Goal: Task Accomplishment & Management: Use online tool/utility

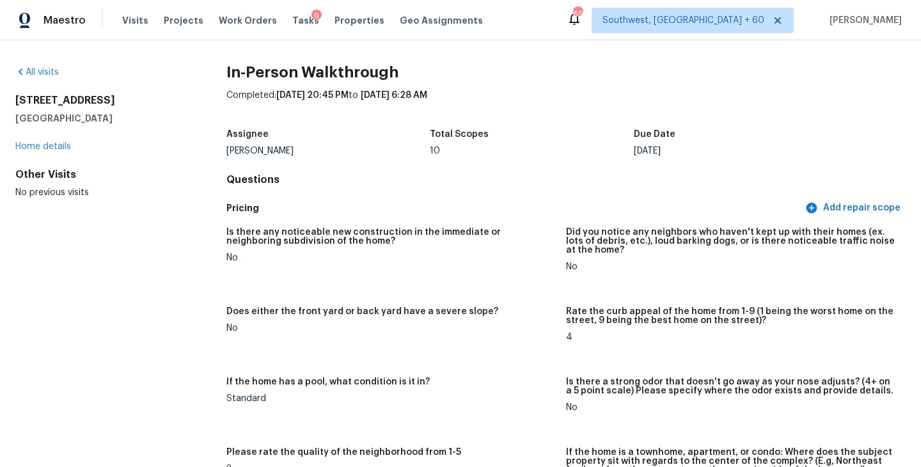
scroll to position [2220, 0]
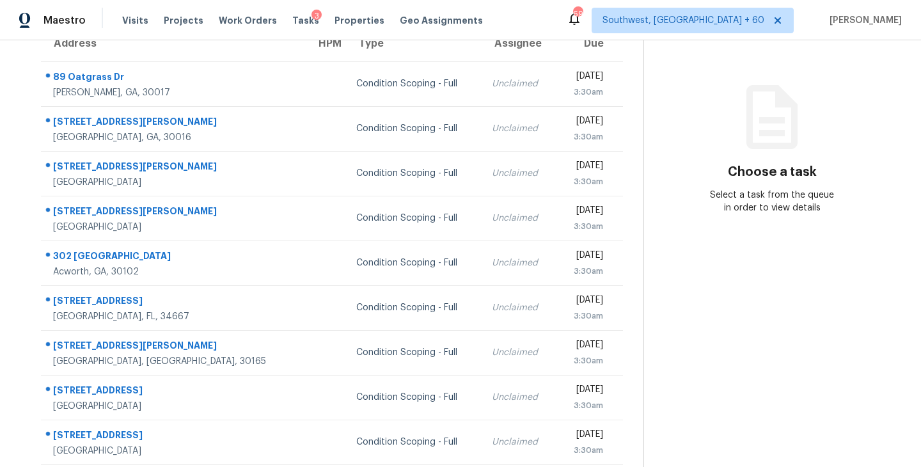
scroll to position [17, 0]
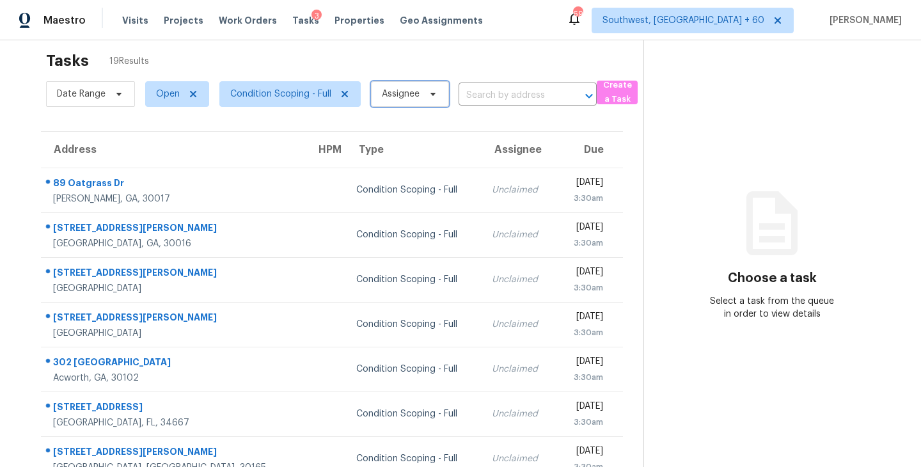
click at [413, 98] on span "Assignee" at bounding box center [401, 94] width 38 height 13
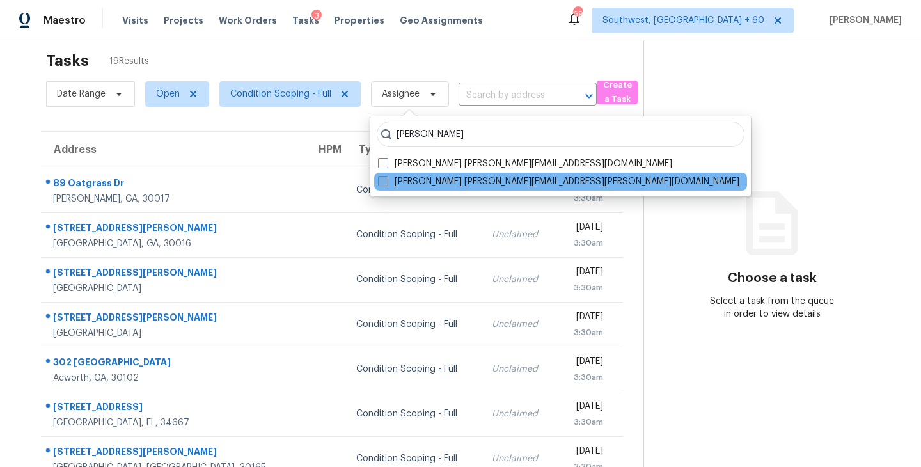
type input "sakthivel"
click at [415, 177] on label "Sakthivel Chandran sakthivel.chandran@opendoor.com" at bounding box center [558, 181] width 361 height 13
click at [386, 177] on input "Sakthivel Chandran sakthivel.chandran@opendoor.com" at bounding box center [382, 179] width 8 height 8
checkbox input "true"
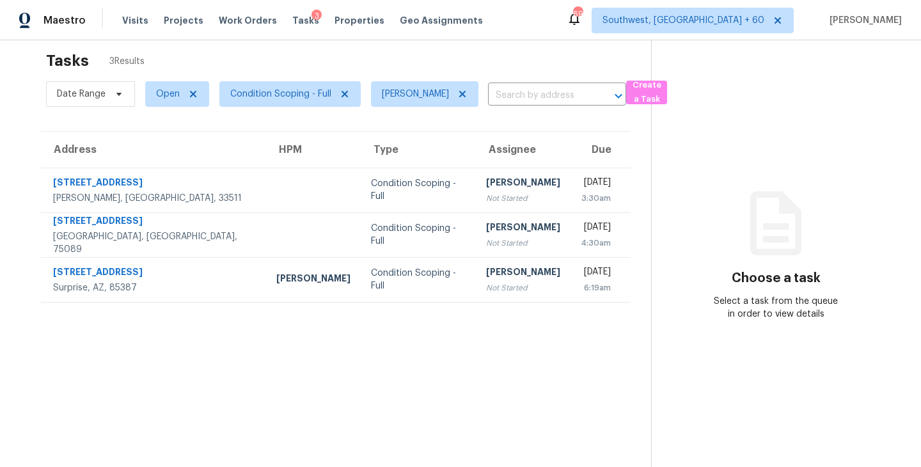
scroll to position [40, 0]
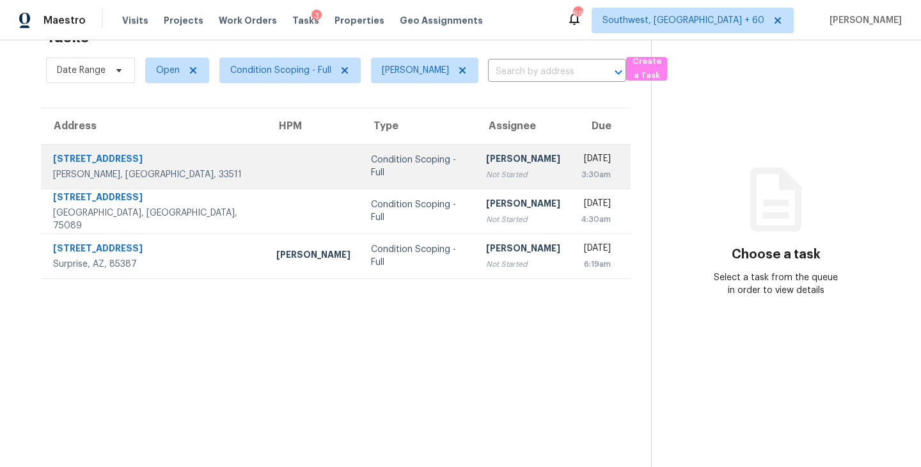
click at [476, 182] on td "Sakthivel Chandran Not Started" at bounding box center [523, 166] width 95 height 45
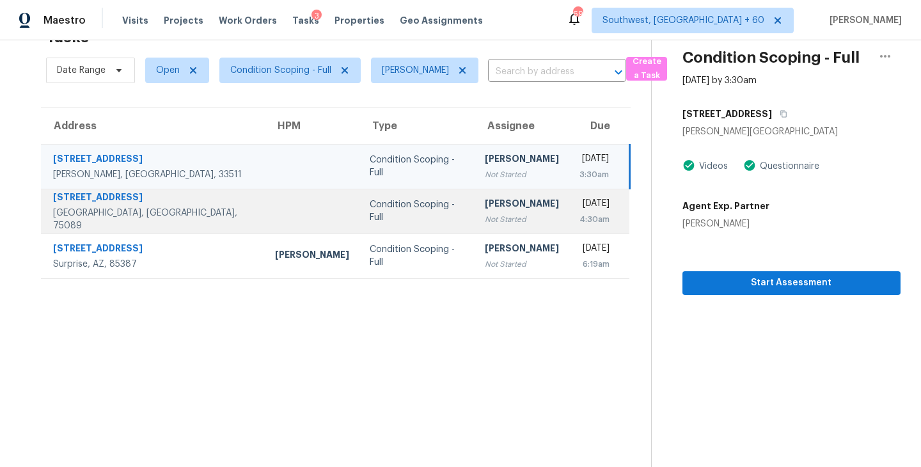
click at [580, 219] on div "4:30am" at bounding box center [595, 219] width 31 height 13
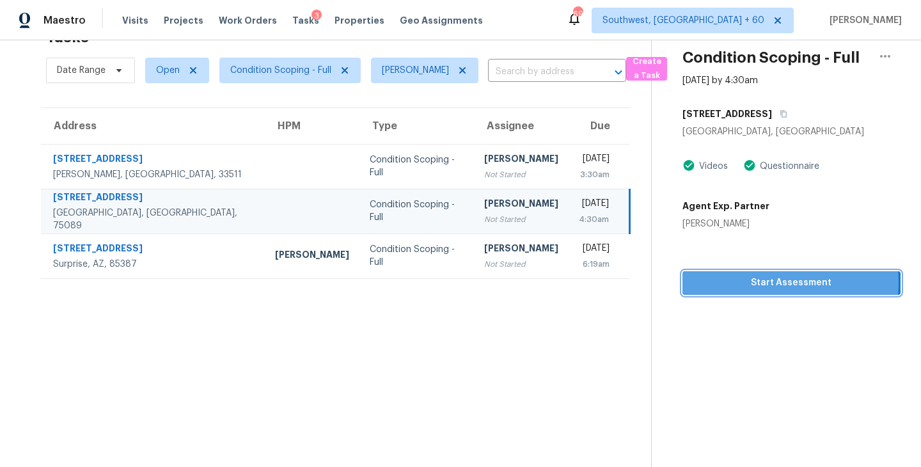
click at [747, 282] on span "Start Assessment" at bounding box center [792, 283] width 198 height 16
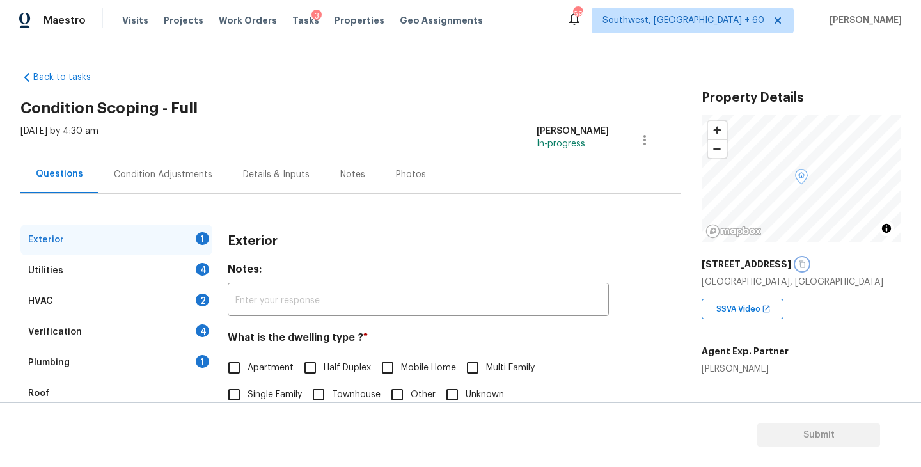
click at [800, 263] on icon "button" at bounding box center [802, 264] width 8 height 8
click at [399, 219] on div "Exterior 1 Utilities 4 HVAC 2 Verification 4 Plumbing 1 Roof Gated Community 1 …" at bounding box center [334, 369] width 629 height 351
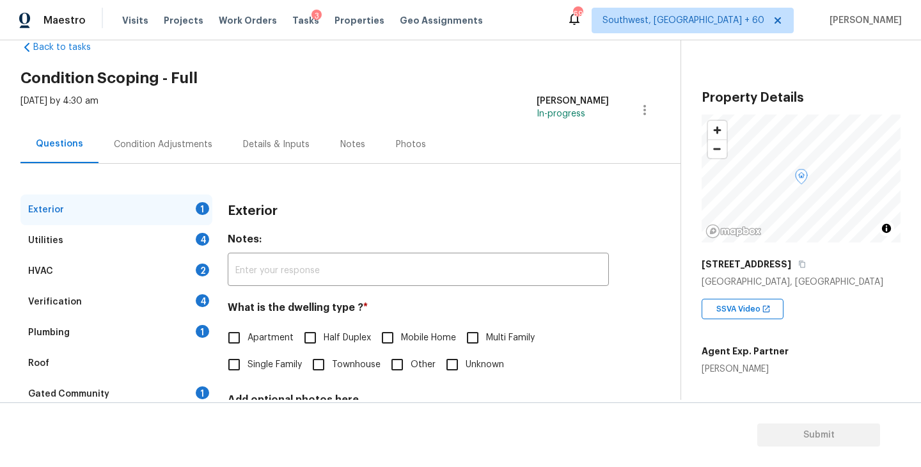
scroll to position [36, 0]
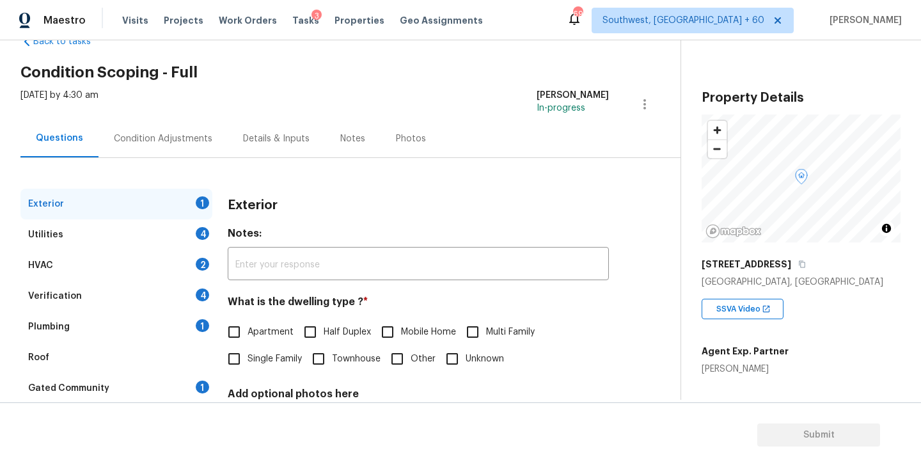
click at [491, 129] on div "Questions Condition Adjustments Details & Inputs Notes Photos" at bounding box center [350, 139] width 660 height 38
click at [450, 123] on div "Questions Condition Adjustments Details & Inputs Notes Photos" at bounding box center [350, 139] width 660 height 38
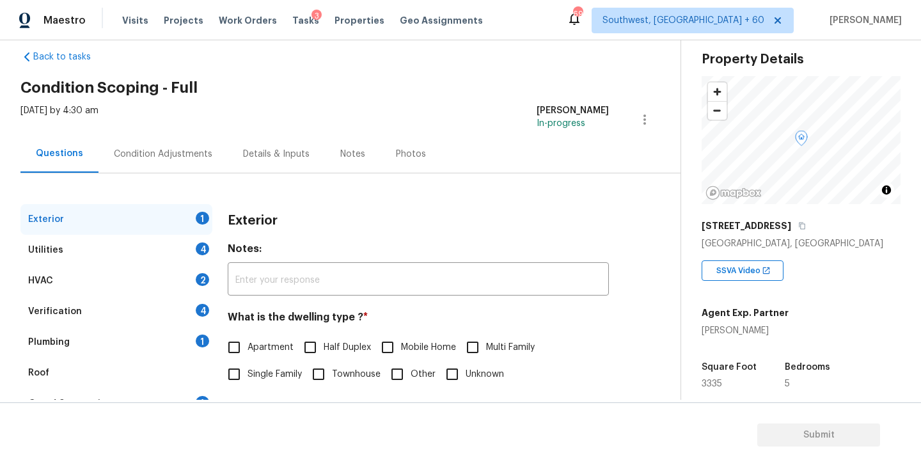
scroll to position [63, 0]
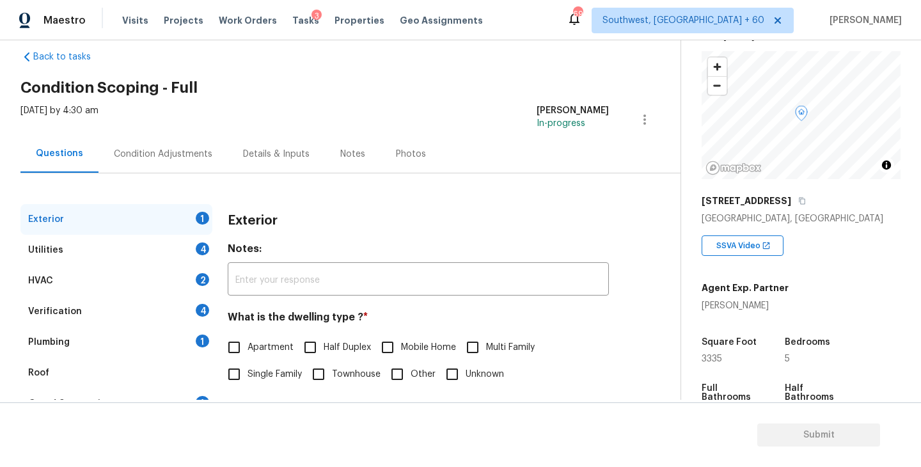
click at [754, 306] on div "Michelle Holmes" at bounding box center [745, 305] width 87 height 13
copy div "Michelle Holmes"
click at [798, 202] on icon "button" at bounding box center [802, 201] width 8 height 8
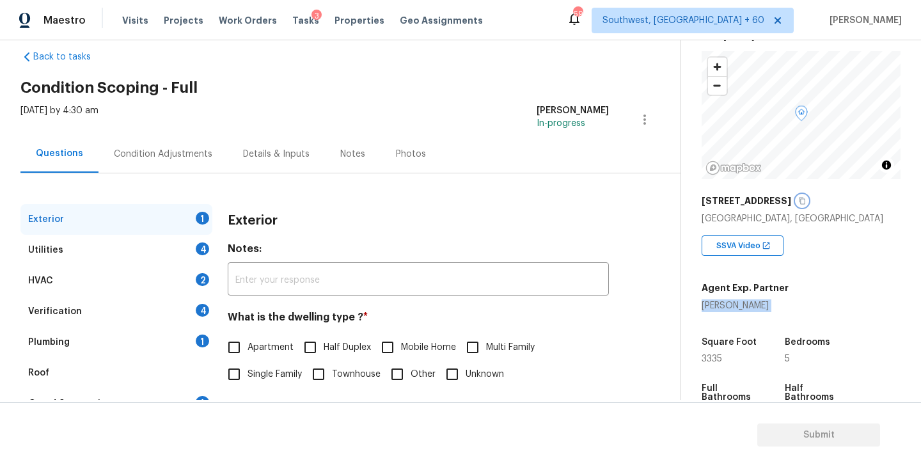
click at [799, 202] on icon "button" at bounding box center [802, 201] width 8 height 8
click at [70, 52] on link "Back to tasks" at bounding box center [81, 57] width 123 height 13
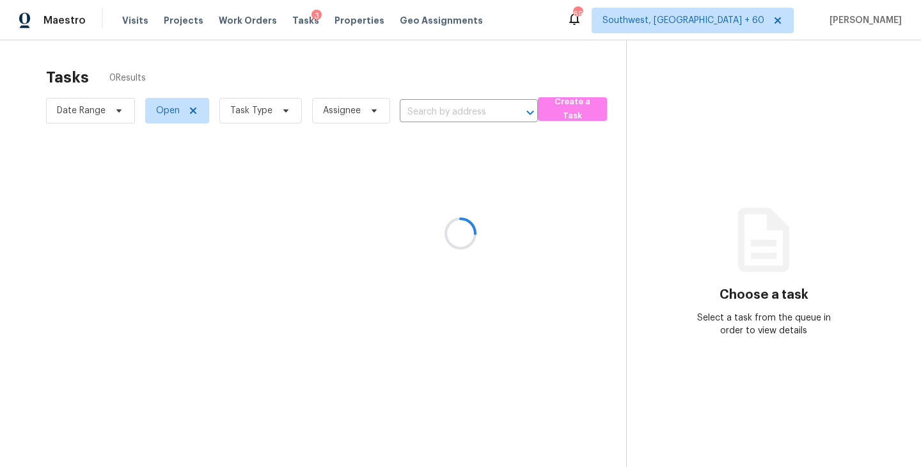
click at [430, 106] on div at bounding box center [460, 233] width 921 height 467
click at [272, 112] on div at bounding box center [460, 233] width 921 height 467
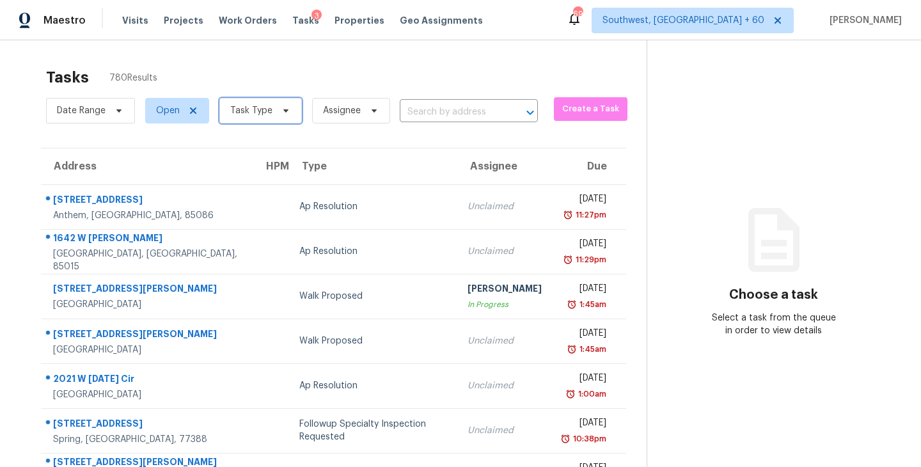
click at [272, 113] on span "Task Type" at bounding box center [260, 111] width 83 height 26
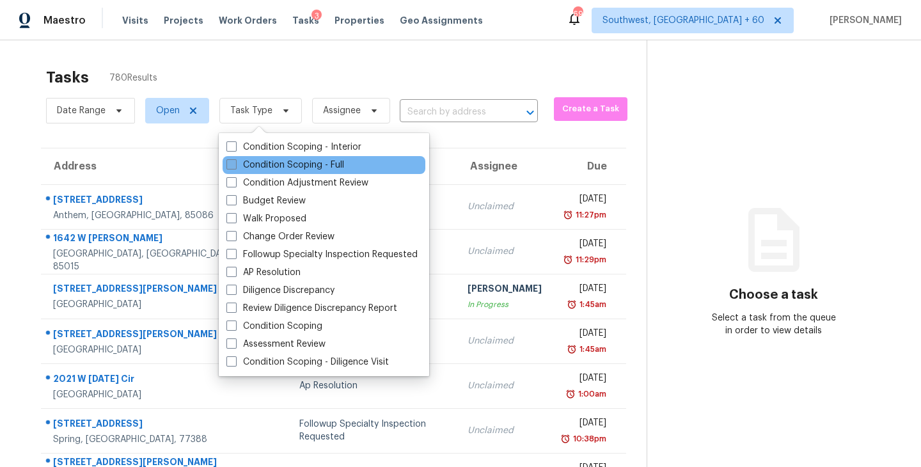
click at [291, 165] on label "Condition Scoping - Full" at bounding box center [285, 165] width 118 height 13
click at [235, 165] on input "Condition Scoping - Full" at bounding box center [230, 163] width 8 height 8
checkbox input "true"
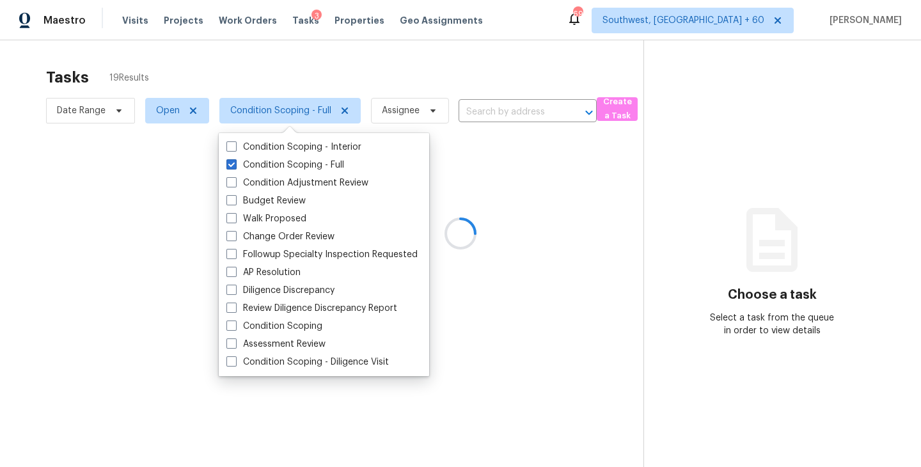
click at [502, 94] on div at bounding box center [460, 233] width 921 height 467
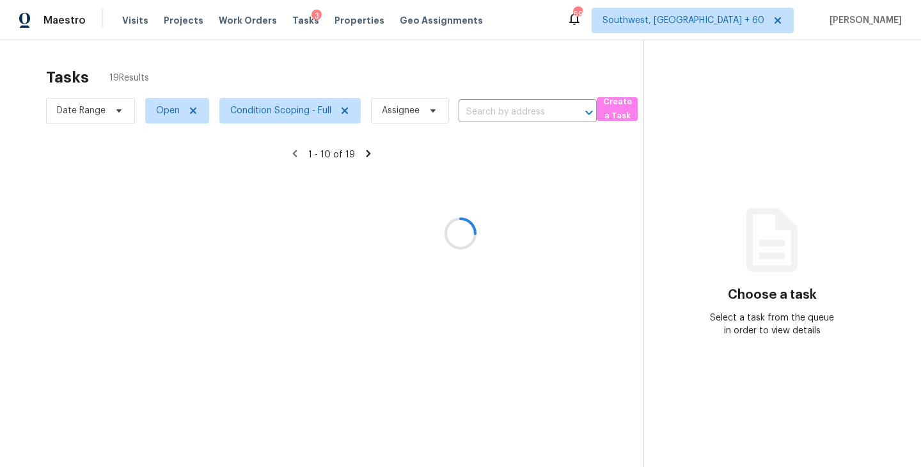
click at [485, 113] on div at bounding box center [460, 233] width 921 height 467
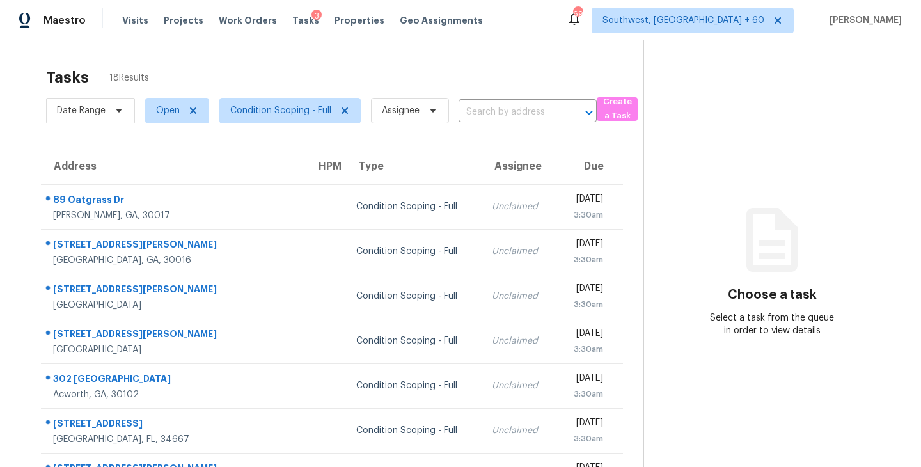
click at [490, 115] on input "text" at bounding box center [510, 112] width 102 height 20
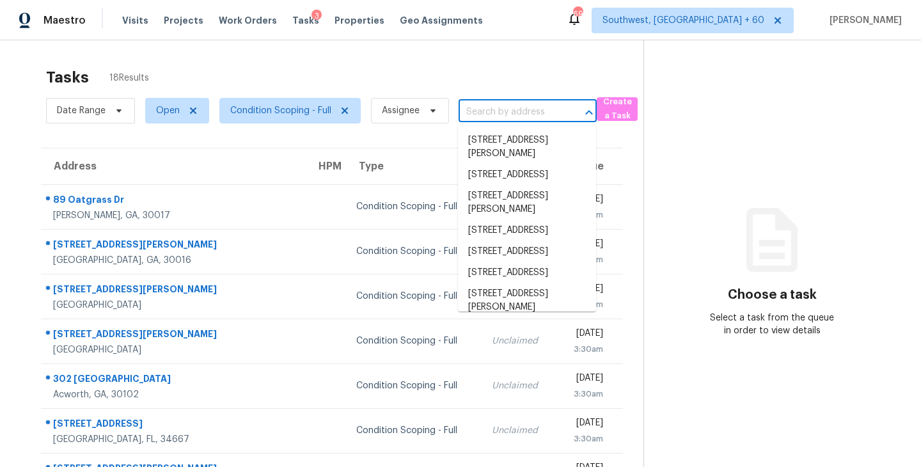
paste input "7414 Larchwood Cir, Rowlett, TX 75089"
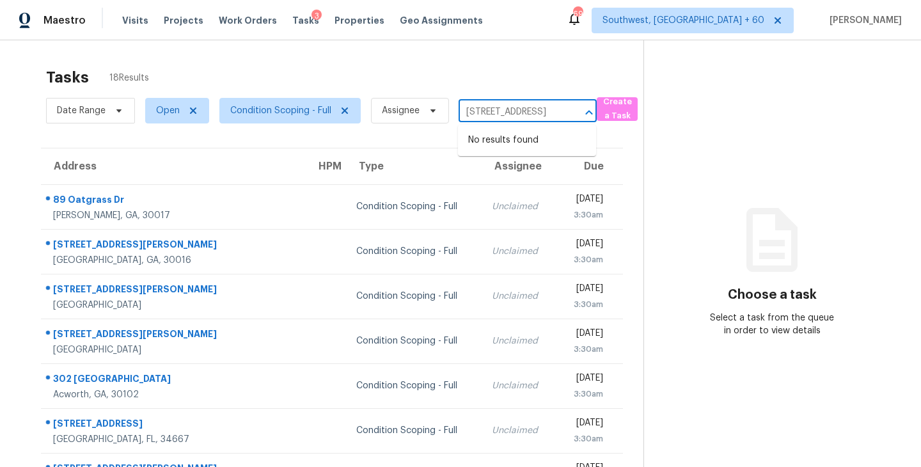
type input "7414 Larchwood Cir, Rowlett, TX 75089"
click at [503, 91] on div "Tasks 18 Results" at bounding box center [345, 77] width 598 height 33
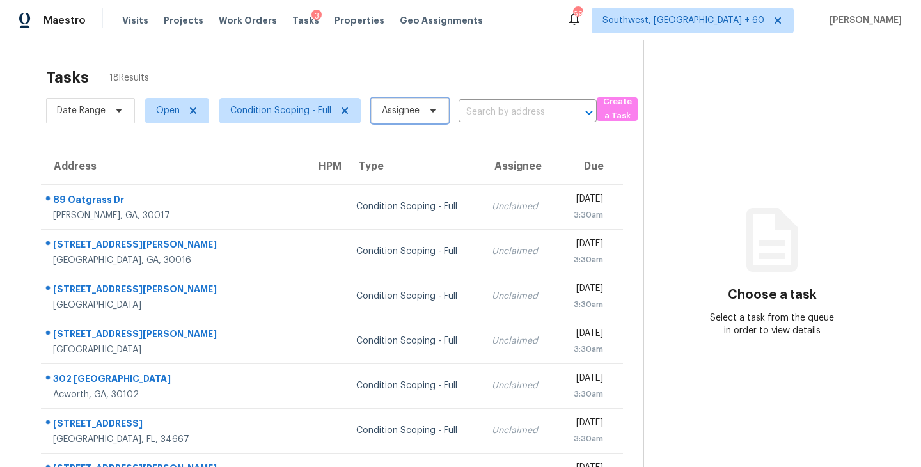
click at [408, 108] on span "Assignee" at bounding box center [401, 110] width 38 height 13
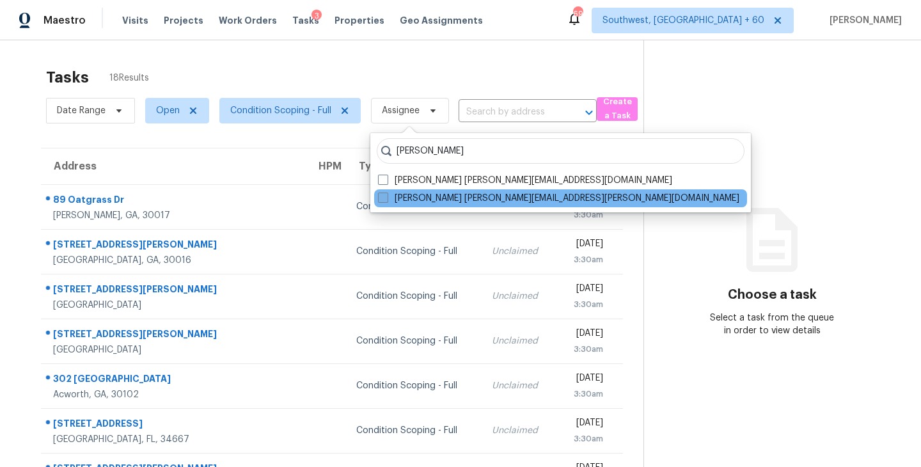
type input "sakthivel"
click at [448, 203] on label "Sakthivel Chandran sakthivel.chandran@opendoor.com" at bounding box center [558, 198] width 361 height 13
click at [386, 200] on input "Sakthivel Chandran sakthivel.chandran@opendoor.com" at bounding box center [382, 196] width 8 height 8
checkbox input "true"
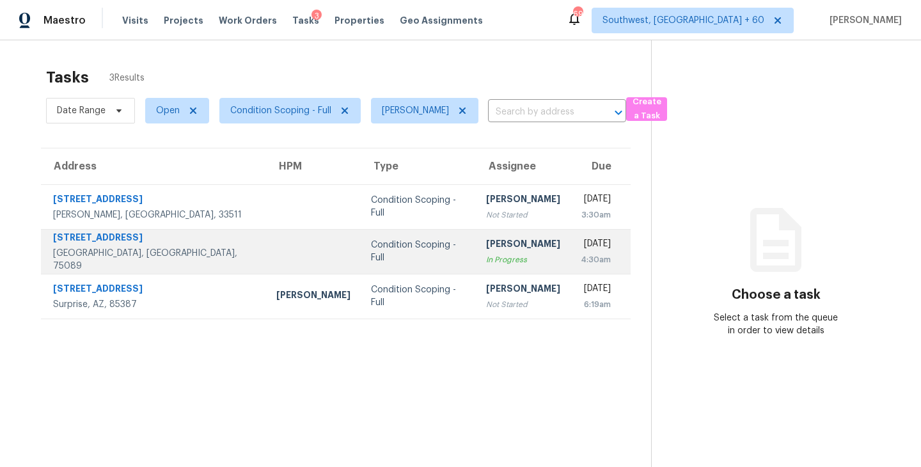
click at [486, 251] on div "[PERSON_NAME]" at bounding box center [523, 245] width 74 height 16
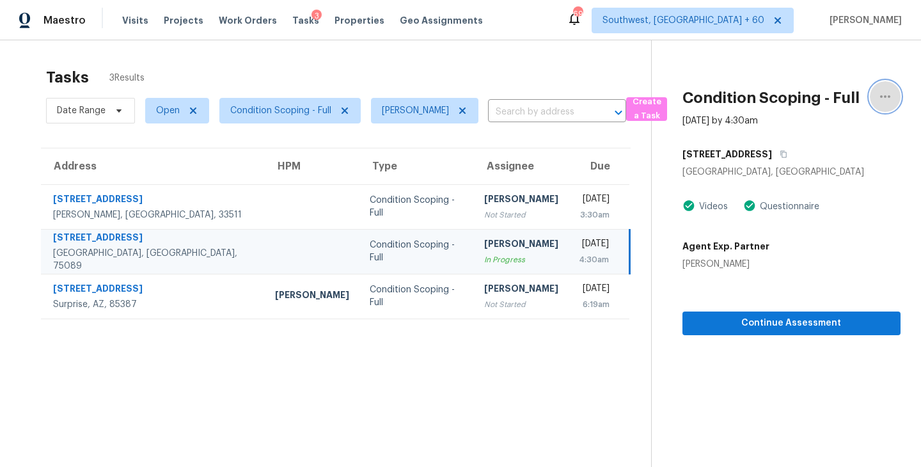
click at [883, 96] on icon "button" at bounding box center [885, 96] width 15 height 15
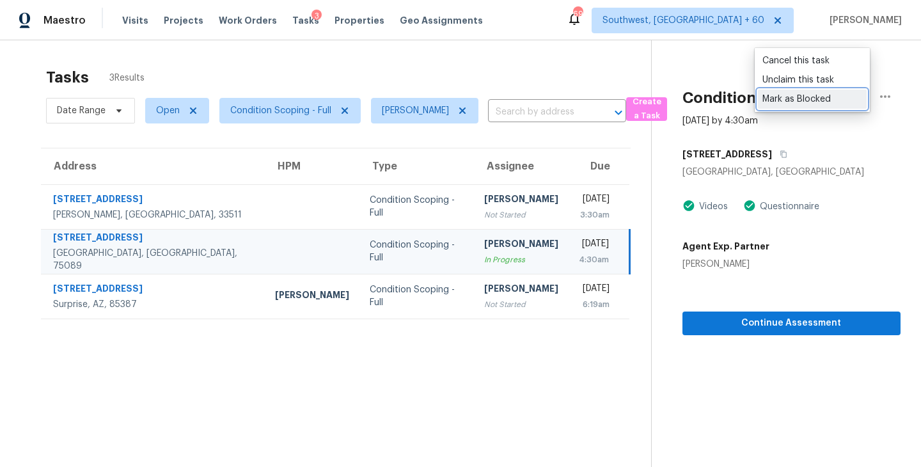
click at [795, 98] on div "Mark as Blocked" at bounding box center [813, 99] width 100 height 13
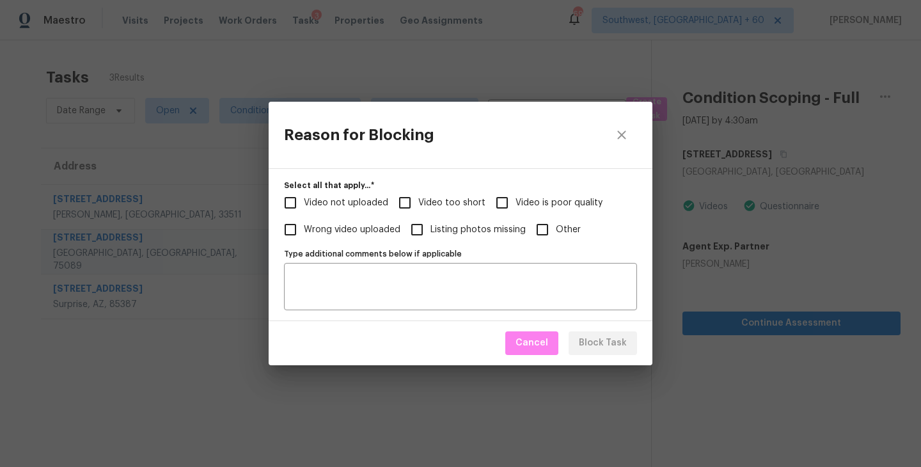
click at [548, 233] on input "Other" at bounding box center [542, 229] width 27 height 27
checkbox input "true"
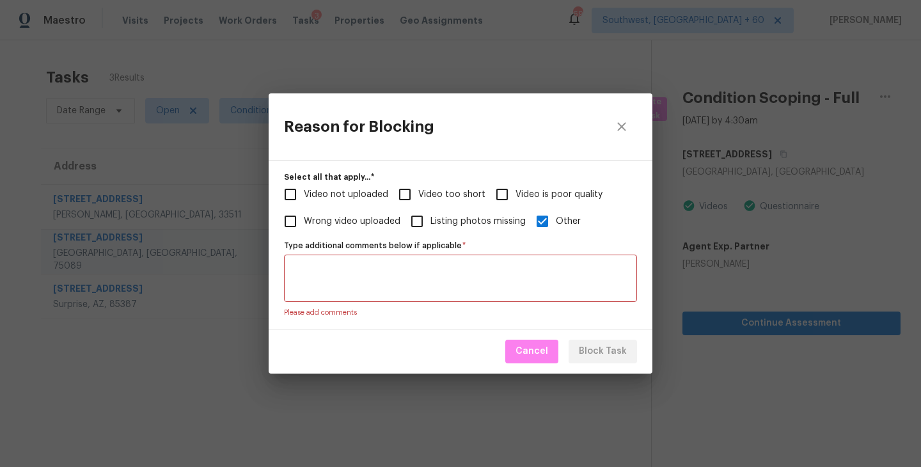
click at [469, 286] on textarea "Type additional comments below if applicable   *" at bounding box center [461, 278] width 338 height 27
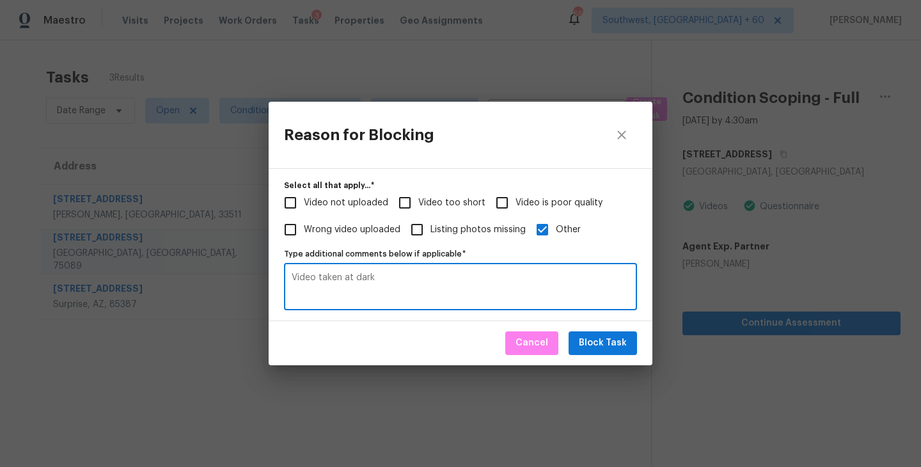
type textarea "Video taken at dark"
click at [624, 350] on span "Block Task" at bounding box center [603, 343] width 48 height 16
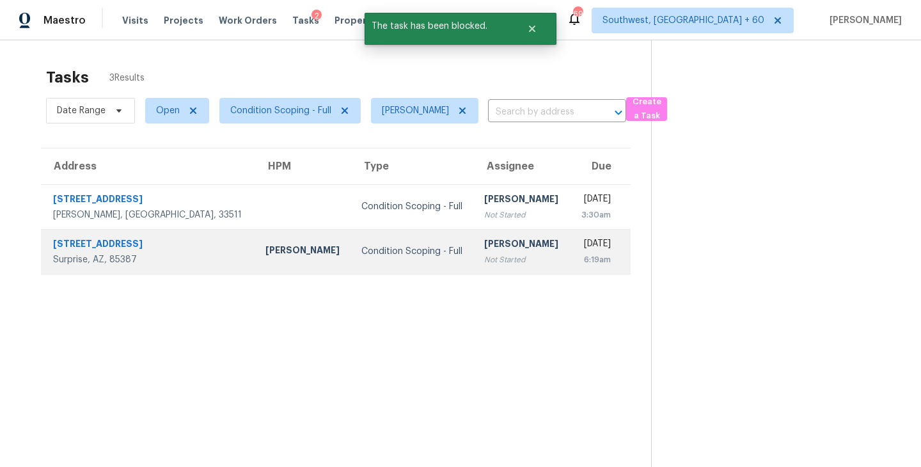
click at [491, 261] on div "Not Started" at bounding box center [521, 259] width 75 height 13
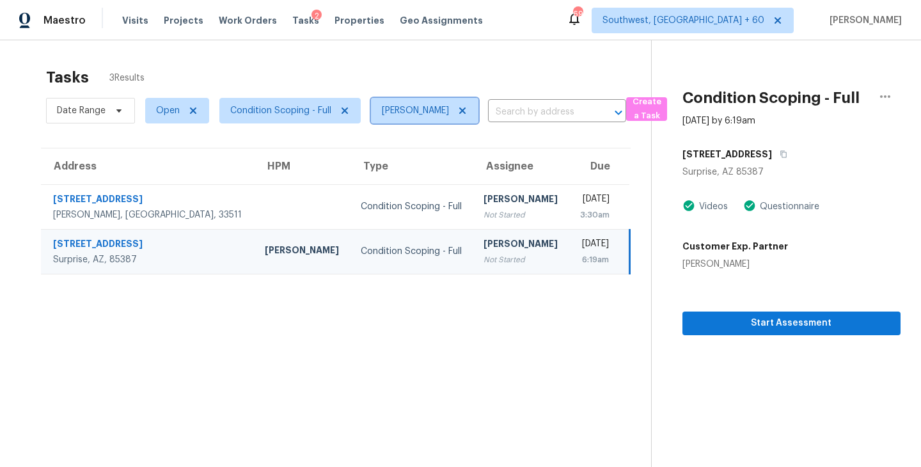
click at [466, 112] on icon at bounding box center [462, 110] width 6 height 6
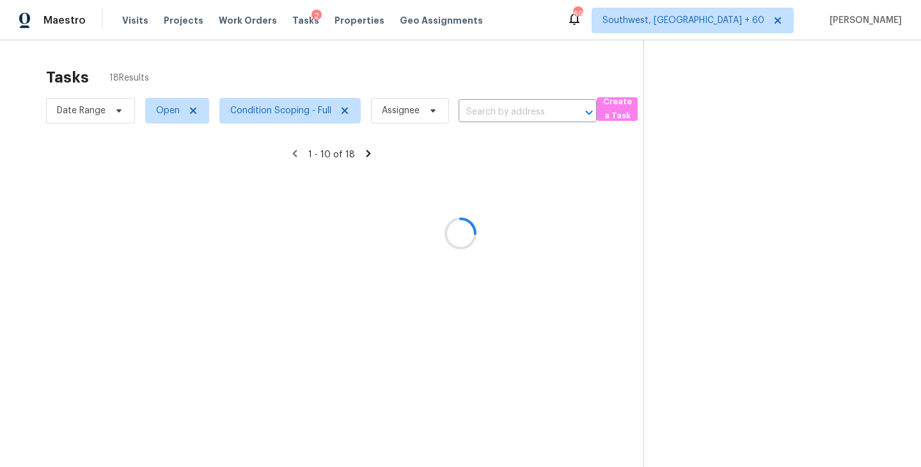
click at [521, 108] on div at bounding box center [460, 233] width 921 height 467
click at [508, 108] on div at bounding box center [460, 233] width 921 height 467
click at [504, 112] on div at bounding box center [460, 233] width 921 height 467
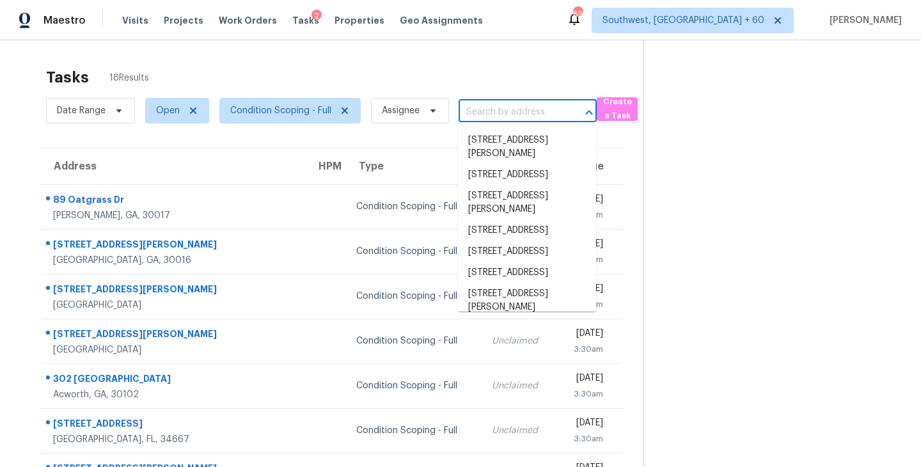
click at [504, 112] on input "text" at bounding box center [510, 112] width 102 height 20
paste input "89 Oatgrass Dr Grayson, GA, 30017"
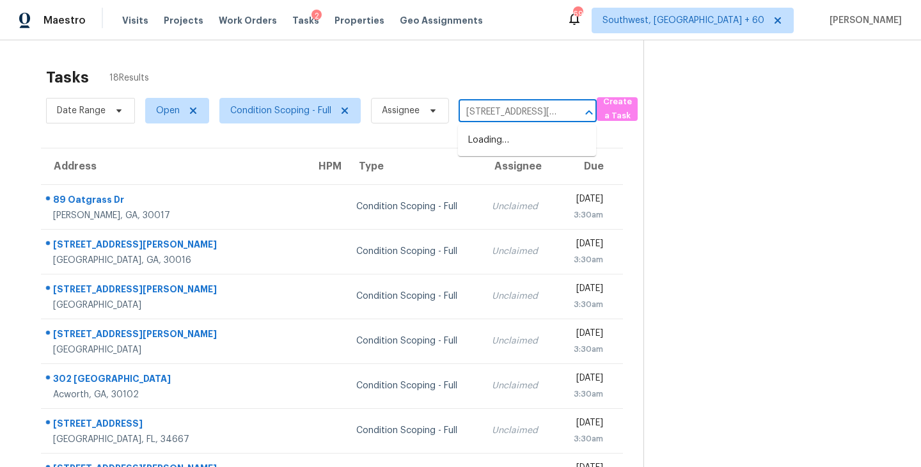
scroll to position [0, 53]
type input "89 Oatgrass Dr Grayson, GA, 30017"
click at [723, 134] on section at bounding box center [772, 353] width 257 height 626
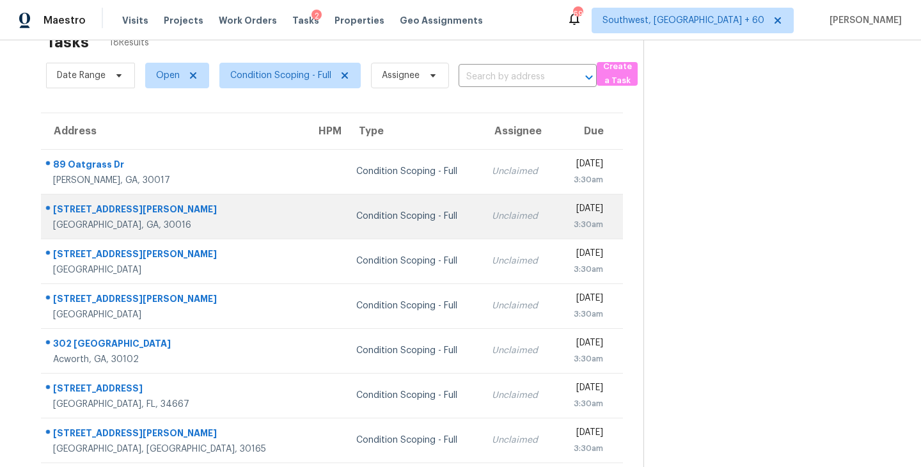
scroll to position [65, 0]
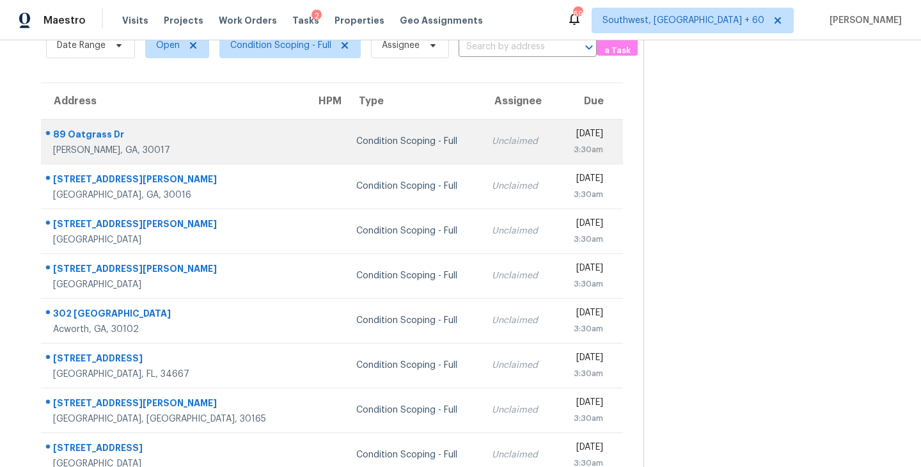
click at [482, 131] on td "Unclaimed" at bounding box center [519, 141] width 74 height 45
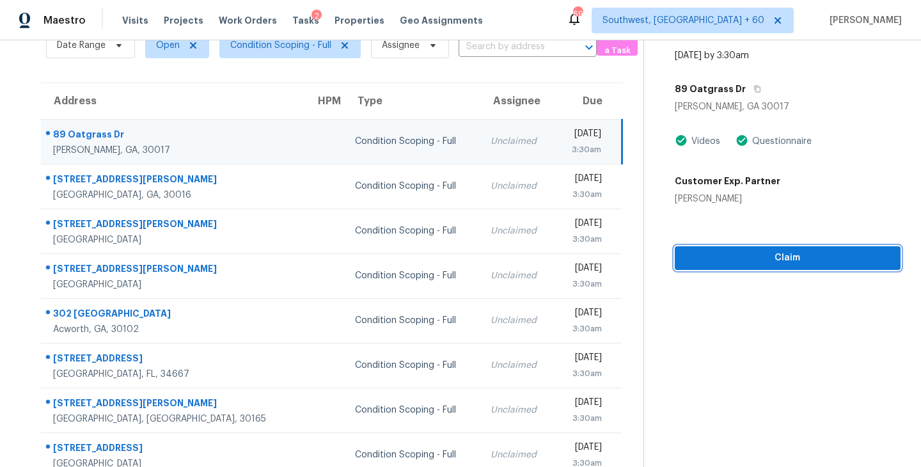
click at [793, 262] on span "Claim" at bounding box center [787, 258] width 205 height 16
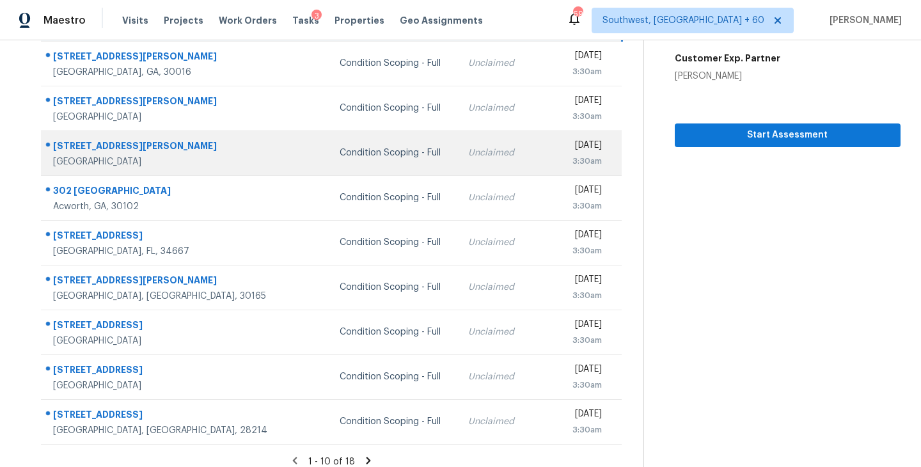
scroll to position [199, 0]
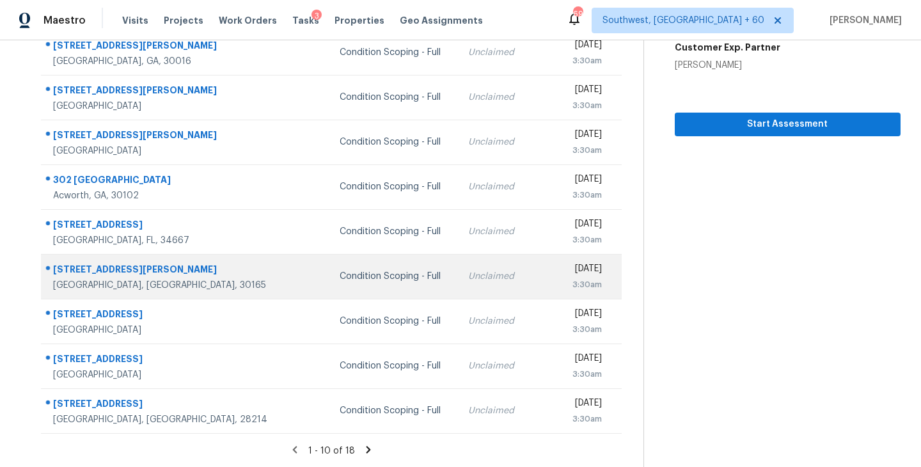
click at [458, 288] on td "Unclaimed" at bounding box center [508, 276] width 100 height 45
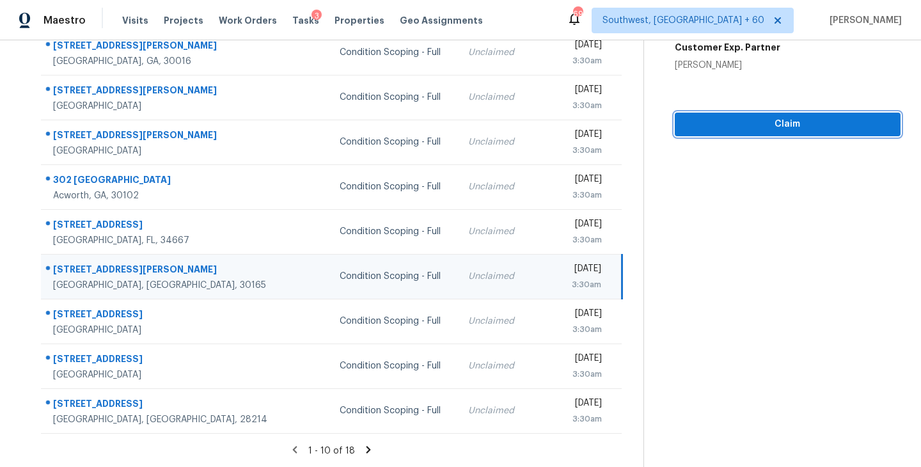
click at [808, 126] on span "Claim" at bounding box center [787, 124] width 205 height 16
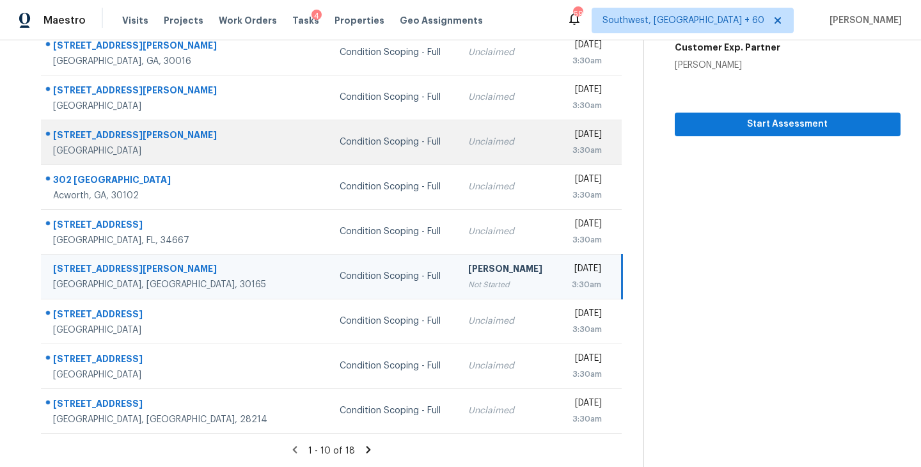
click at [468, 141] on div "Unclaimed" at bounding box center [508, 142] width 80 height 13
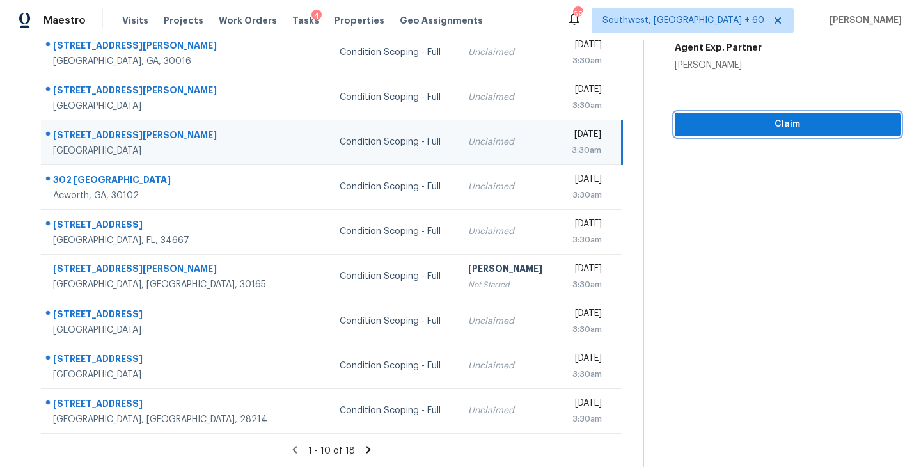
click at [788, 124] on span "Claim" at bounding box center [787, 124] width 205 height 16
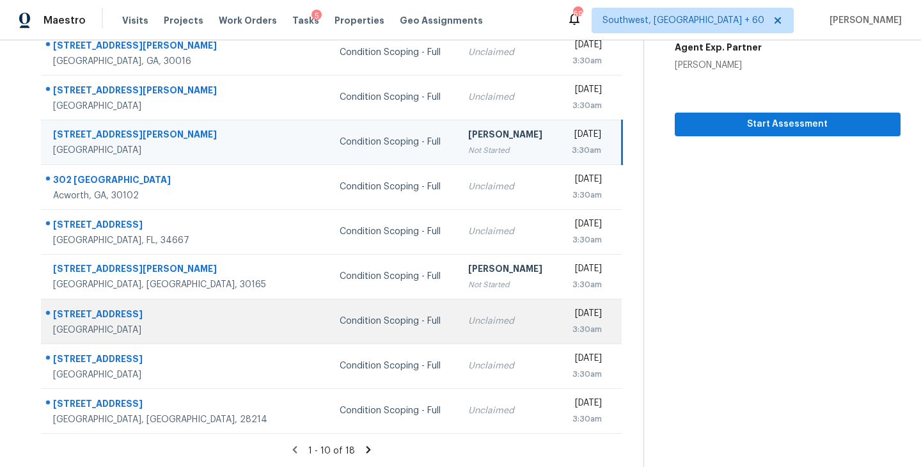
click at [468, 326] on div "Unclaimed" at bounding box center [508, 321] width 80 height 13
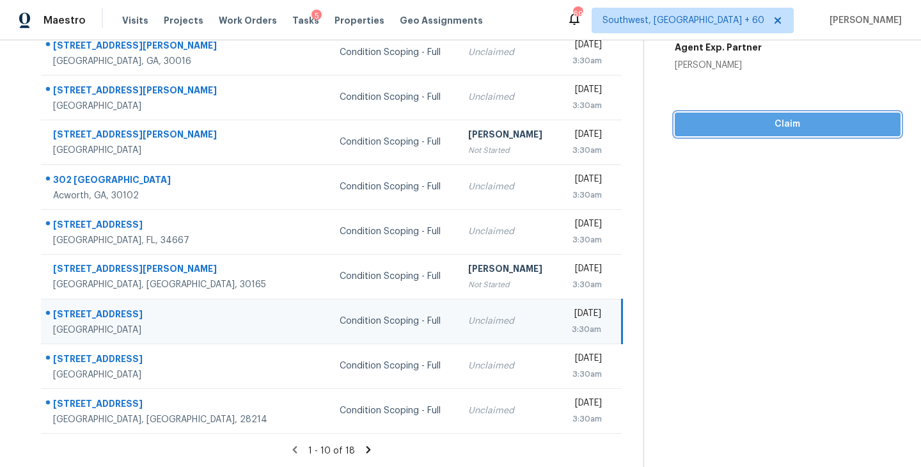
click at [798, 127] on span "Claim" at bounding box center [787, 124] width 205 height 16
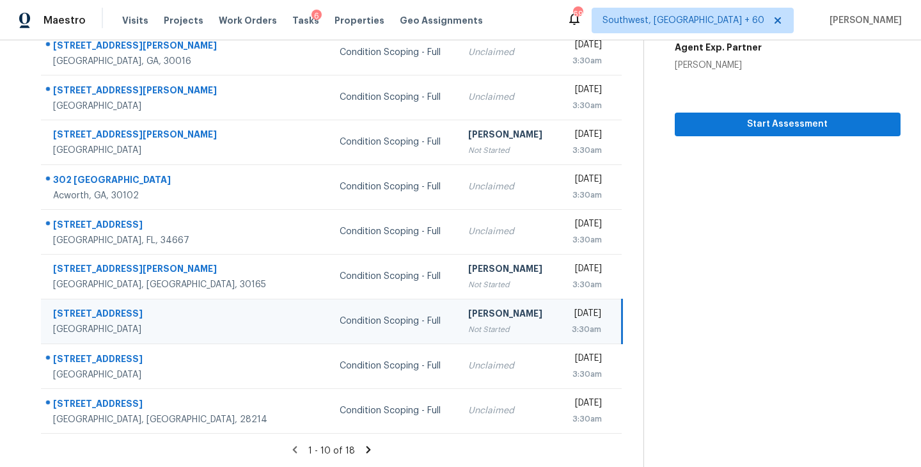
click at [366, 454] on icon at bounding box center [369, 450] width 12 height 12
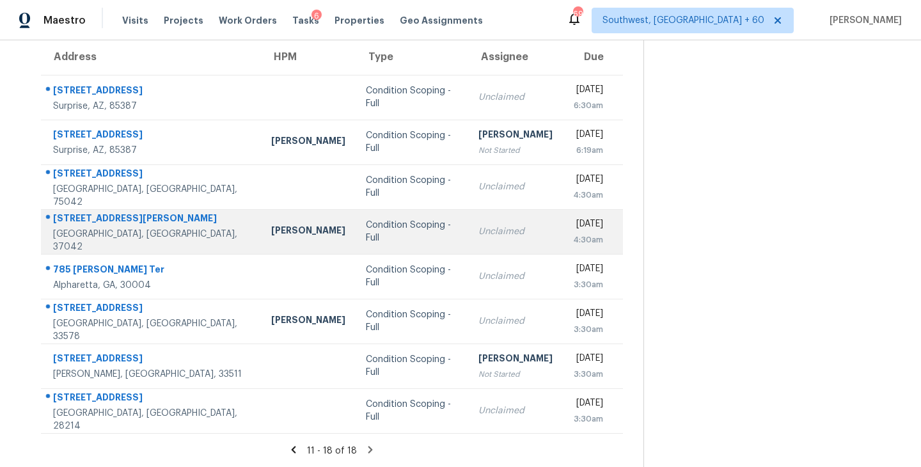
scroll to position [85, 0]
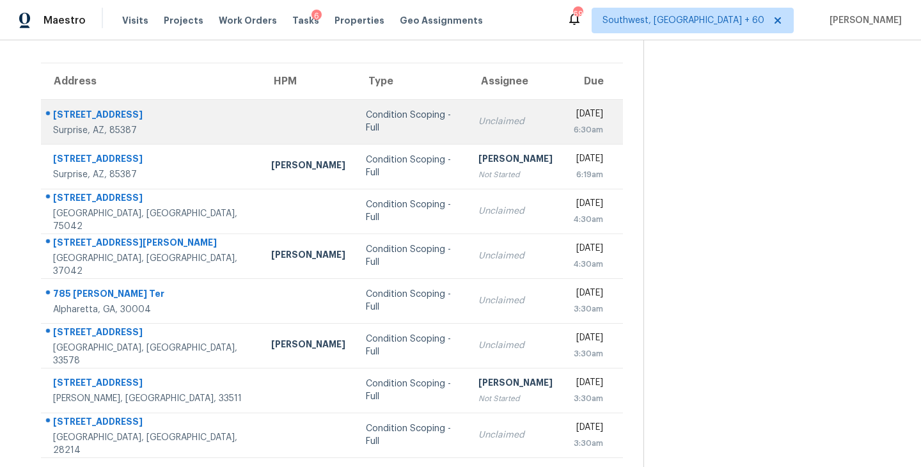
click at [479, 125] on div "Unclaimed" at bounding box center [516, 121] width 74 height 13
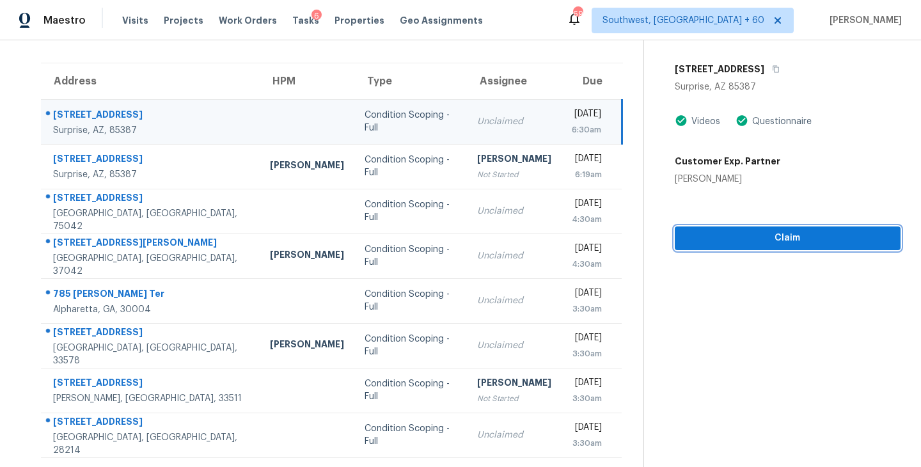
click at [796, 240] on span "Claim" at bounding box center [787, 238] width 205 height 16
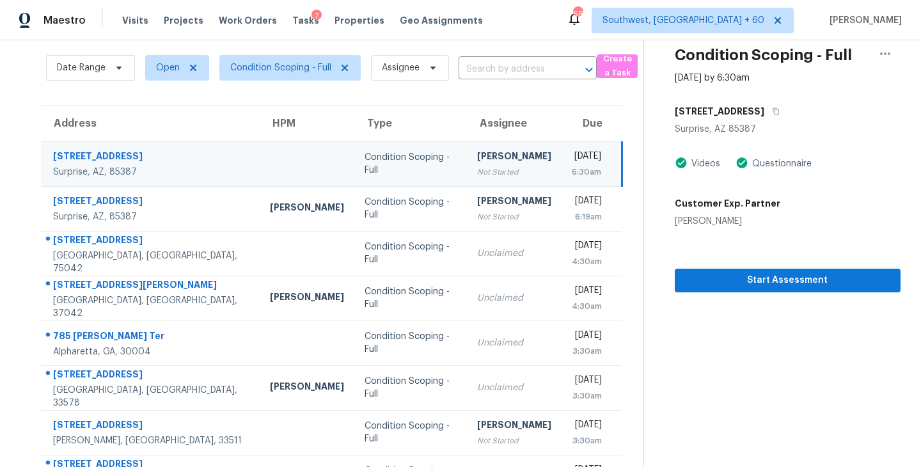
scroll to position [0, 0]
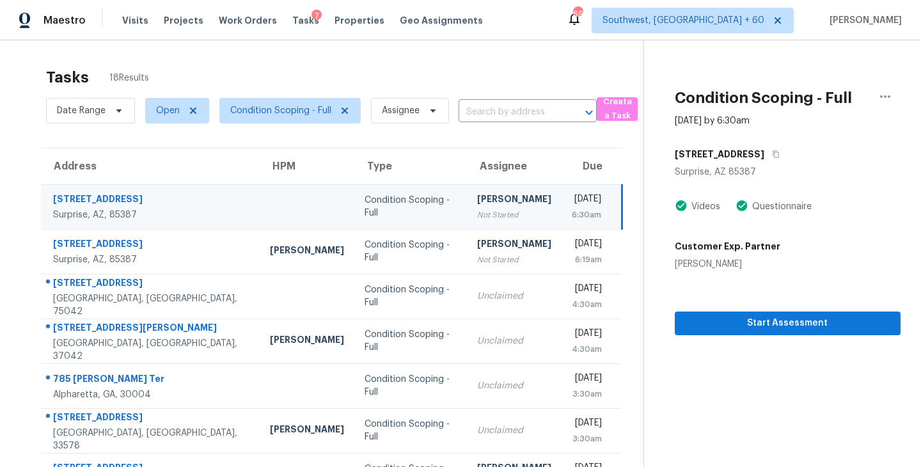
click at [319, 125] on span "Condition Scoping - Full" at bounding box center [285, 110] width 152 height 33
click at [322, 115] on span "Condition Scoping - Full" at bounding box center [280, 110] width 101 height 13
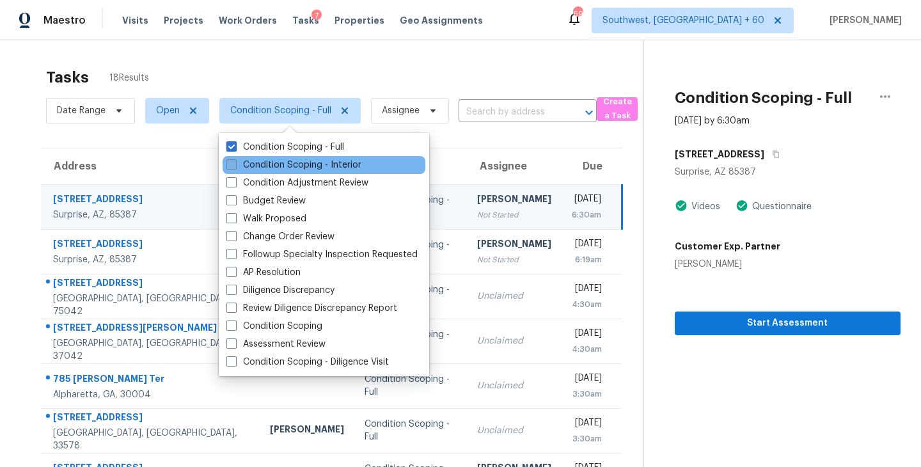
click at [335, 162] on label "Condition Scoping - Interior" at bounding box center [293, 165] width 135 height 13
click at [235, 162] on input "Condition Scoping - Interior" at bounding box center [230, 163] width 8 height 8
checkbox input "true"
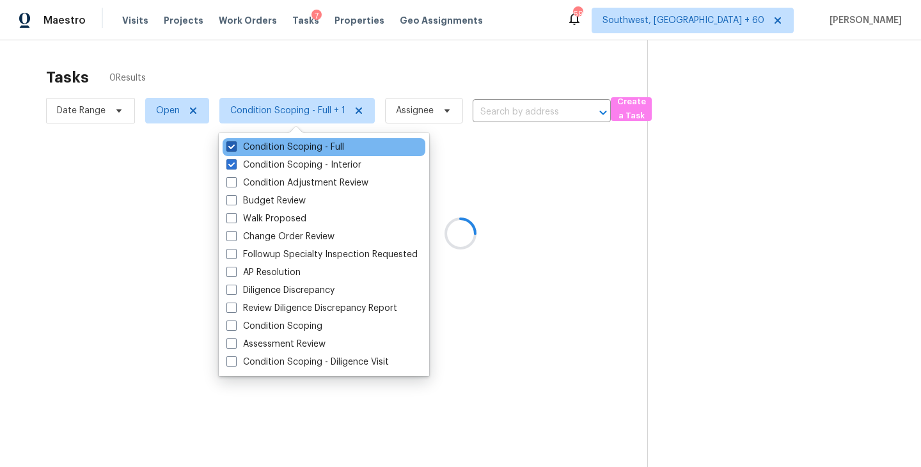
click at [338, 149] on label "Condition Scoping - Full" at bounding box center [285, 147] width 118 height 13
click at [235, 149] on input "Condition Scoping - Full" at bounding box center [230, 145] width 8 height 8
checkbox input "false"
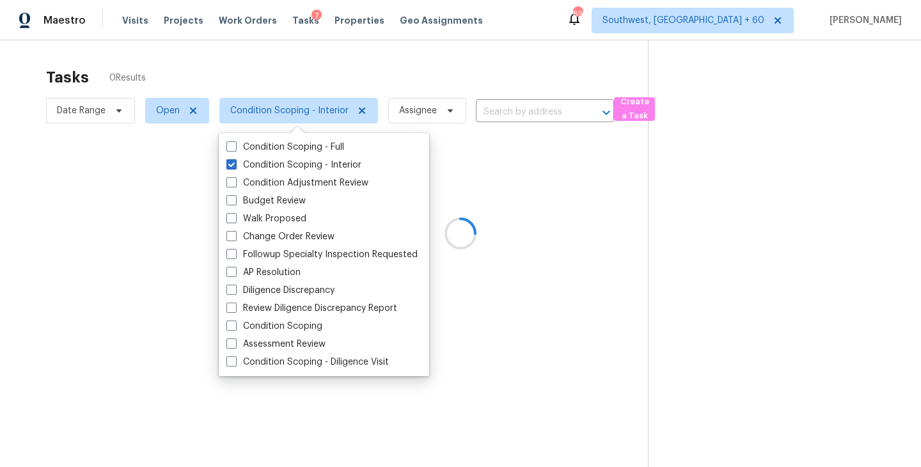
click at [487, 153] on div at bounding box center [460, 233] width 921 height 467
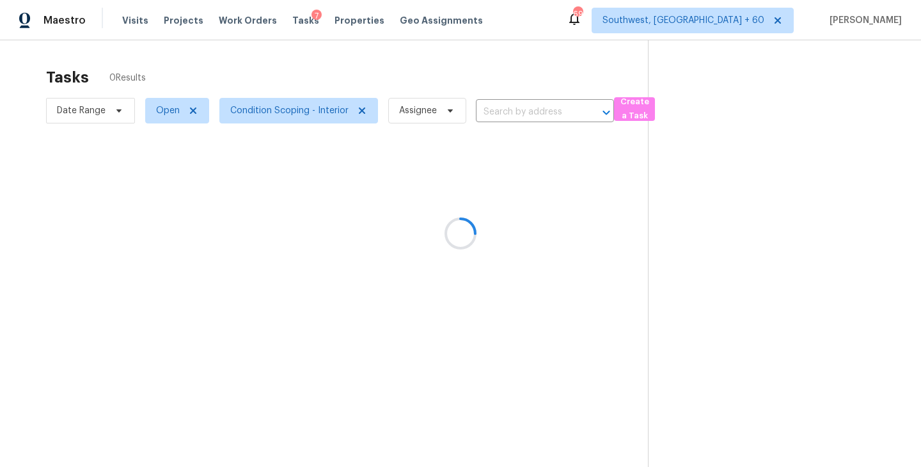
click at [521, 118] on div at bounding box center [460, 233] width 921 height 467
click at [523, 112] on div at bounding box center [460, 233] width 921 height 467
click at [522, 112] on div at bounding box center [460, 233] width 921 height 467
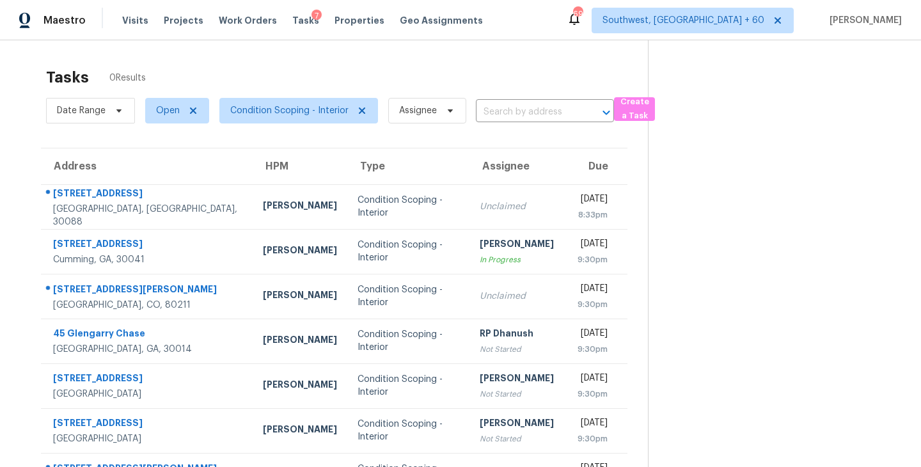
click at [522, 112] on input "text" at bounding box center [527, 112] width 102 height 20
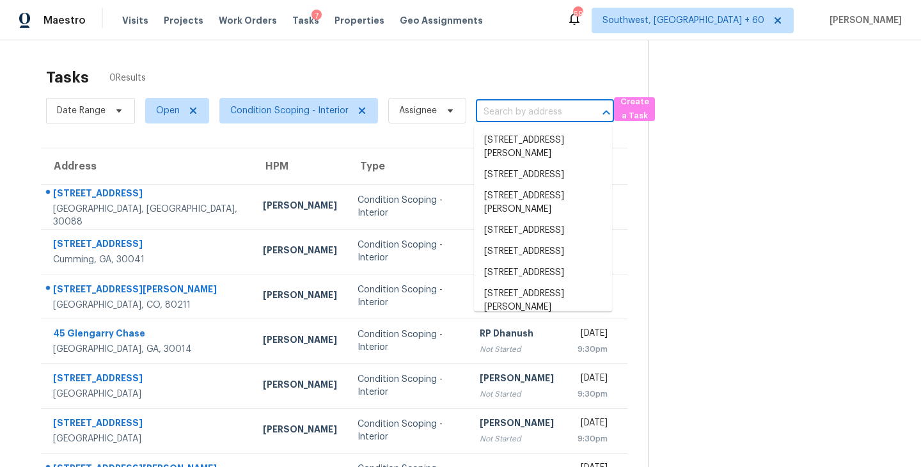
paste input "1520 Stoneleigh Cir Stone Mountain, GA, 30088"
type input "1520 Stoneleigh Cir Stone Mountain, GA, 30088"
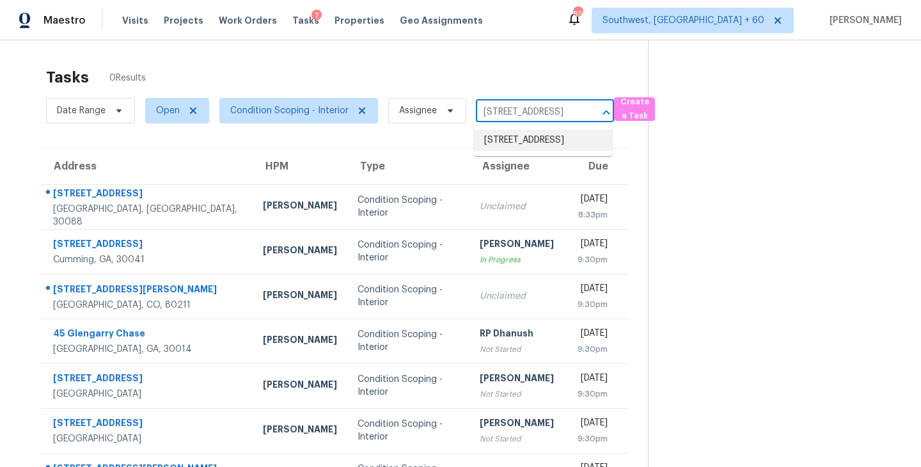
click at [529, 148] on li "1520 Stoneleigh Cir, Stone Mountain, GA 30088" at bounding box center [543, 140] width 138 height 21
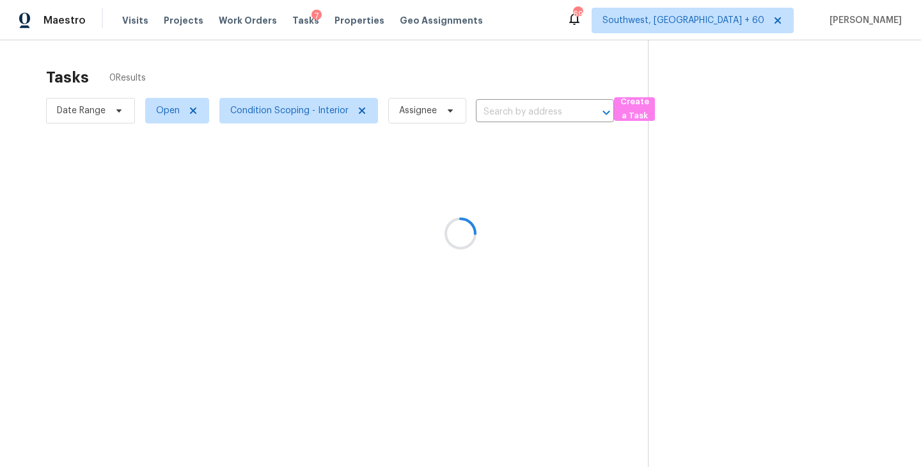
type input "1520 Stoneleigh Cir, Stone Mountain, GA 30088"
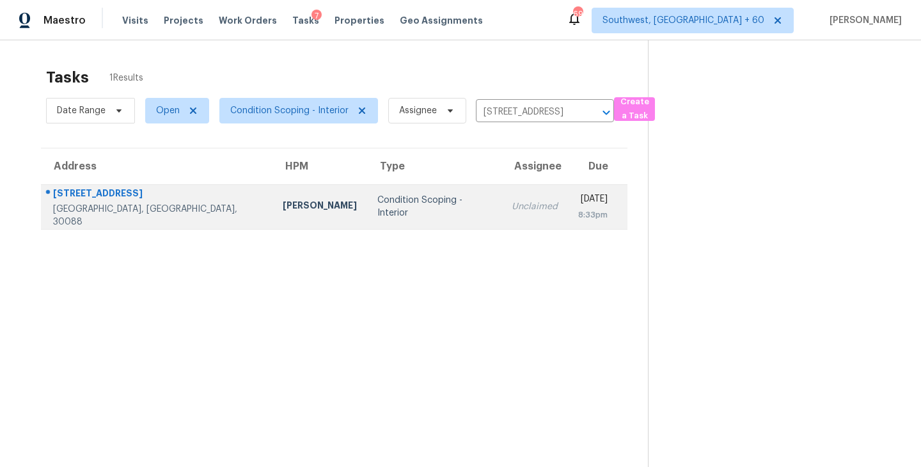
click at [502, 218] on td "Unclaimed" at bounding box center [535, 206] width 67 height 45
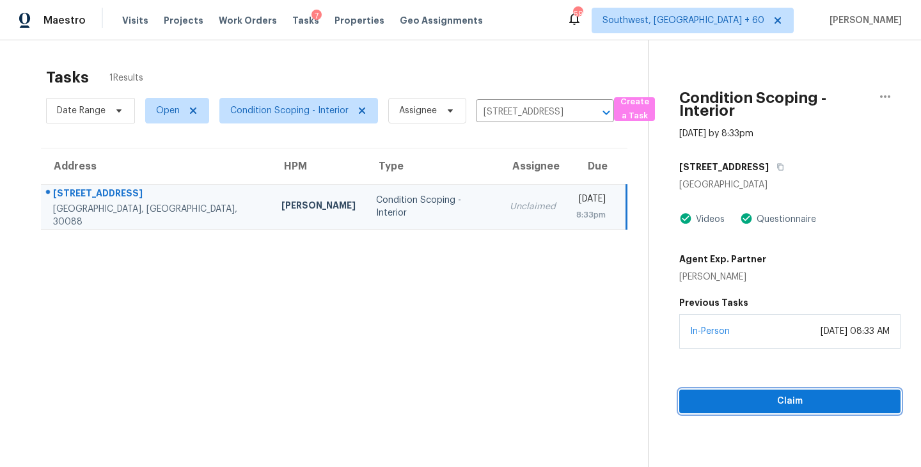
click at [765, 406] on span "Claim" at bounding box center [790, 401] width 201 height 16
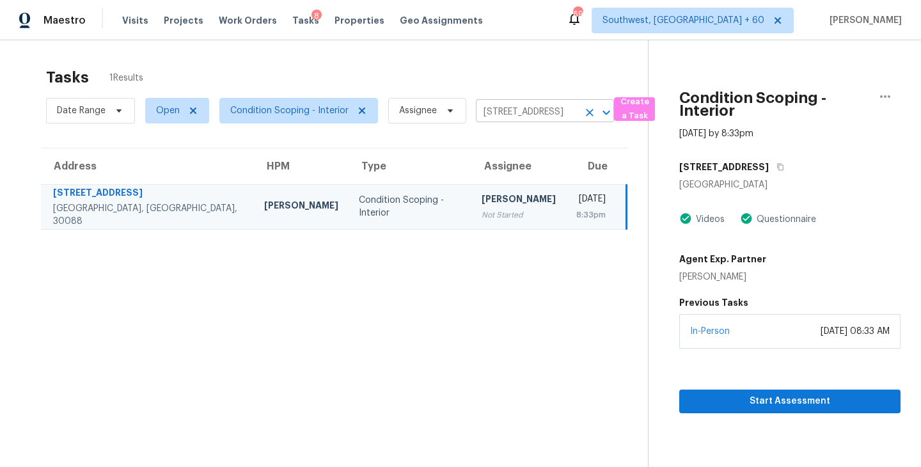
click at [590, 111] on icon "Clear" at bounding box center [589, 112] width 13 height 13
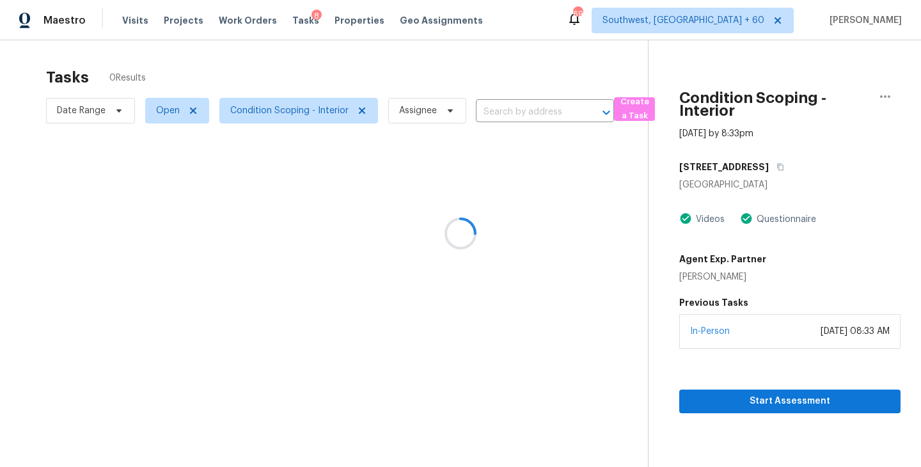
drag, startPoint x: 590, startPoint y: 111, endPoint x: 561, endPoint y: 111, distance: 28.8
click at [561, 111] on div at bounding box center [460, 233] width 921 height 467
click at [546, 115] on div at bounding box center [460, 233] width 921 height 467
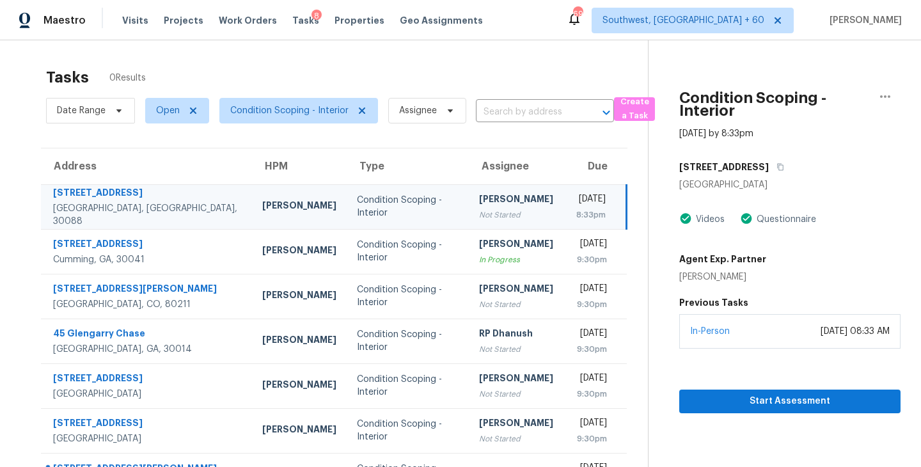
click at [539, 113] on input "text" at bounding box center [527, 112] width 102 height 20
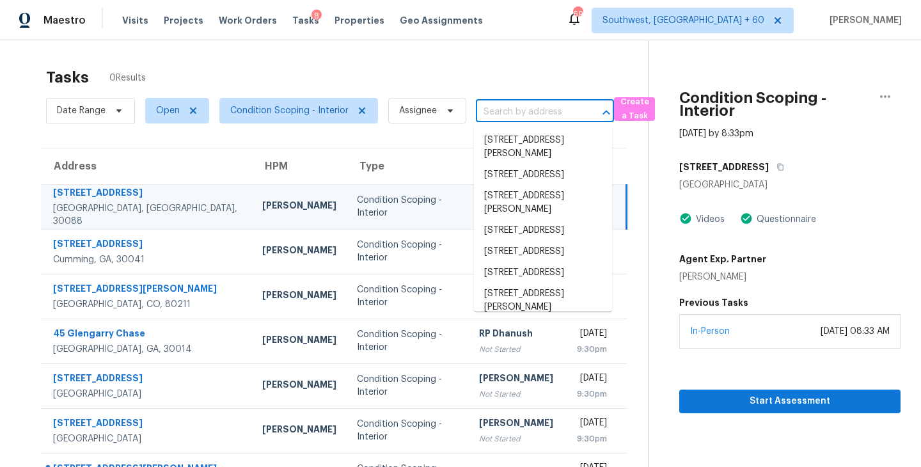
paste input "2029 Collard Ct Temple, TX, 76502"
type input "2029 Collard Ct Temple, TX, 76502"
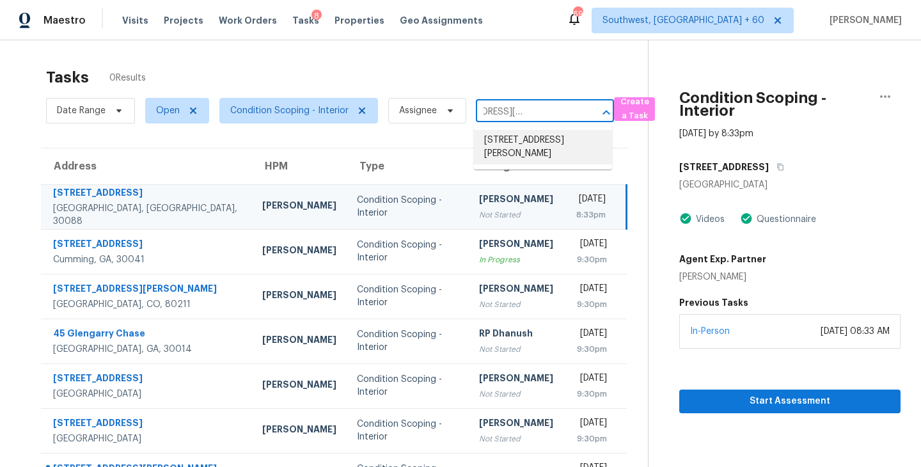
click at [538, 141] on li "2029 Collard Ct, Temple, TX 76502" at bounding box center [543, 147] width 138 height 35
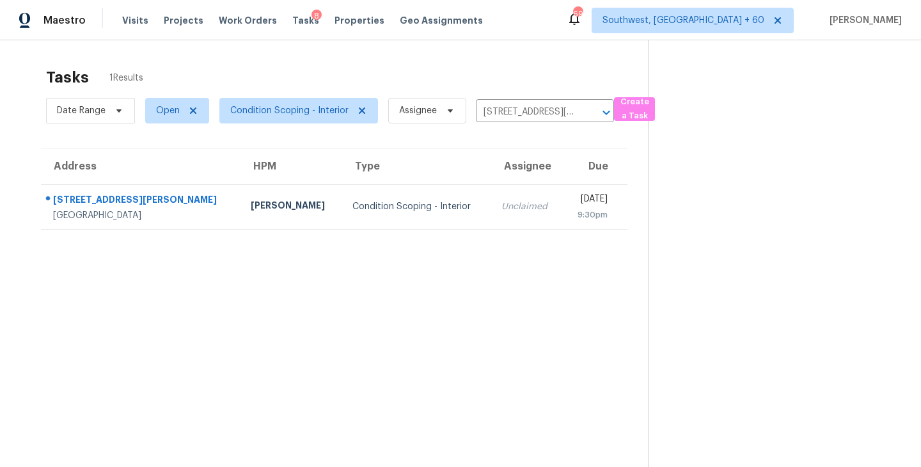
click at [502, 210] on div "Unclaimed" at bounding box center [527, 206] width 51 height 13
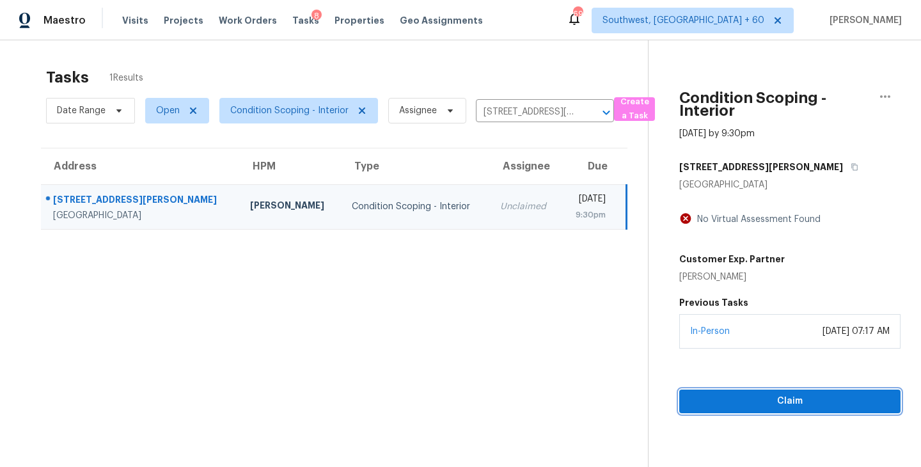
click at [788, 401] on span "Claim" at bounding box center [790, 401] width 201 height 16
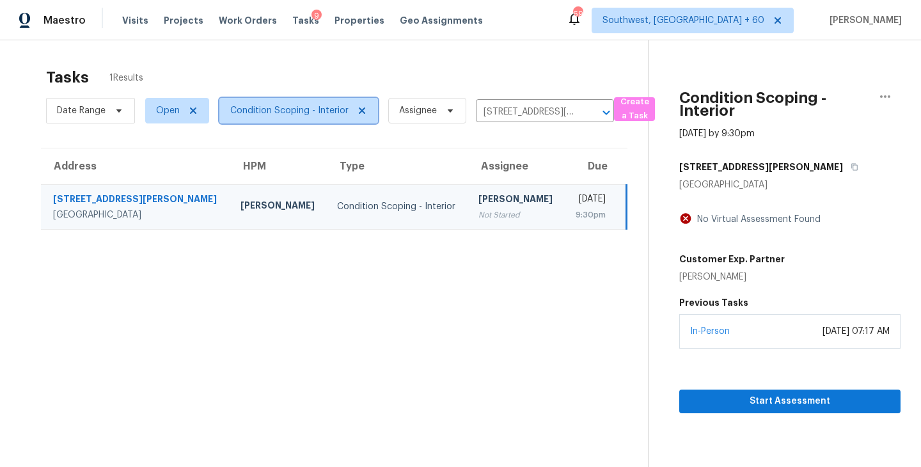
click at [286, 121] on span "Condition Scoping - Interior" at bounding box center [298, 111] width 159 height 26
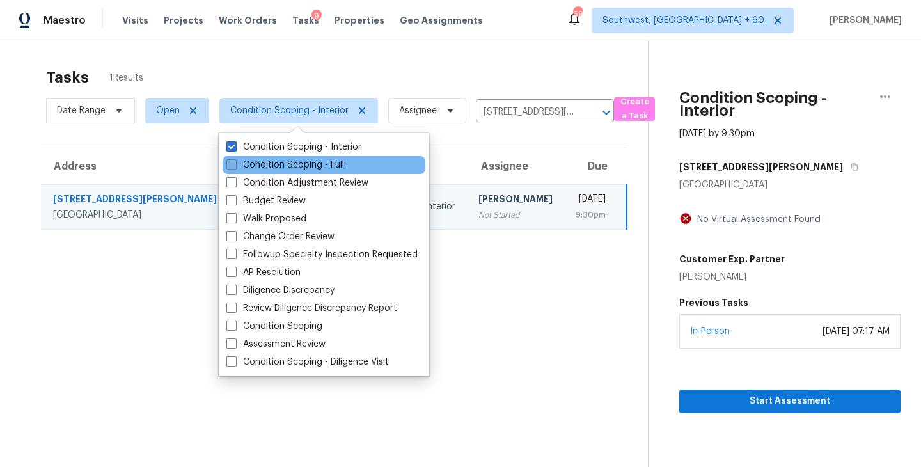
click at [299, 165] on label "Condition Scoping - Full" at bounding box center [285, 165] width 118 height 13
click at [235, 165] on input "Condition Scoping - Full" at bounding box center [230, 163] width 8 height 8
checkbox input "true"
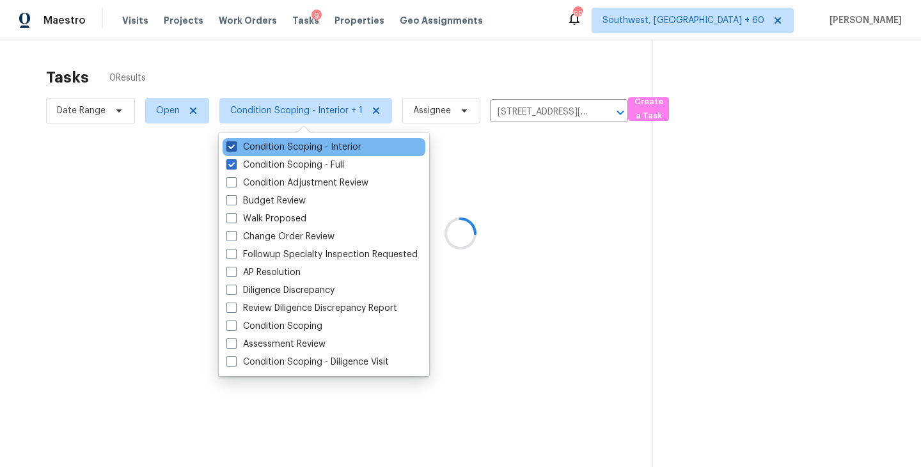
click at [324, 148] on label "Condition Scoping - Interior" at bounding box center [293, 147] width 135 height 13
click at [235, 148] on input "Condition Scoping - Interior" at bounding box center [230, 145] width 8 height 8
checkbox input "false"
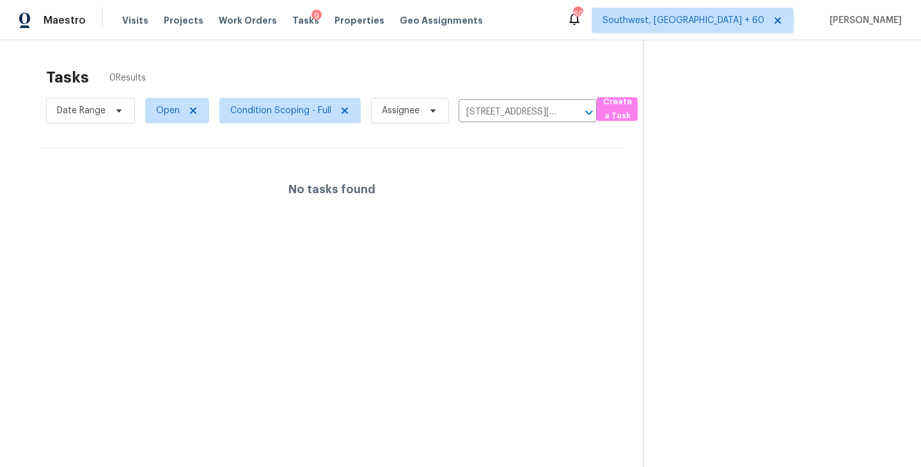
click at [514, 169] on div "No tasks found" at bounding box center [332, 189] width 582 height 82
click at [572, 114] on icon "Clear" at bounding box center [572, 112] width 13 height 13
click at [401, 59] on div at bounding box center [460, 233] width 921 height 467
click at [404, 110] on div at bounding box center [460, 233] width 921 height 467
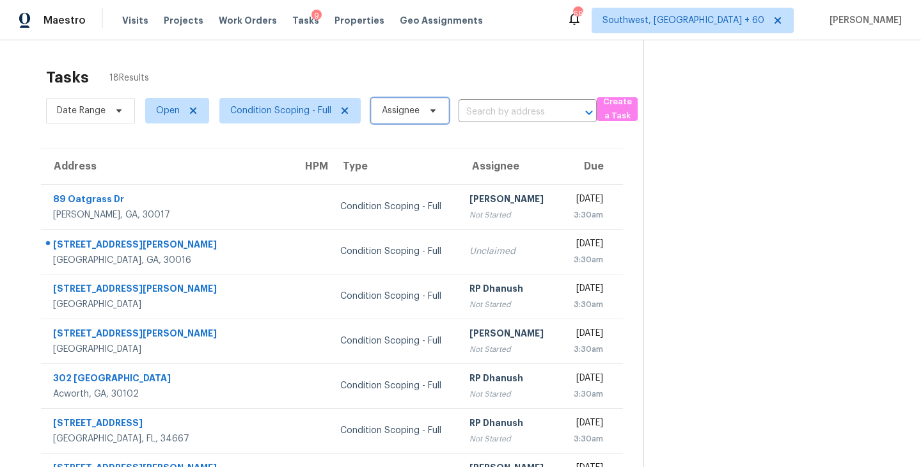
click at [404, 110] on span "Assignee" at bounding box center [401, 110] width 38 height 13
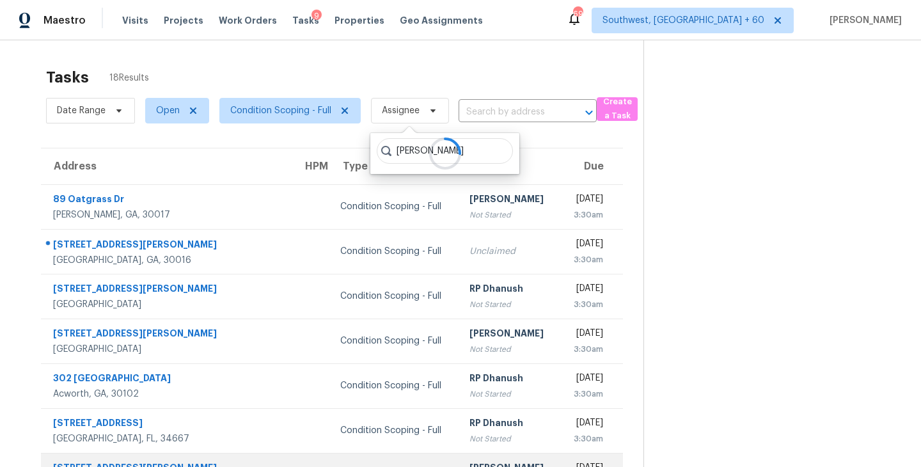
type input "sakthivel"
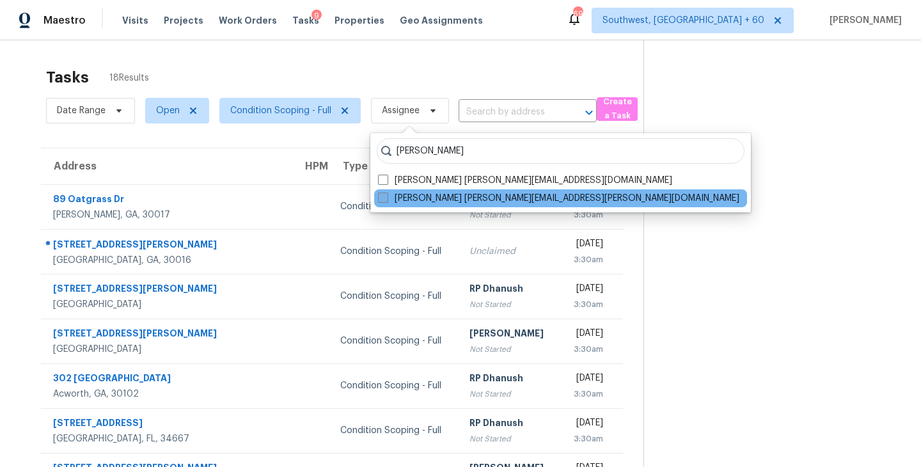
click at [439, 201] on label "Sakthivel Chandran sakthivel.chandran@opendoor.com" at bounding box center [558, 198] width 361 height 13
click at [386, 200] on input "Sakthivel Chandran sakthivel.chandran@opendoor.com" at bounding box center [382, 196] width 8 height 8
checkbox input "true"
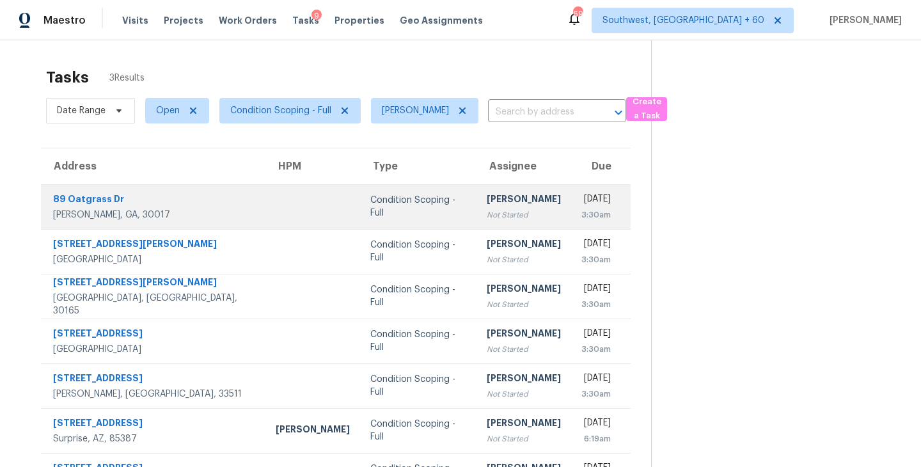
scroll to position [13, 0]
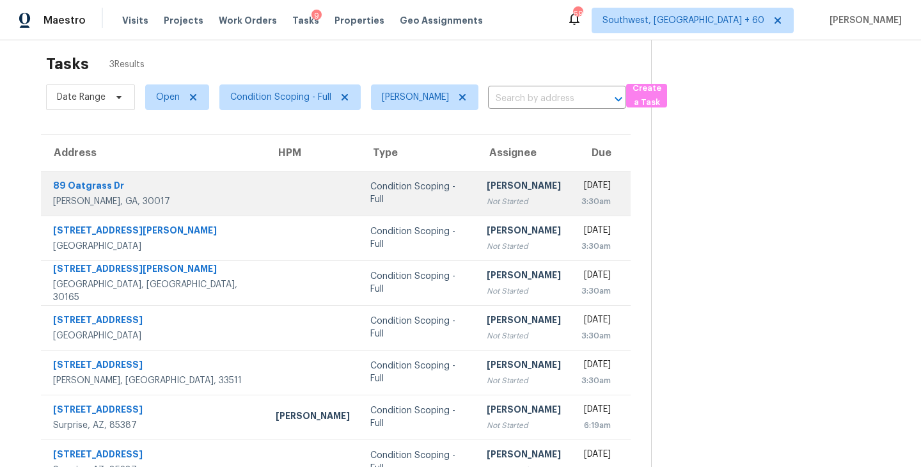
click at [487, 194] on div "[PERSON_NAME]" at bounding box center [524, 187] width 74 height 16
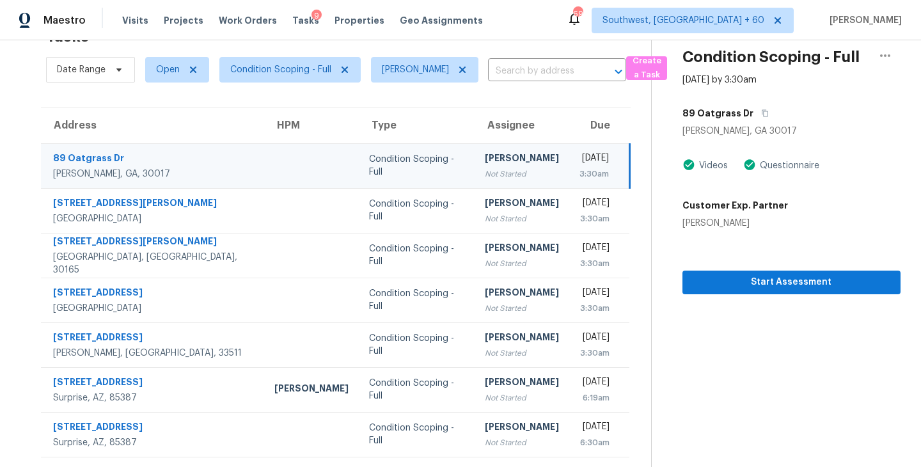
scroll to position [0, 0]
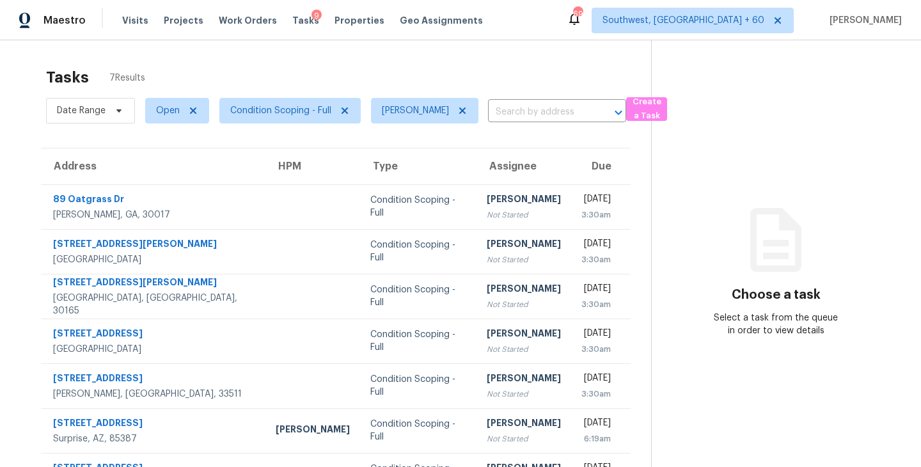
scroll to position [41, 0]
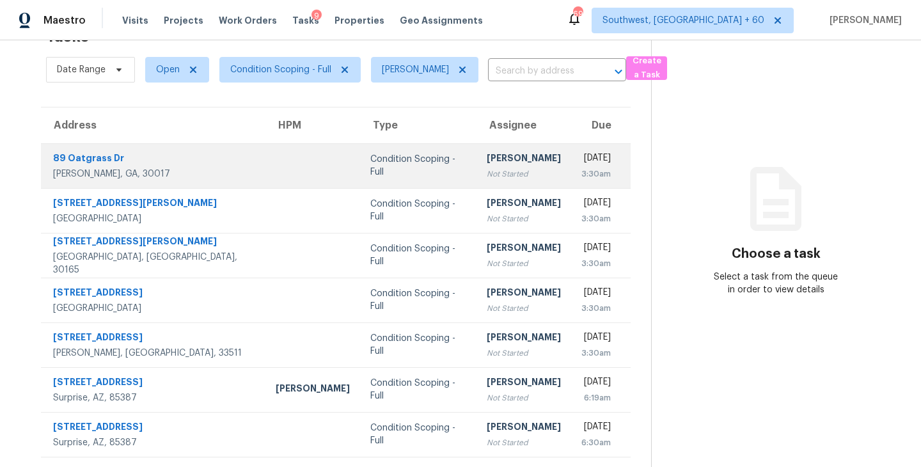
click at [487, 160] on div "[PERSON_NAME]" at bounding box center [524, 160] width 74 height 16
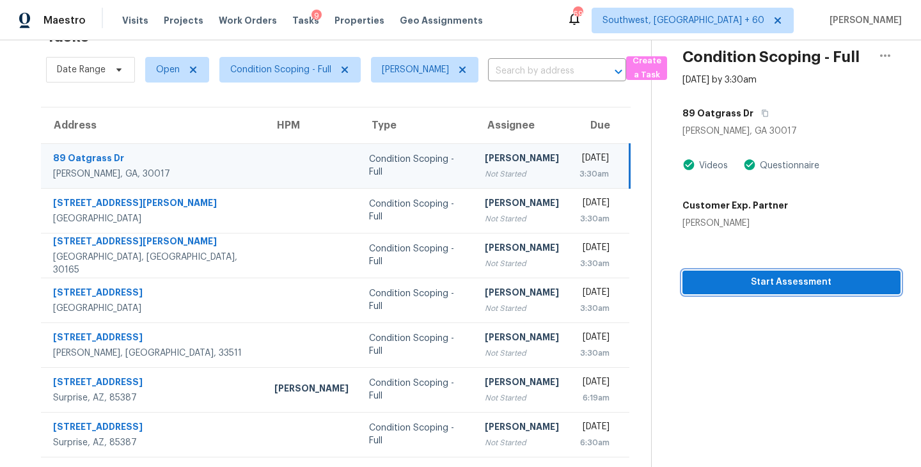
click at [784, 283] on span "Start Assessment" at bounding box center [792, 282] width 198 height 16
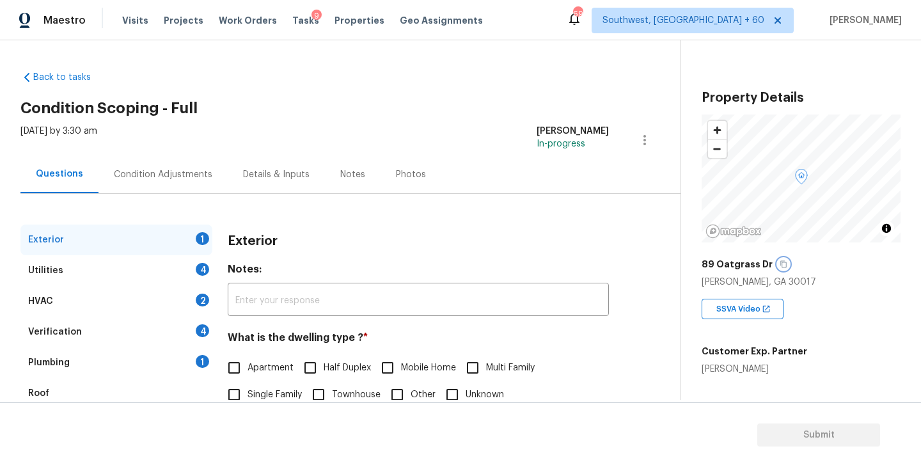
click at [780, 266] on icon "button" at bounding box center [784, 264] width 8 height 8
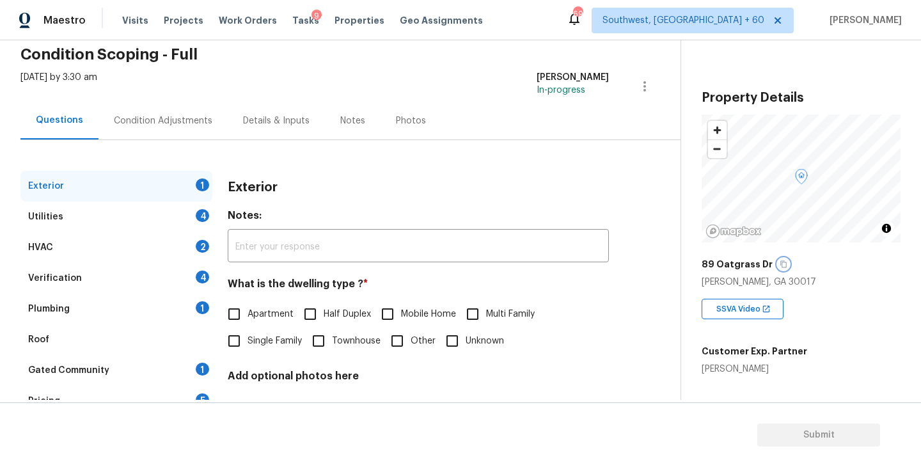
scroll to position [65, 0]
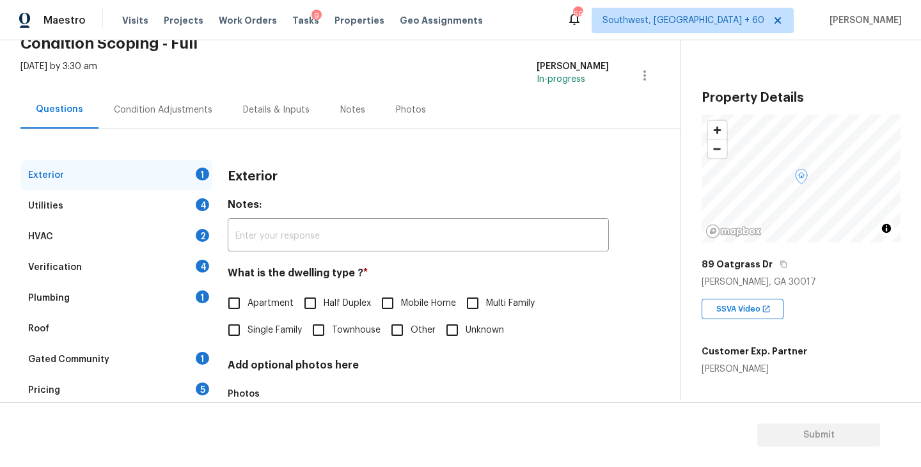
click at [269, 337] on label "Single Family" at bounding box center [261, 330] width 81 height 27
click at [248, 337] on input "Single Family" at bounding box center [234, 330] width 27 height 27
checkbox input "true"
click at [164, 202] on div "Utilities 4" at bounding box center [116, 206] width 192 height 31
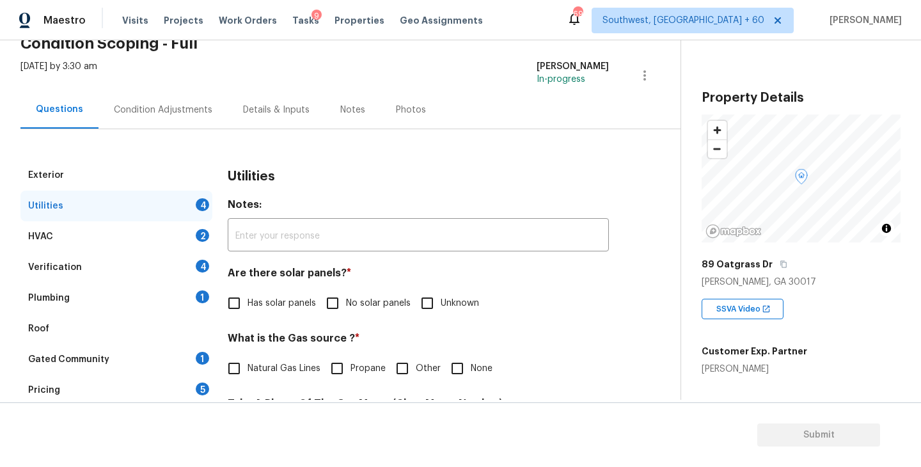
click at [371, 302] on span "No solar panels" at bounding box center [378, 303] width 65 height 13
click at [346, 302] on input "No solar panels" at bounding box center [332, 303] width 27 height 27
checkbox input "true"
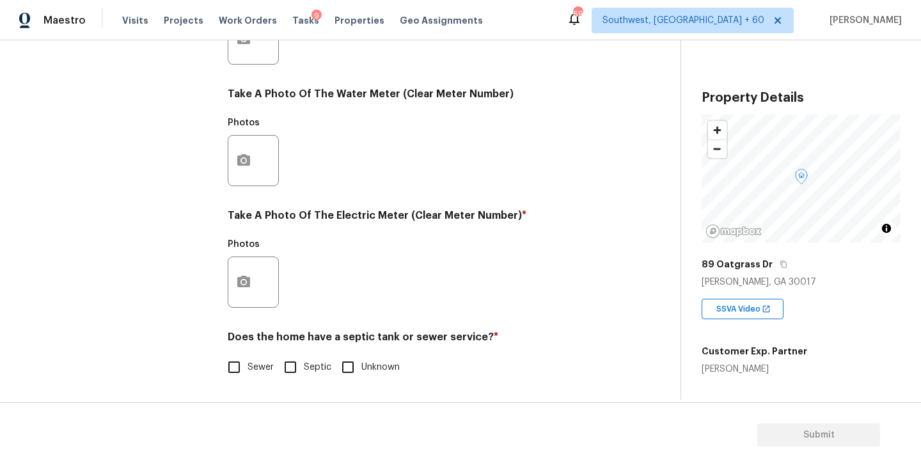
click at [262, 368] on span "Sewer" at bounding box center [261, 367] width 26 height 13
click at [248, 368] on input "Sewer" at bounding box center [234, 367] width 27 height 27
checkbox input "true"
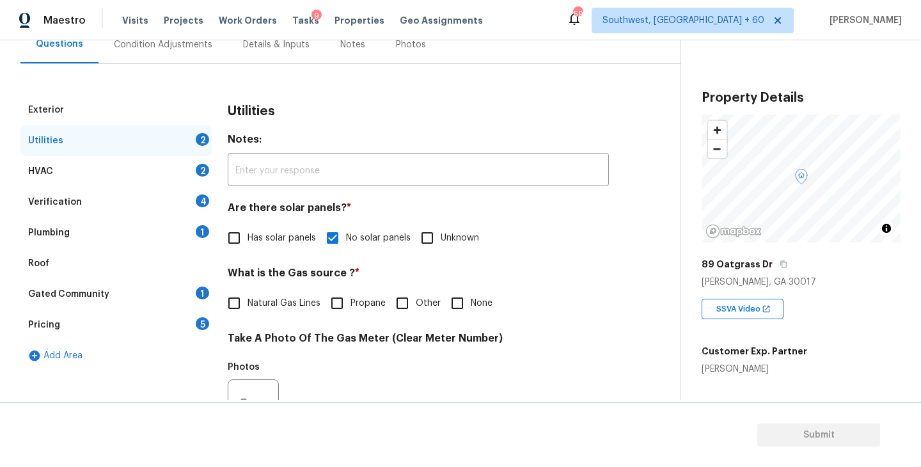
scroll to position [61, 0]
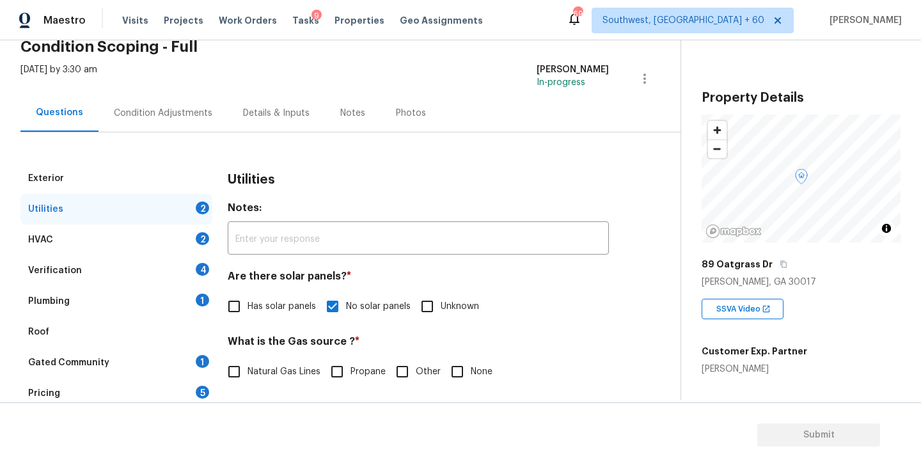
click at [168, 310] on div "Plumbing 1" at bounding box center [116, 301] width 192 height 31
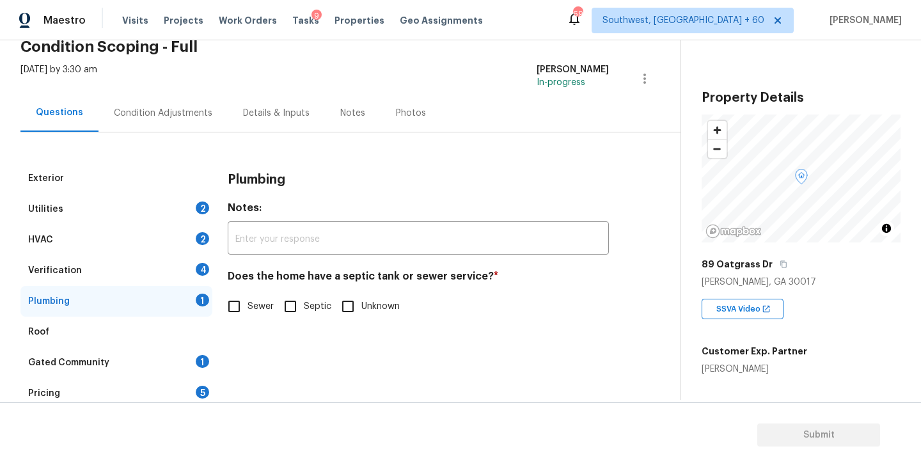
click at [252, 309] on span "Sewer" at bounding box center [261, 306] width 26 height 13
click at [248, 309] on input "Sewer" at bounding box center [234, 306] width 27 height 27
checkbox input "true"
click at [118, 361] on div "Gated Community 1" at bounding box center [116, 362] width 192 height 31
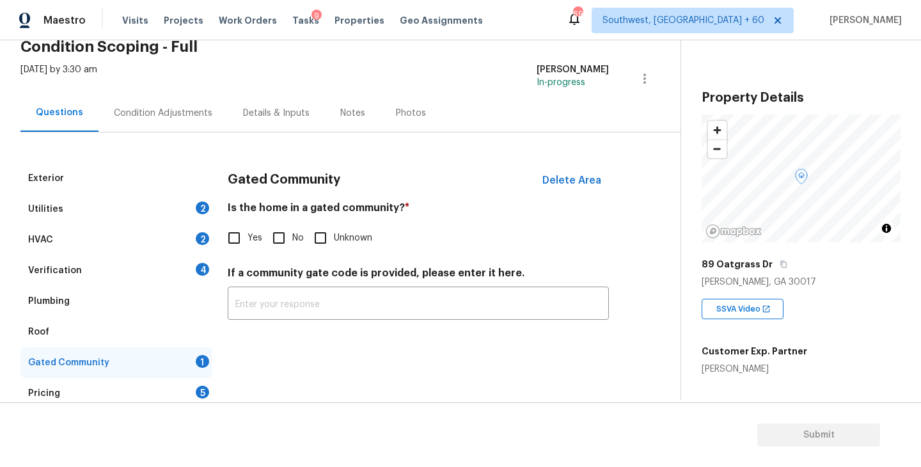
click at [280, 235] on input "No" at bounding box center [278, 238] width 27 height 27
checkbox input "true"
click at [184, 110] on div "Condition Adjustments" at bounding box center [163, 113] width 99 height 13
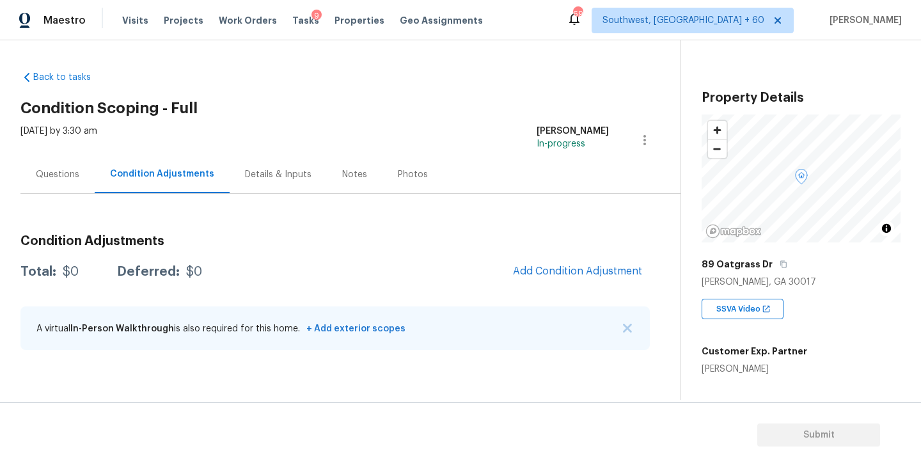
click at [392, 141] on div "Wed, Oct 15 2025 by 3:30 am Sakthivel Chandran In-progress" at bounding box center [350, 140] width 660 height 31
click at [441, 111] on h2 "Condition Scoping - Full" at bounding box center [350, 108] width 660 height 13
click at [553, 292] on div "Condition Adjustments Total: $0 Deferred: $0 Add Condition Adjustment A virtual…" at bounding box center [334, 293] width 629 height 137
click at [579, 264] on button "Add Condition Adjustment" at bounding box center [577, 271] width 145 height 27
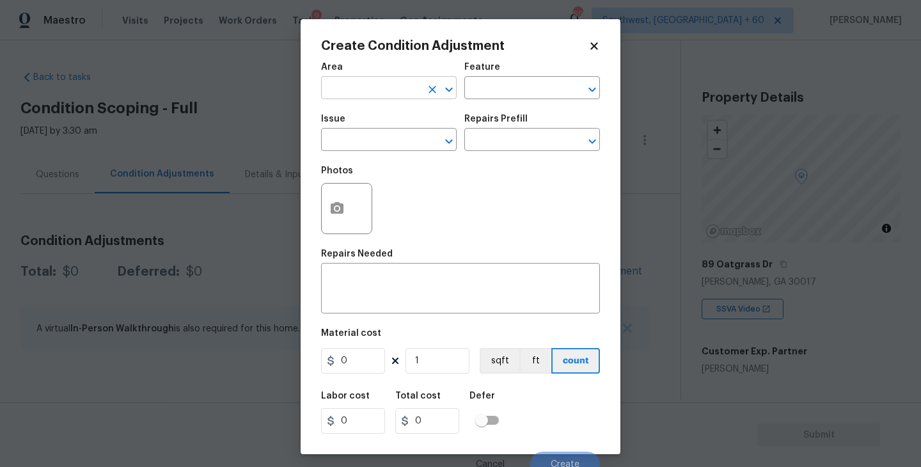
click at [363, 94] on input "text" at bounding box center [371, 89] width 100 height 20
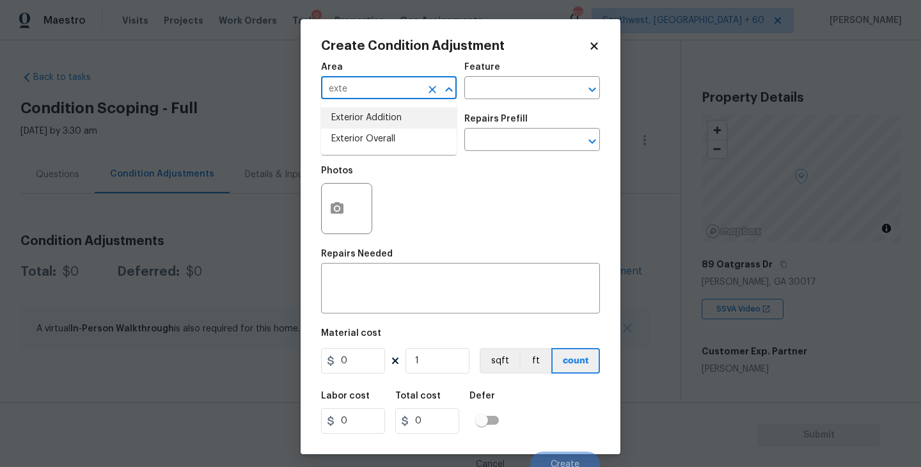
click at [379, 135] on li "Exterior Overall" at bounding box center [389, 139] width 136 height 21
type input "Exterior Overall"
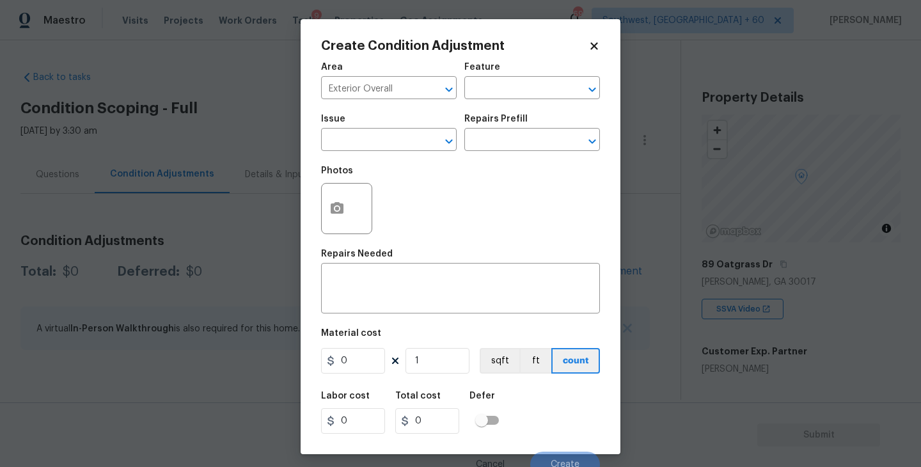
click at [493, 109] on div "Issue ​ Repairs Prefill ​" at bounding box center [460, 133] width 279 height 52
click at [511, 98] on input "text" at bounding box center [514, 89] width 100 height 20
click at [501, 139] on li "Siding" at bounding box center [532, 148] width 136 height 21
type input "Siding"
click at [424, 153] on span "Issue ​" at bounding box center [389, 133] width 136 height 52
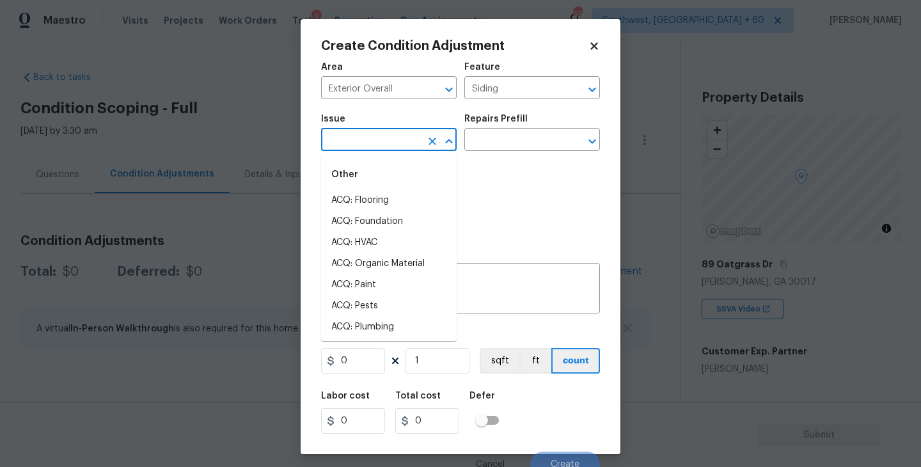
click at [399, 148] on input "text" at bounding box center [371, 141] width 100 height 20
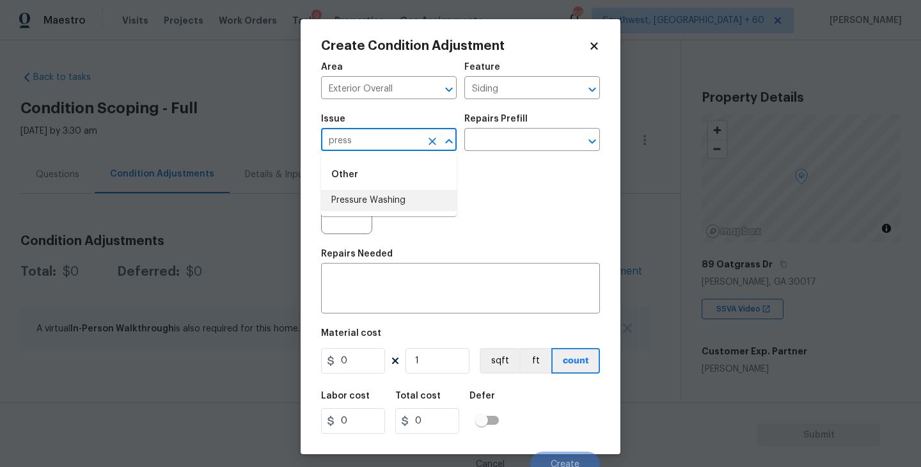
click at [411, 202] on li "Pressure Washing" at bounding box center [389, 200] width 136 height 21
type input "Pressure Washing"
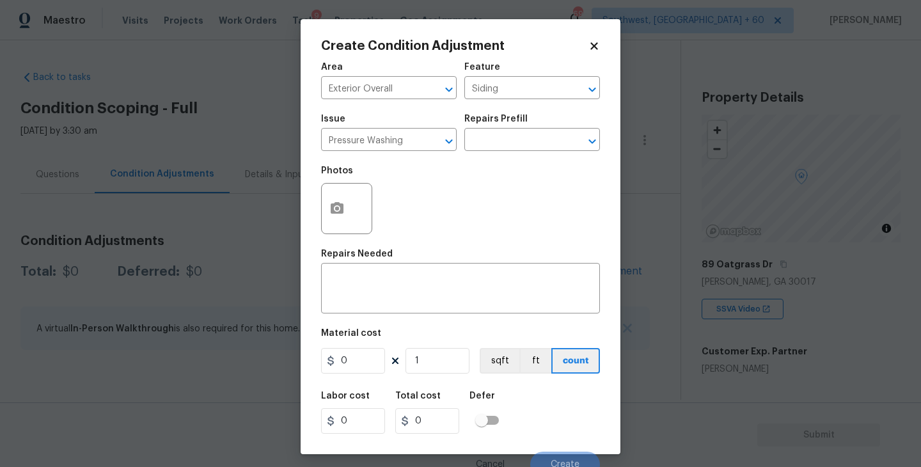
click at [527, 113] on div "Issue Pressure Washing ​ Repairs Prefill ​" at bounding box center [460, 133] width 279 height 52
click at [519, 134] on input "text" at bounding box center [514, 141] width 100 height 20
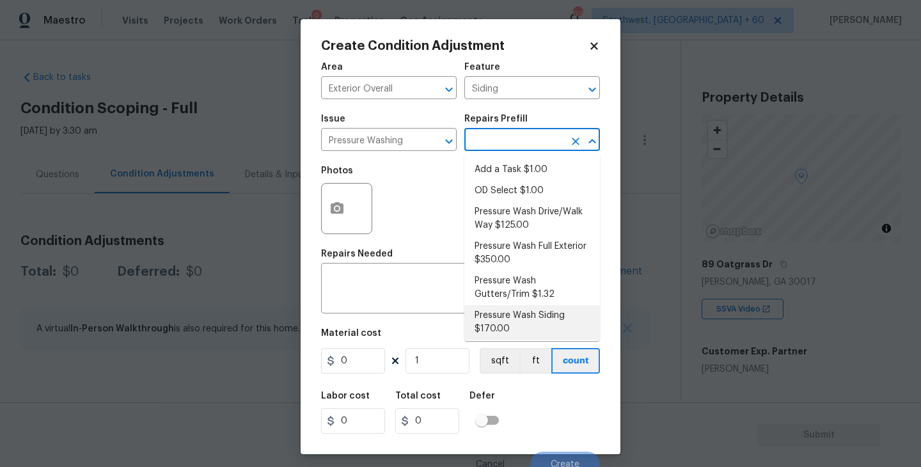
click at [514, 321] on li "Pressure Wash Siding $170.00" at bounding box center [532, 322] width 136 height 35
type textarea "Protect areas as needed for pressure washing. Pressure wash the siding on the h…"
type input "170"
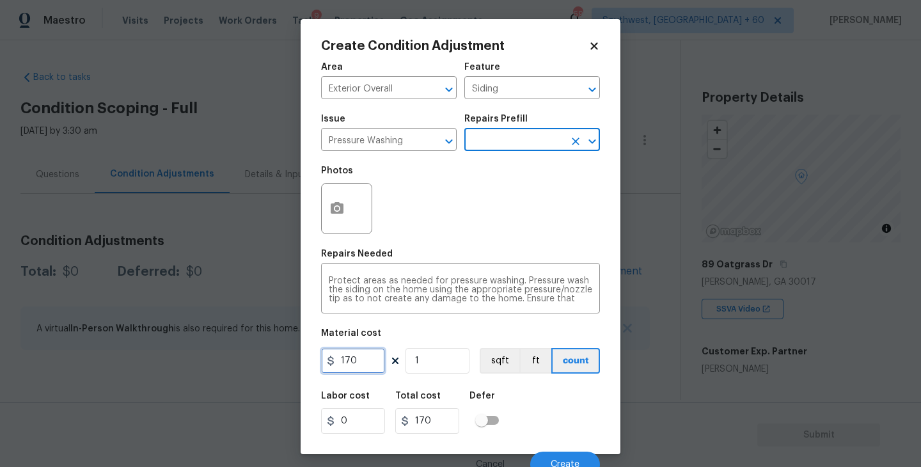
drag, startPoint x: 364, startPoint y: 363, endPoint x: 260, endPoint y: 355, distance: 103.9
click at [260, 355] on div "Create Condition Adjustment Area Exterior Overall ​ Feature Siding ​ Issue Pres…" at bounding box center [460, 233] width 921 height 467
type input "200"
click at [461, 244] on div "Area Exterior Overall ​ Feature Siding ​ Issue Pressure Washing ​ Repairs Prefi…" at bounding box center [460, 266] width 279 height 422
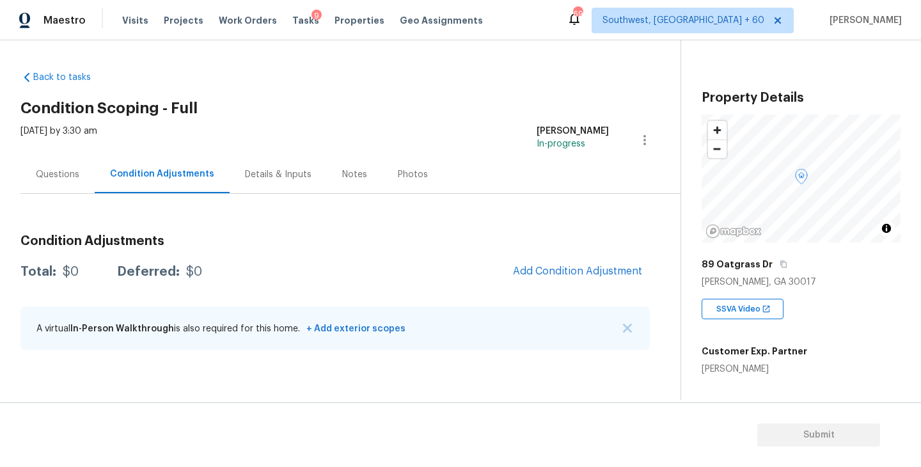
click at [286, 219] on body "Maestro Visits Projects Work Orders Tasks 9 Properties Geo Assignments 697 Sout…" at bounding box center [460, 233] width 921 height 467
click at [566, 283] on button "Add Condition Adjustment" at bounding box center [577, 271] width 145 height 27
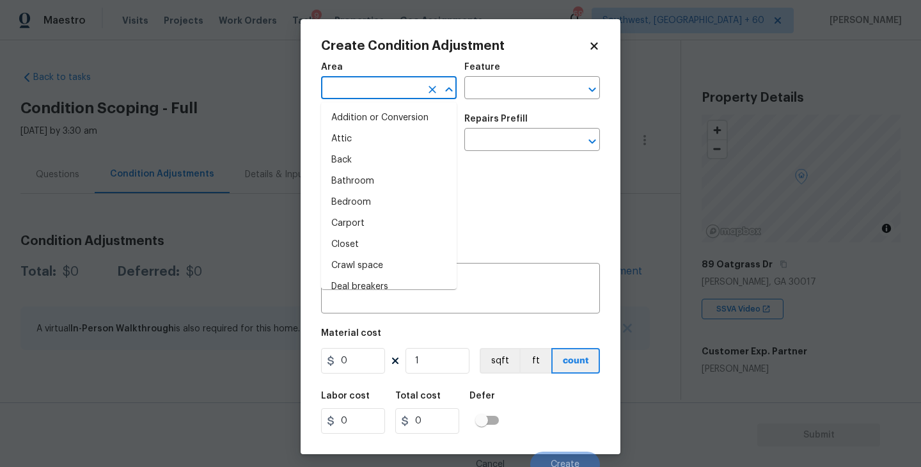
click at [375, 83] on input "text" at bounding box center [371, 89] width 100 height 20
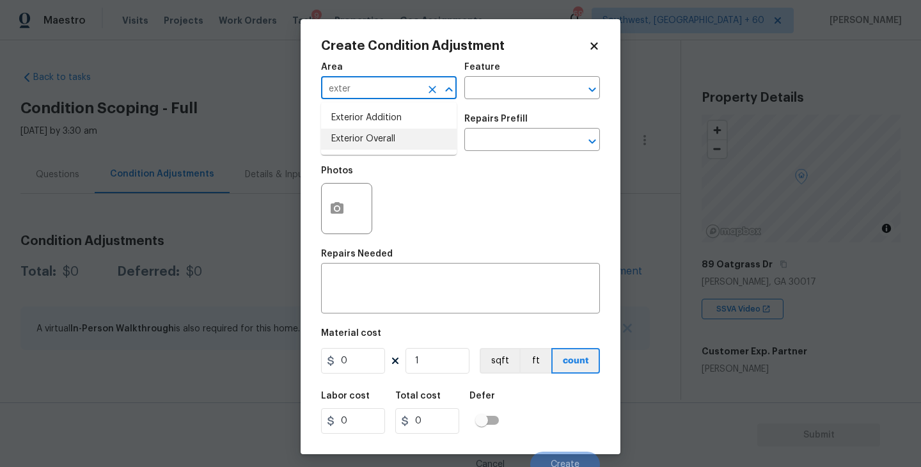
click at [402, 151] on ul "Exterior Addition Exterior Overall" at bounding box center [389, 128] width 136 height 52
click at [411, 144] on li "Exterior Overall" at bounding box center [389, 139] width 136 height 21
type input "Exterior Overall"
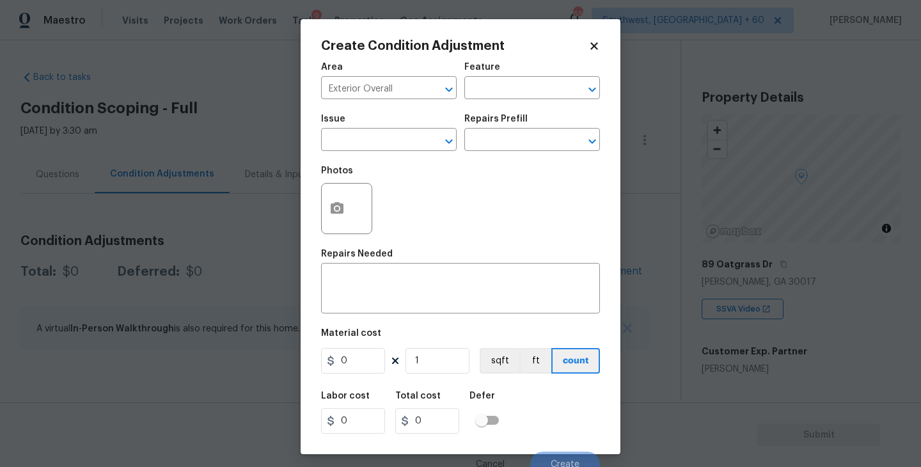
click at [498, 105] on div "Area Exterior Overall ​ Feature ​" at bounding box center [460, 81] width 279 height 52
click at [505, 99] on input "text" at bounding box center [514, 89] width 100 height 20
click at [496, 148] on li "Siding" at bounding box center [532, 148] width 136 height 21
type input "Siding"
click at [399, 143] on input "text" at bounding box center [371, 141] width 100 height 20
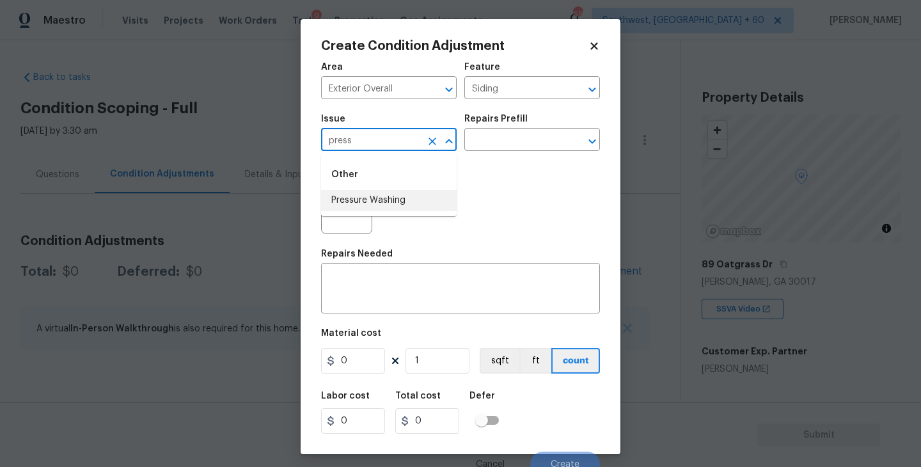
click at [400, 206] on li "Pressure Washing" at bounding box center [389, 200] width 136 height 21
type input "Pressure Washing"
click at [476, 157] on div "Issue Pressure Washing ​ Repairs Prefill ​" at bounding box center [460, 133] width 279 height 52
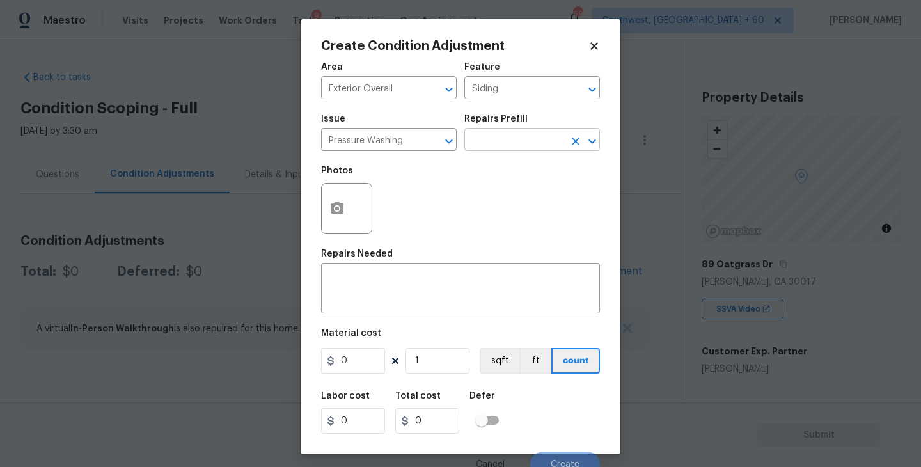
click at [500, 147] on input "text" at bounding box center [514, 141] width 100 height 20
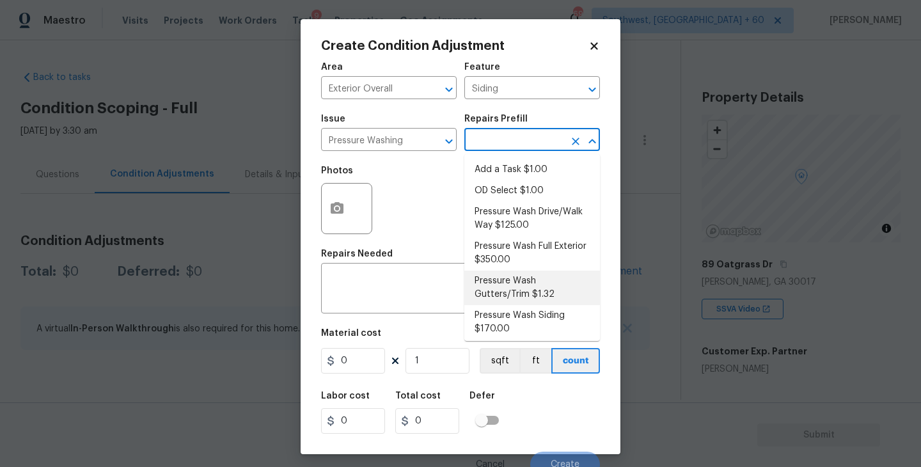
click at [500, 327] on li "Pressure Wash Siding $170.00" at bounding box center [532, 322] width 136 height 35
type textarea "Protect areas as needed for pressure washing. Pressure wash the siding on the h…"
type input "170"
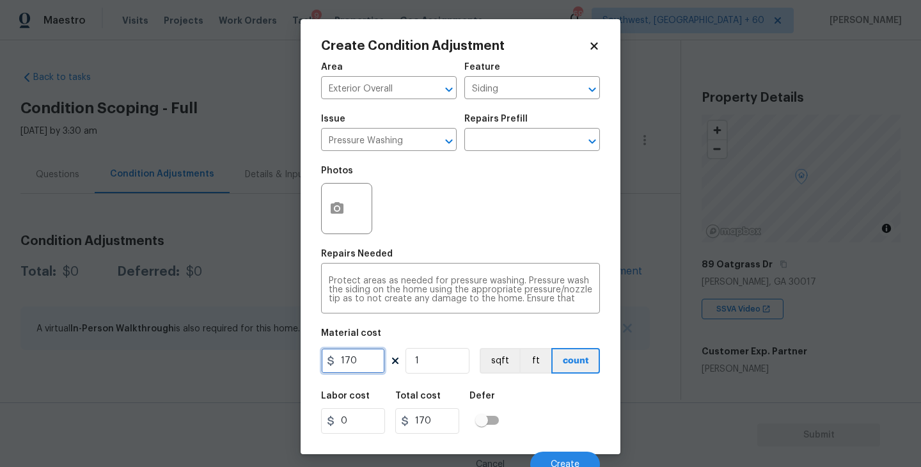
drag, startPoint x: 365, startPoint y: 361, endPoint x: 289, endPoint y: 361, distance: 76.1
click at [289, 361] on div "Create Condition Adjustment Area Exterior Overall ​ Feature Siding ​ Issue Pres…" at bounding box center [460, 233] width 921 height 467
type input "200"
click at [345, 214] on button "button" at bounding box center [337, 209] width 31 height 50
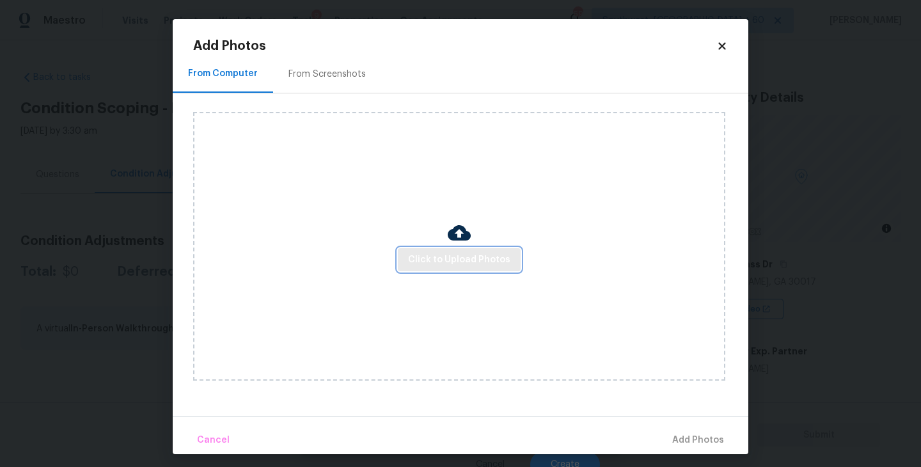
click at [454, 259] on span "Click to Upload Photos" at bounding box center [459, 260] width 102 height 16
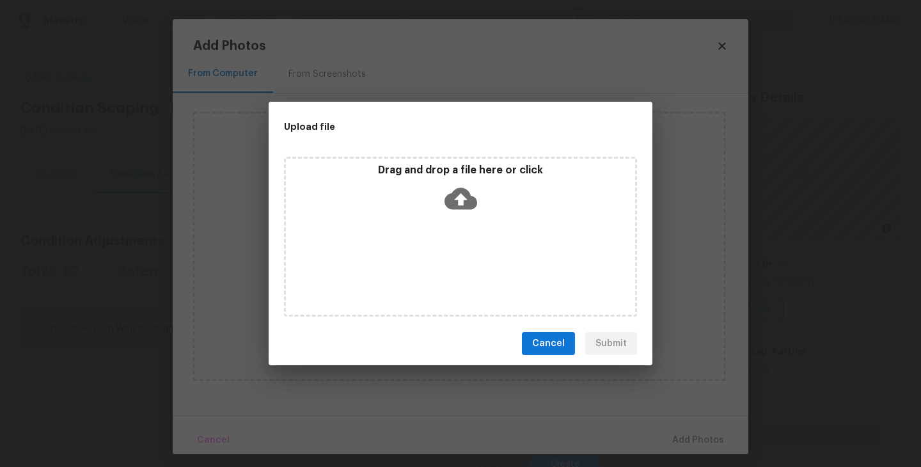
click at [472, 221] on div "Drag and drop a file here or click" at bounding box center [460, 237] width 353 height 160
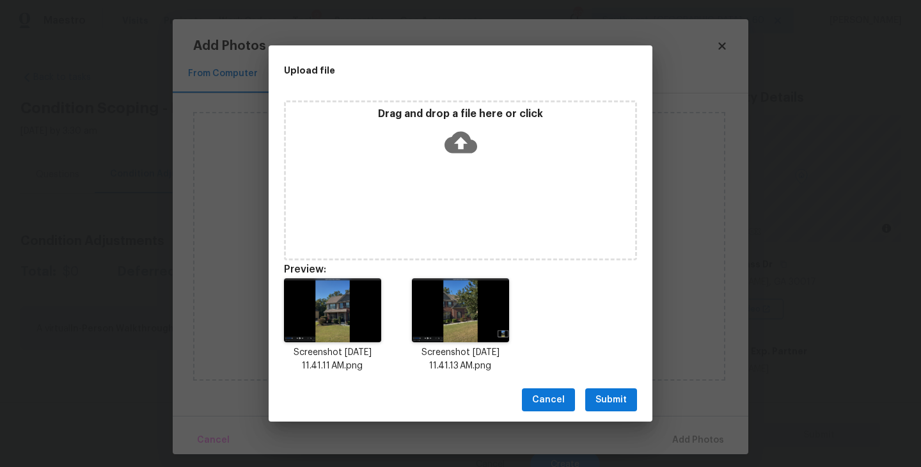
click at [610, 399] on span "Submit" at bounding box center [611, 400] width 31 height 16
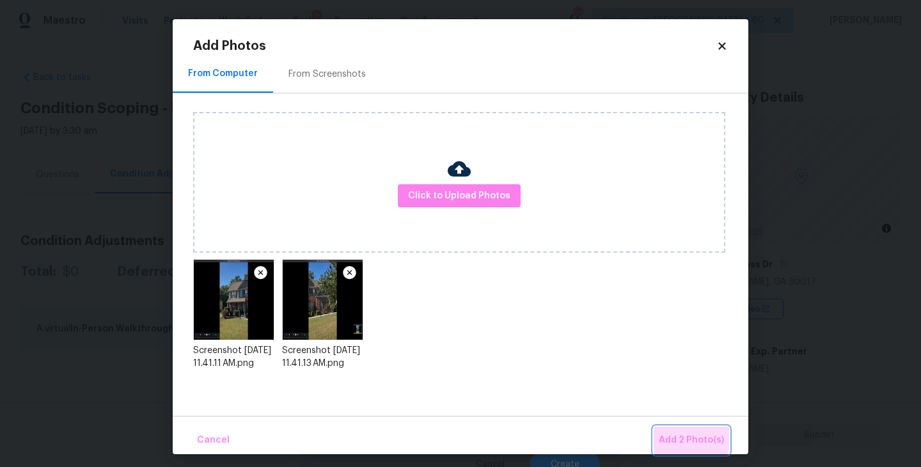
click at [675, 432] on span "Add 2 Photo(s)" at bounding box center [691, 440] width 65 height 16
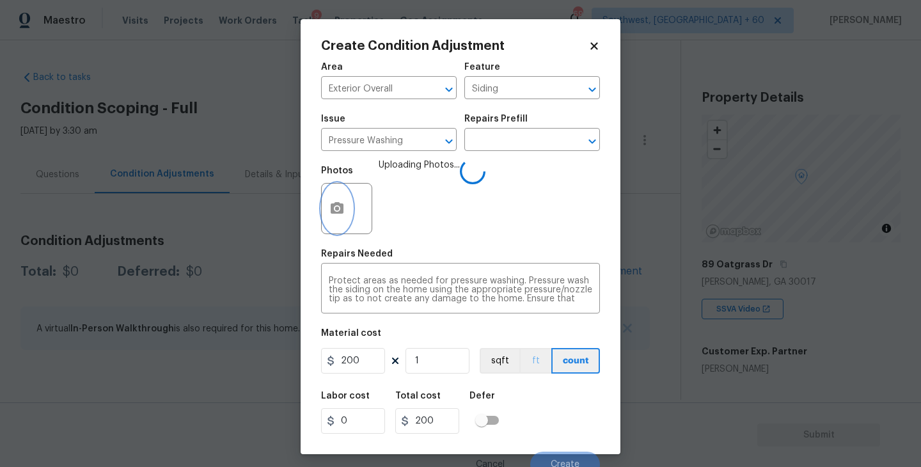
scroll to position [11, 0]
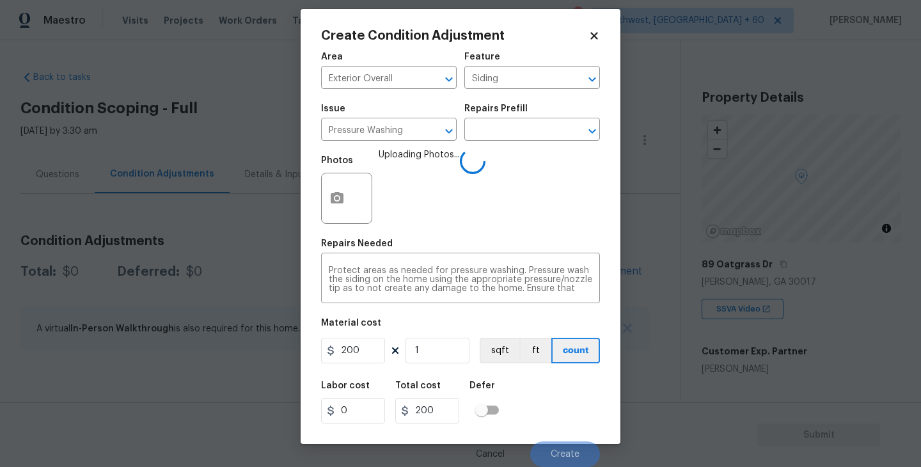
click at [560, 402] on div "Labor cost 0 Total cost 200 Defer" at bounding box center [460, 403] width 279 height 58
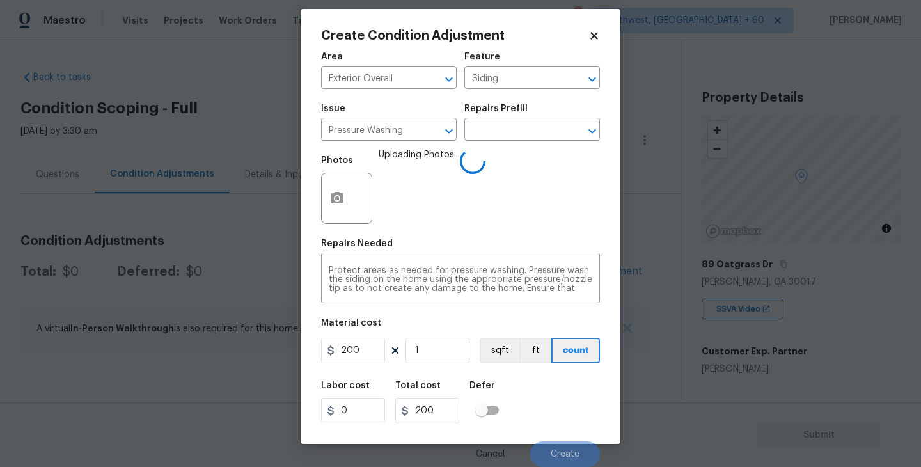
click at [560, 402] on div "Labor cost 0 Total cost 200 Defer" at bounding box center [460, 403] width 279 height 58
click at [560, 406] on div "Labor cost 0 Total cost 200 Defer" at bounding box center [460, 403] width 279 height 58
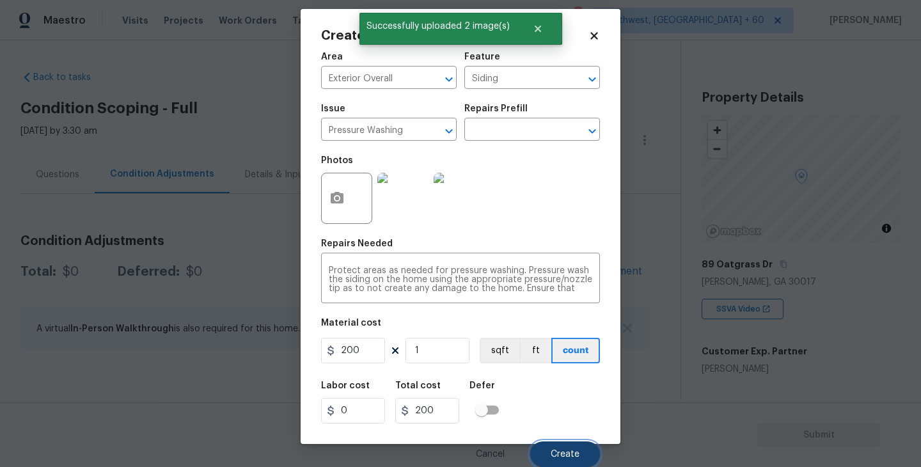
click at [574, 458] on span "Create" at bounding box center [565, 455] width 29 height 10
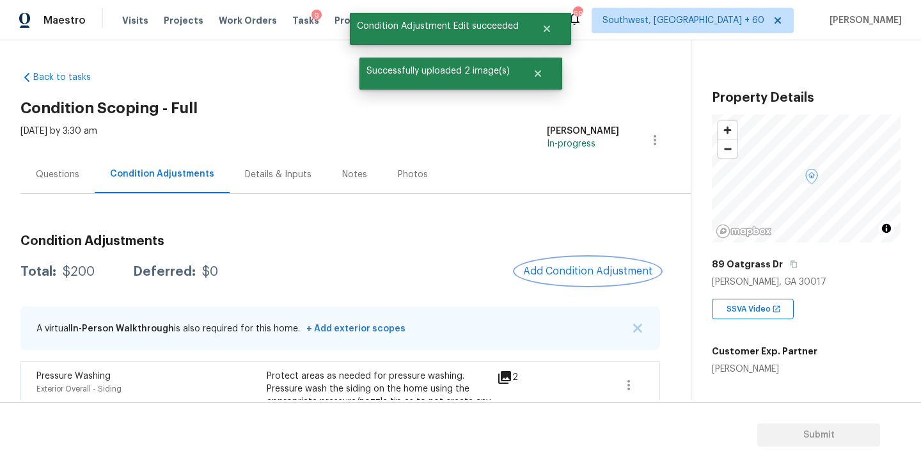
scroll to position [40, 0]
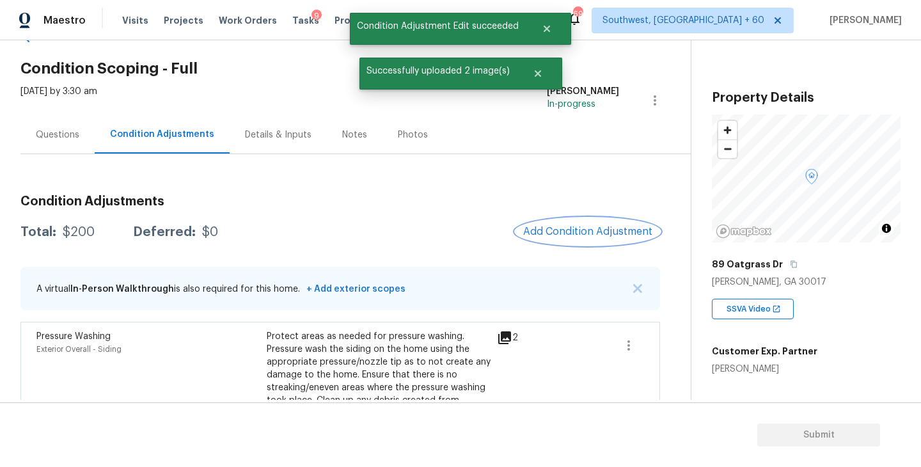
click at [579, 239] on button "Add Condition Adjustment" at bounding box center [588, 231] width 145 height 27
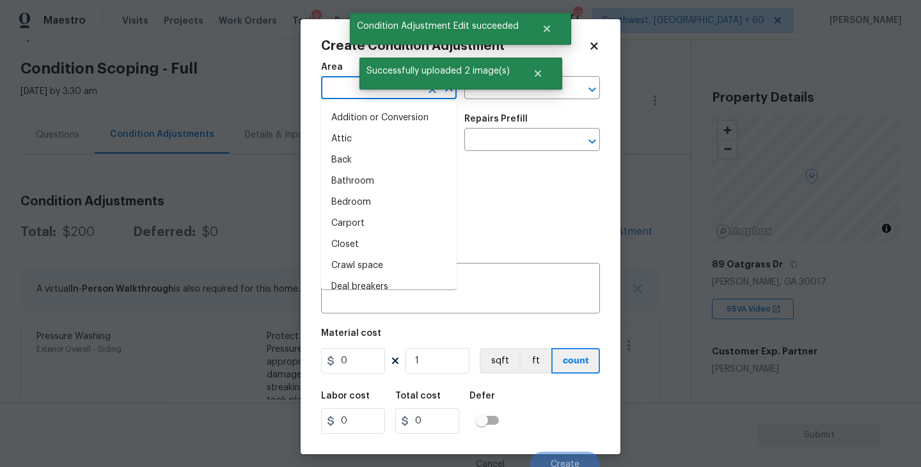
click at [340, 94] on input "text" at bounding box center [371, 89] width 100 height 20
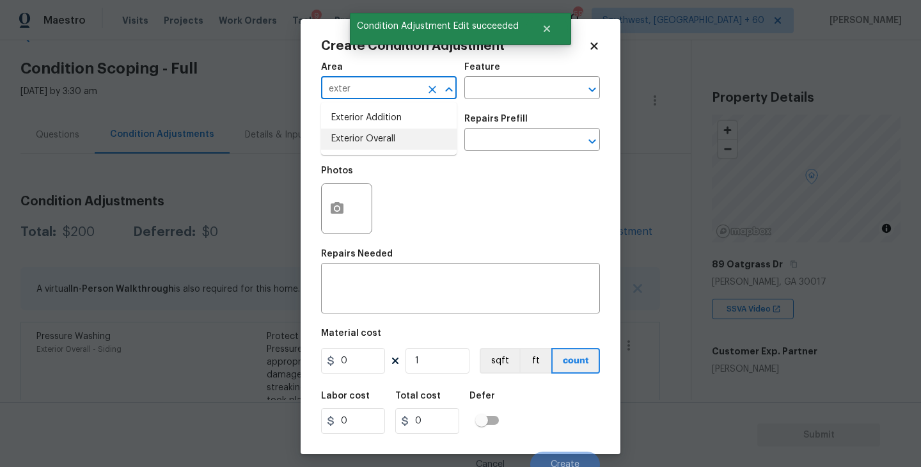
click at [363, 133] on li "Exterior Overall" at bounding box center [389, 139] width 136 height 21
type input "Exterior Overall"
click at [475, 97] on input "text" at bounding box center [514, 89] width 100 height 20
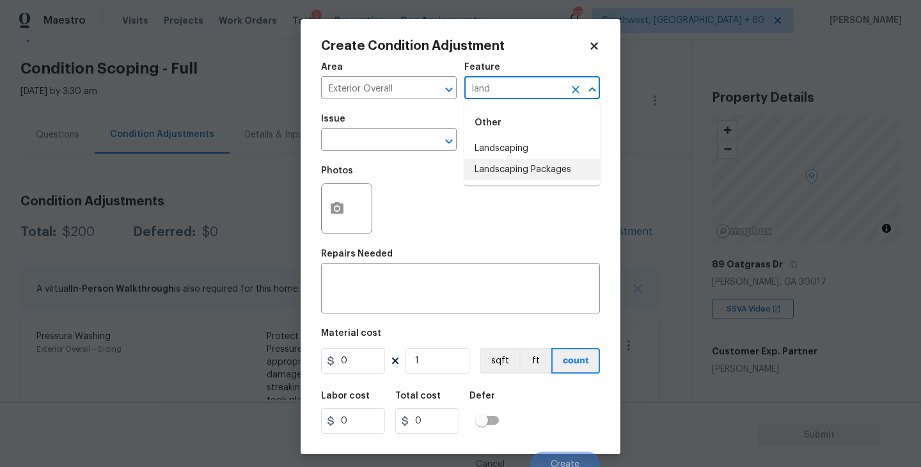
click at [502, 175] on li "Landscaping Packages" at bounding box center [532, 169] width 136 height 21
type input "Landscaping Packages"
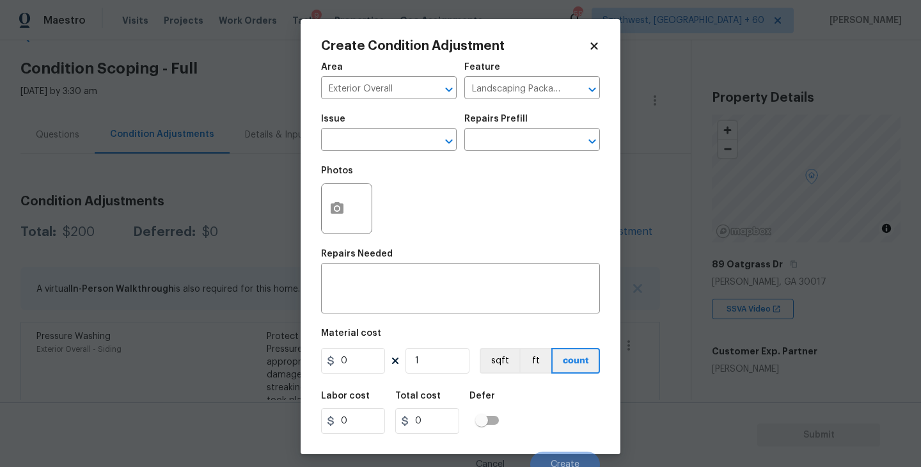
click at [418, 157] on span "Issue ​" at bounding box center [389, 133] width 136 height 52
click at [397, 151] on input "text" at bounding box center [371, 141] width 100 height 20
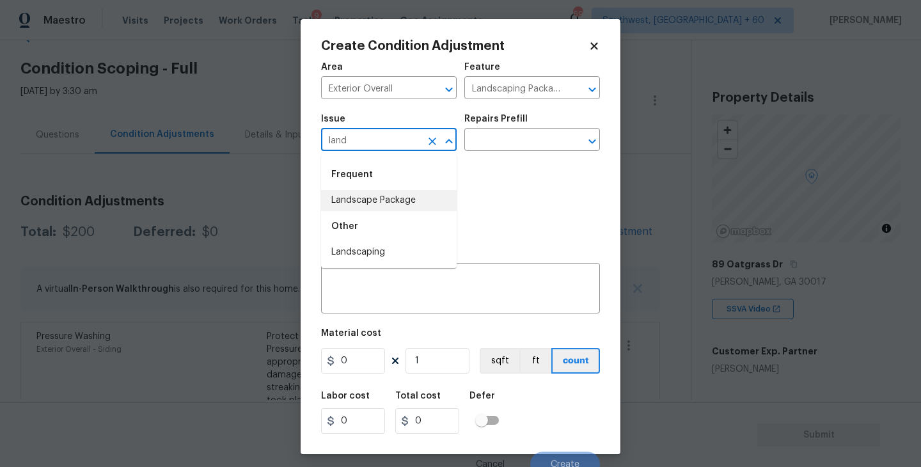
click at [414, 207] on li "Landscape Package" at bounding box center [389, 200] width 136 height 21
type input "Landscape Package"
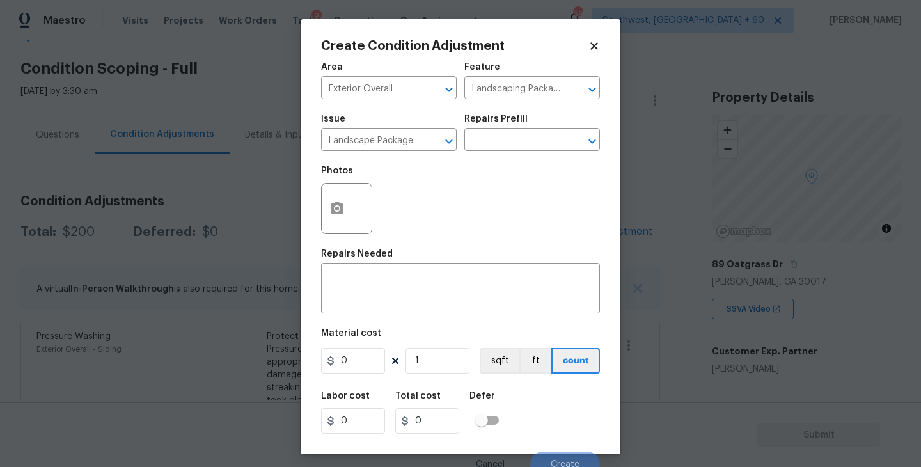
click at [501, 152] on div "Issue Landscape Package ​ Repairs Prefill ​" at bounding box center [460, 133] width 279 height 52
click at [523, 139] on input "text" at bounding box center [514, 141] width 100 height 20
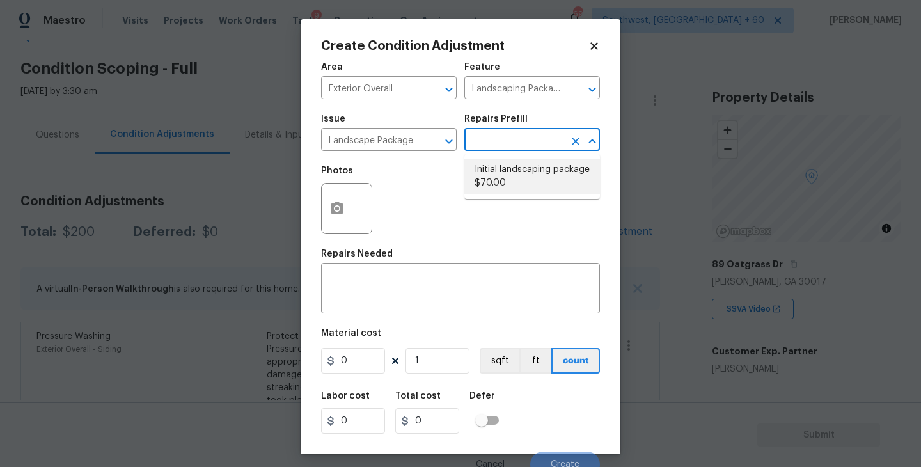
click at [519, 170] on li "Initial landscaping package $70.00" at bounding box center [532, 176] width 136 height 35
type input "Home Readiness Packages"
type textarea "Mowing of grass up to 6" in height. Mow, edge along driveways & sidewalks, trim…"
type input "70"
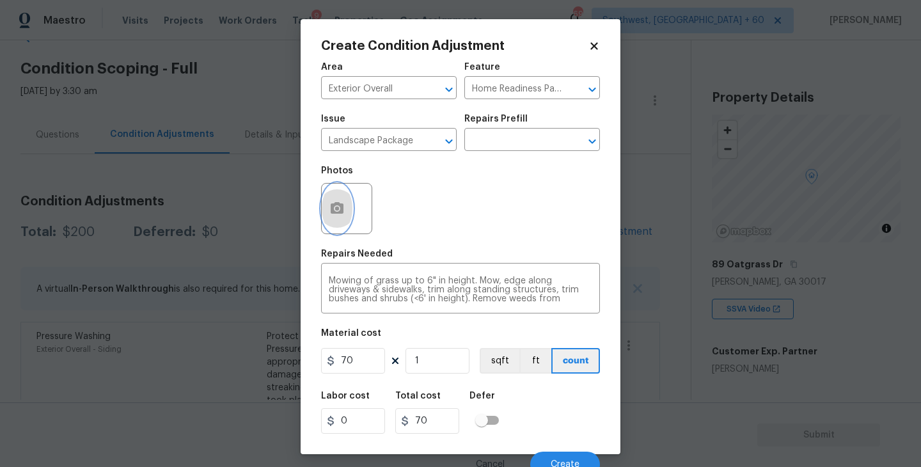
click at [340, 230] on button "button" at bounding box center [337, 209] width 31 height 50
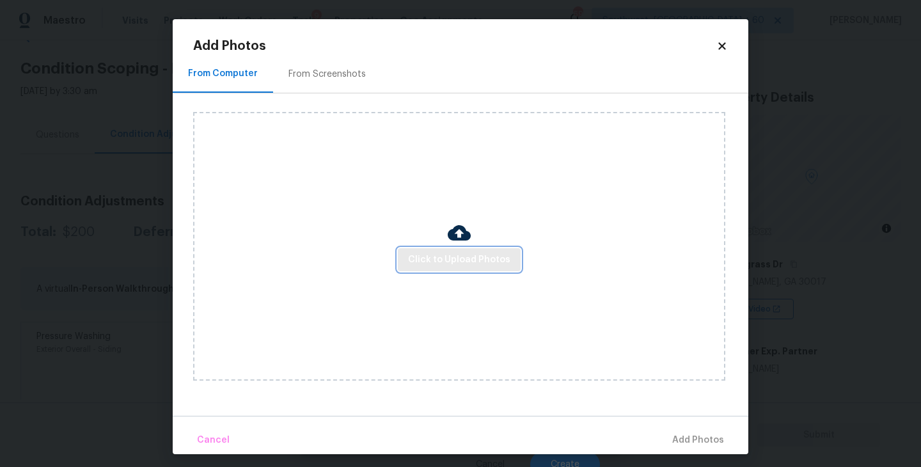
click at [429, 253] on span "Click to Upload Photos" at bounding box center [459, 260] width 102 height 16
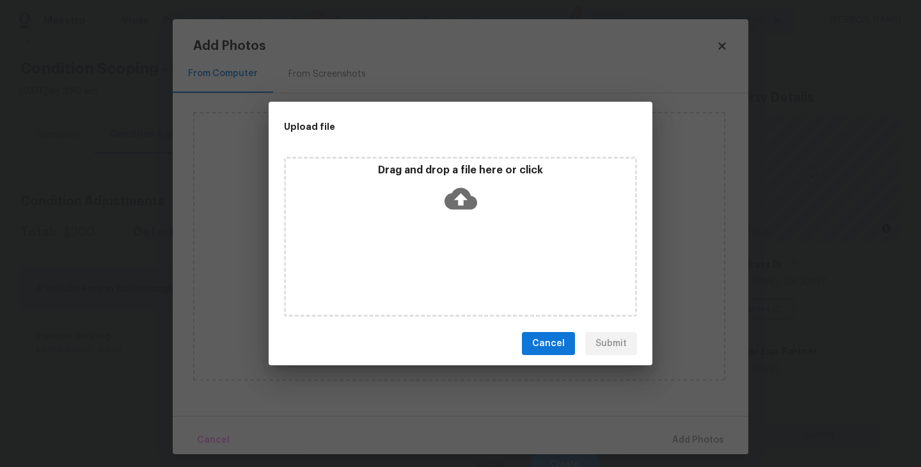
click at [448, 207] on icon at bounding box center [461, 198] width 33 height 33
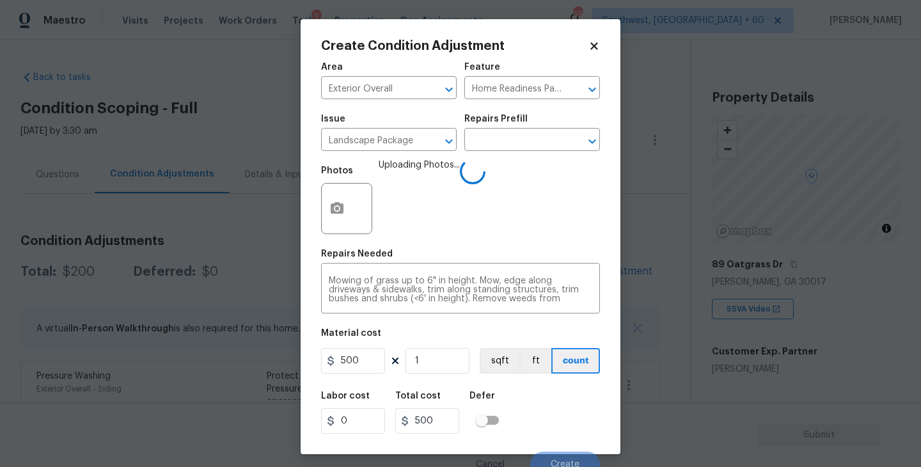
scroll to position [11, 0]
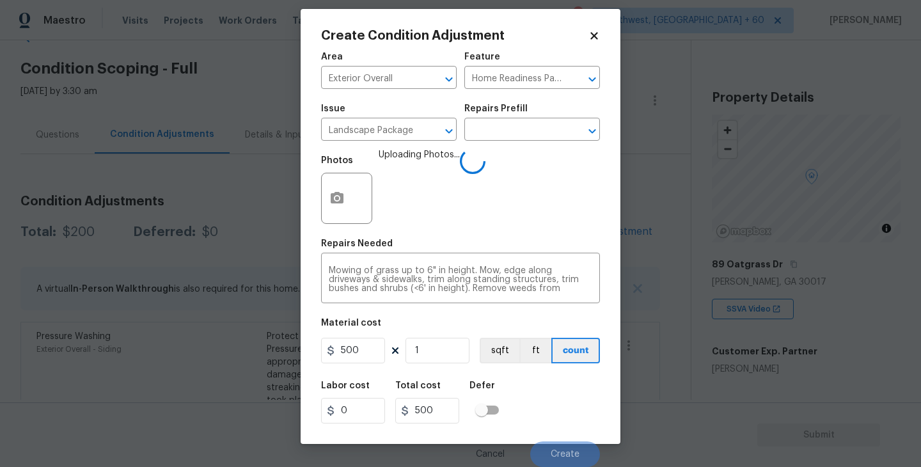
click at [556, 411] on div "Labor cost 0 Total cost 500 Defer" at bounding box center [460, 403] width 279 height 58
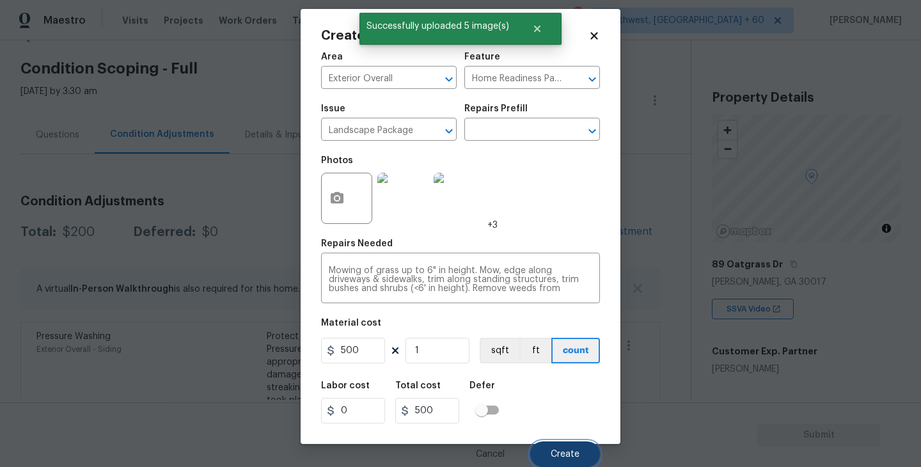
click at [566, 448] on button "Create" at bounding box center [565, 454] width 70 height 26
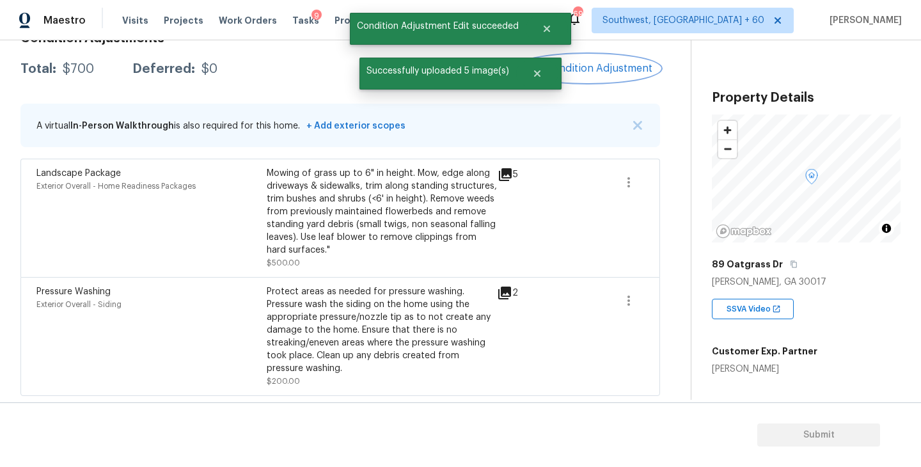
scroll to position [174, 0]
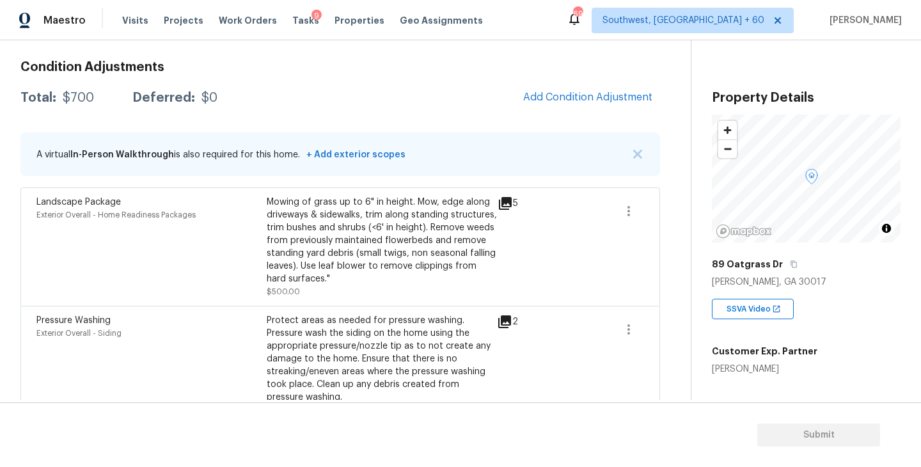
click at [583, 123] on div "Condition Adjustments Total: $700 Deferred: $0 Add Condition Adjustment A virtu…" at bounding box center [340, 238] width 640 height 374
click at [583, 105] on button "Add Condition Adjustment" at bounding box center [588, 97] width 145 height 27
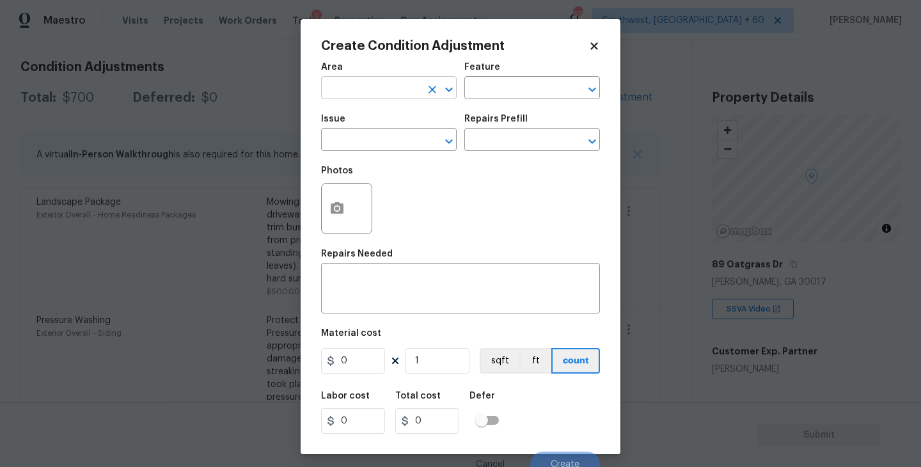
click at [416, 93] on input "text" at bounding box center [371, 89] width 100 height 20
click at [408, 141] on li "Exterior Overall" at bounding box center [389, 139] width 136 height 21
type input "Exterior Overall"
click at [479, 104] on div "Area Exterior Overall ​ Feature ​" at bounding box center [460, 81] width 279 height 52
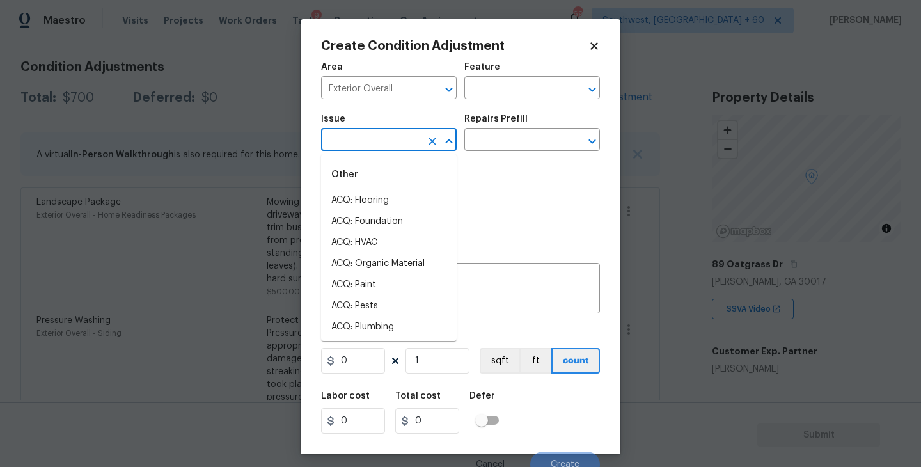
click at [373, 148] on input "text" at bounding box center [371, 141] width 100 height 20
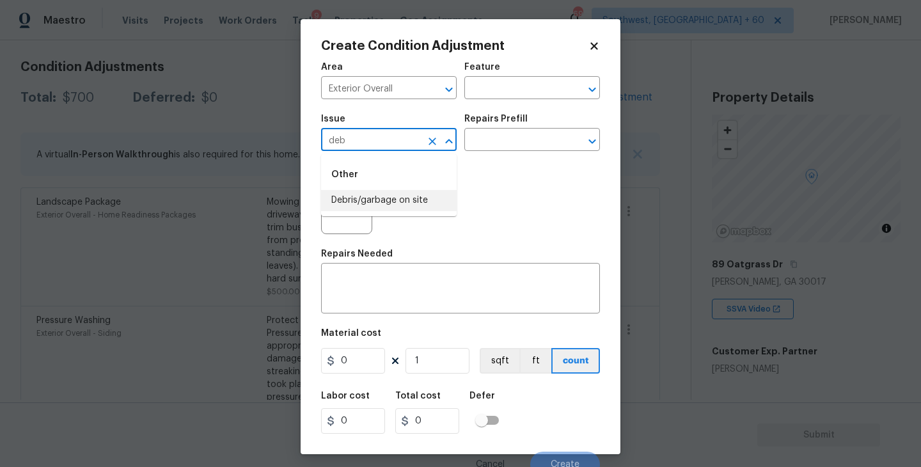
click at [386, 206] on li "Debris/garbage on site" at bounding box center [389, 200] width 136 height 21
type input "Debris/garbage on site"
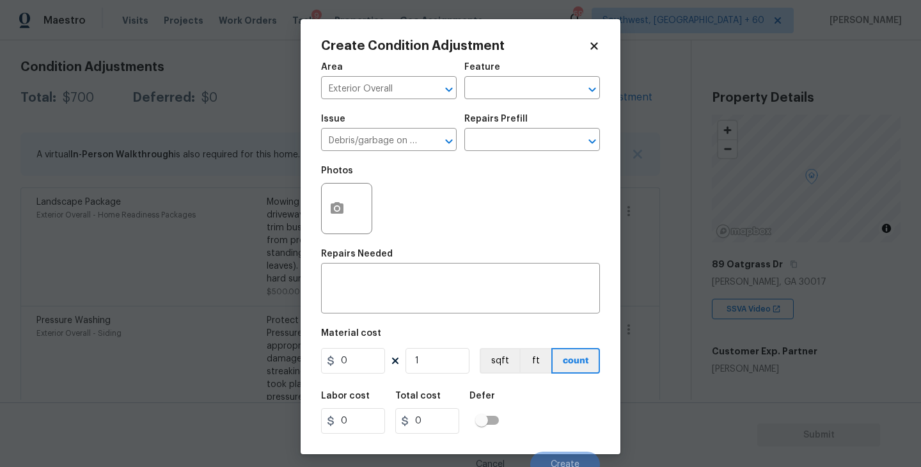
click at [505, 154] on div "Issue Debris/garbage on site ​ Repairs Prefill ​" at bounding box center [460, 133] width 279 height 52
click at [523, 142] on input "text" at bounding box center [514, 141] width 100 height 20
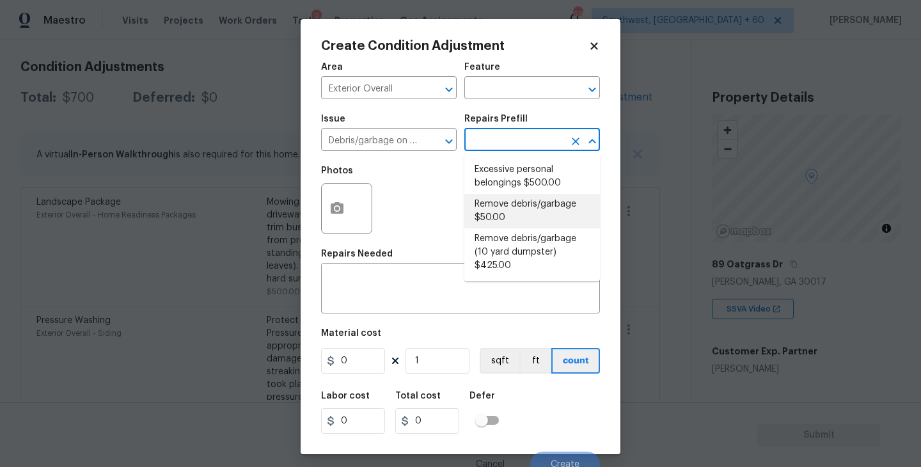
click at [523, 226] on li "Remove debris/garbage $50.00" at bounding box center [532, 211] width 136 height 35
type textarea "Remove, haul off, and properly dispose of any debris left by seller to offsite …"
type input "50"
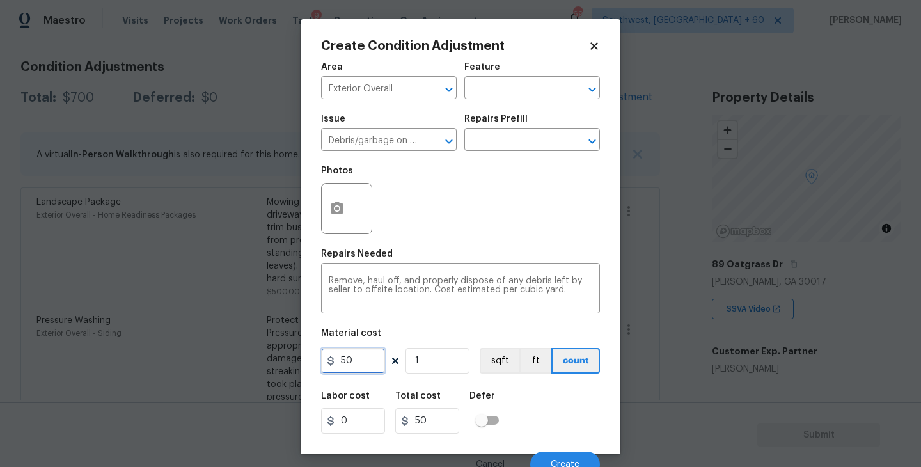
drag, startPoint x: 363, startPoint y: 350, endPoint x: 251, endPoint y: 350, distance: 112.0
click at [251, 350] on div "Create Condition Adjustment Area Exterior Overall ​ Feature ​ Issue Debris/garb…" at bounding box center [460, 233] width 921 height 467
type input "200"
click at [343, 213] on icon "button" at bounding box center [337, 208] width 13 height 12
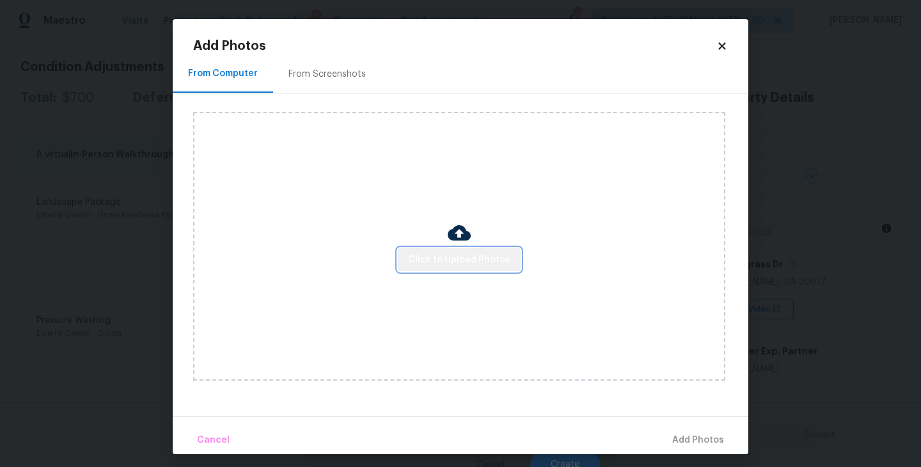
click at [475, 255] on span "Click to Upload Photos" at bounding box center [459, 260] width 102 height 16
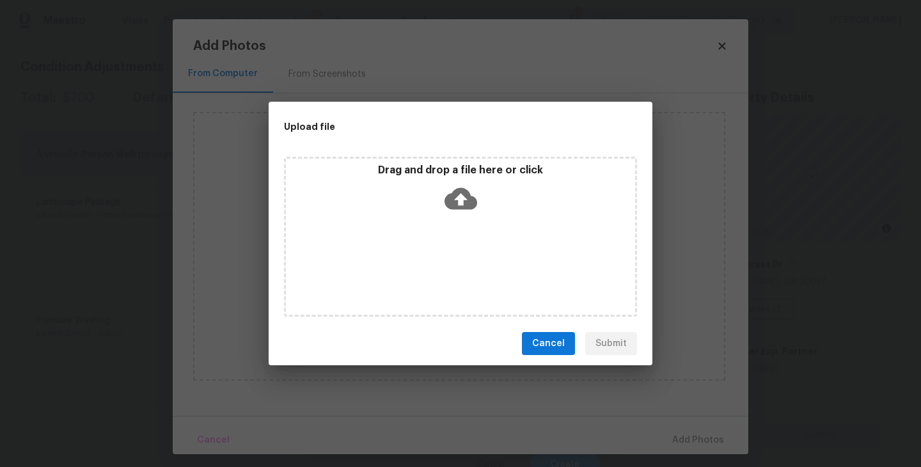
drag, startPoint x: 475, startPoint y: 255, endPoint x: 475, endPoint y: 205, distance: 50.5
click at [475, 205] on icon at bounding box center [461, 199] width 33 height 22
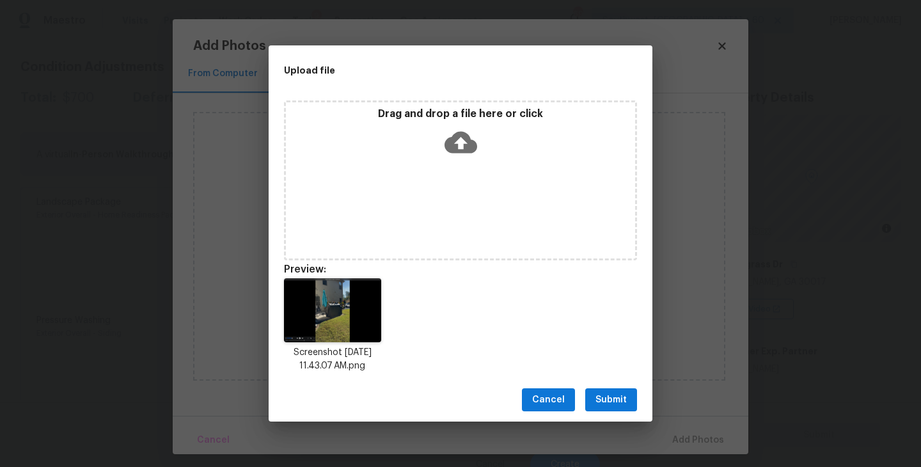
click at [616, 409] on button "Submit" at bounding box center [611, 400] width 52 height 24
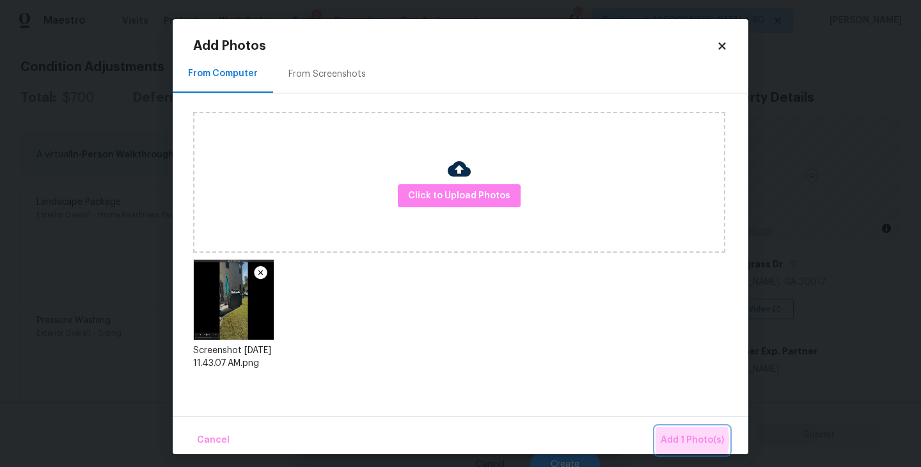
click at [680, 441] on span "Add 1 Photo(s)" at bounding box center [692, 440] width 63 height 16
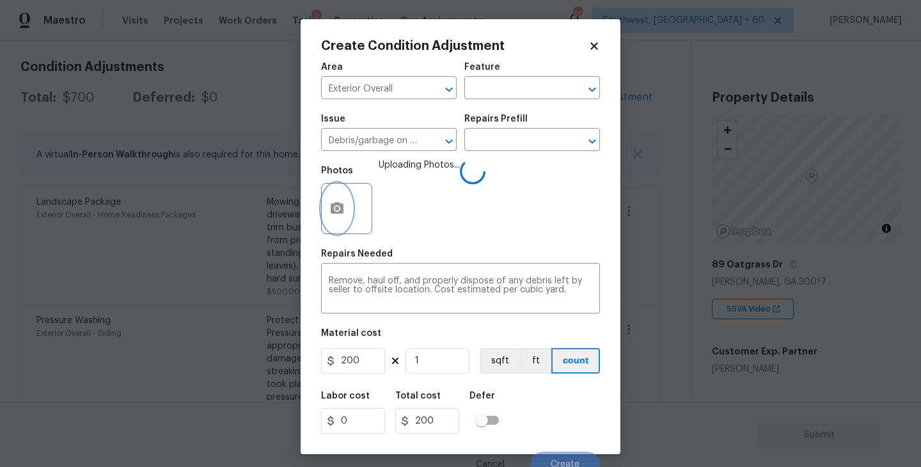
scroll to position [11, 0]
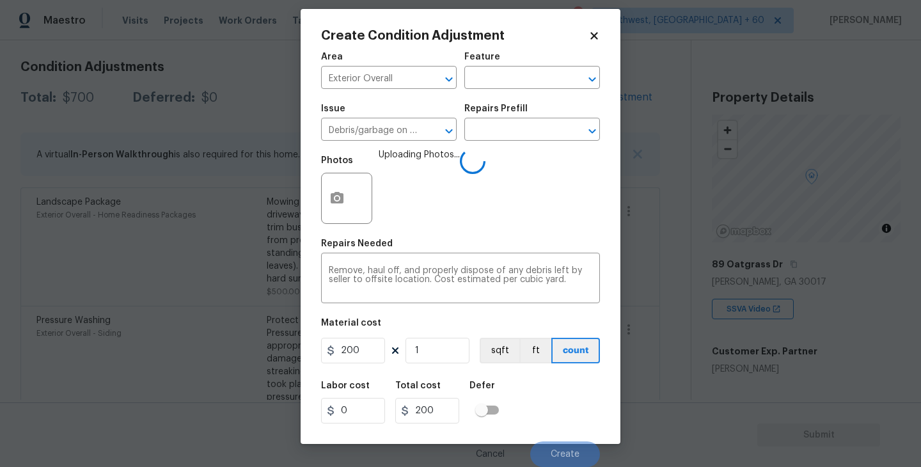
click at [525, 393] on div "Labor cost 0 Total cost 200 Defer" at bounding box center [460, 403] width 279 height 58
click at [536, 398] on div "Labor cost 0 Total cost 200 Defer" at bounding box center [460, 403] width 279 height 58
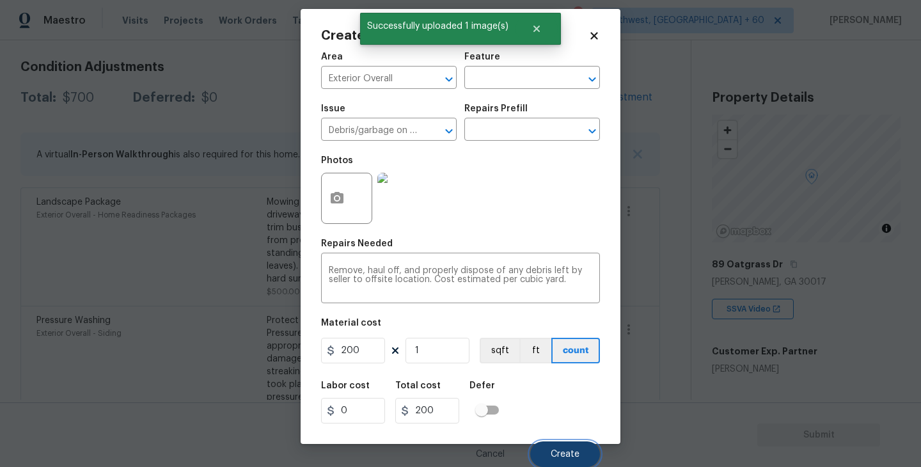
click at [570, 450] on span "Create" at bounding box center [565, 455] width 29 height 10
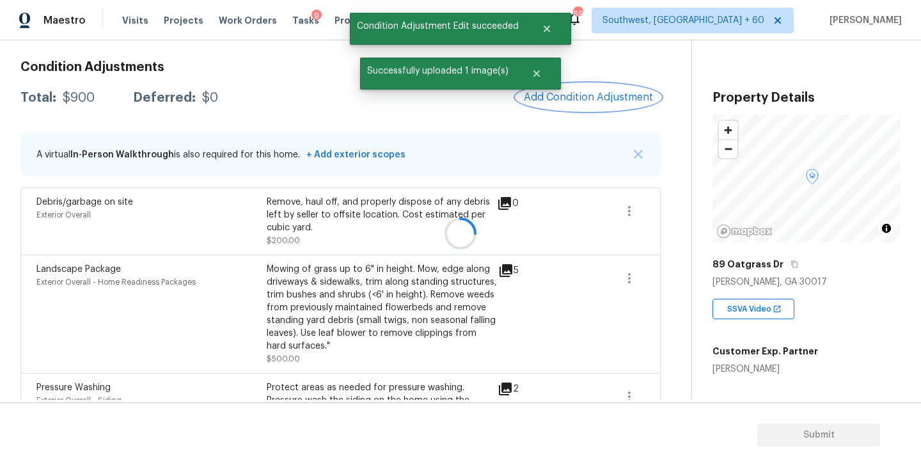
scroll to position [0, 0]
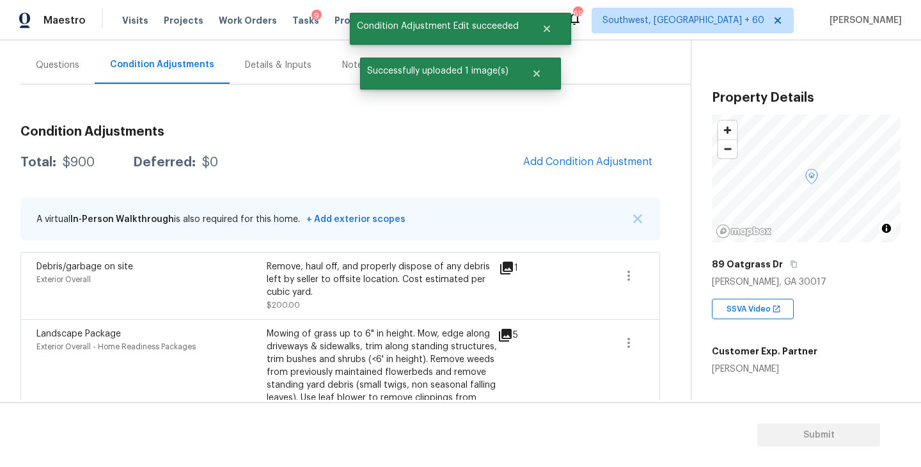
click at [56, 72] on div "Questions" at bounding box center [57, 65] width 74 height 38
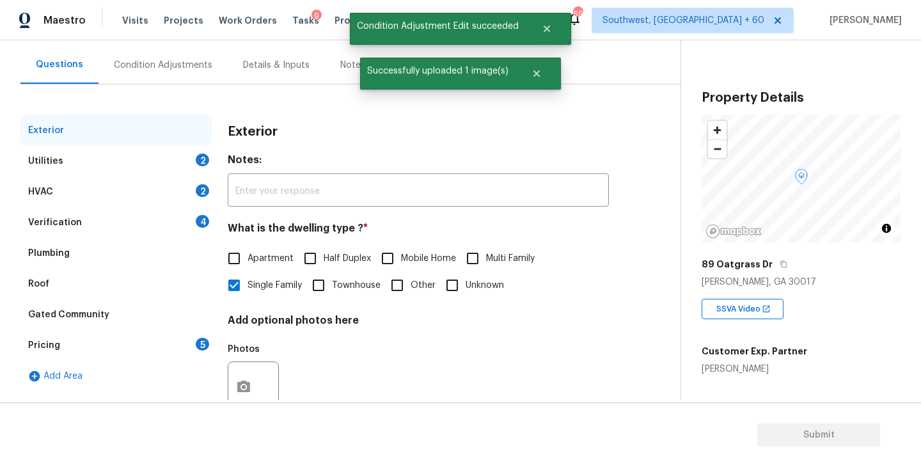
scroll to position [109, 0]
click at [91, 164] on div "Utilities 2" at bounding box center [116, 161] width 192 height 31
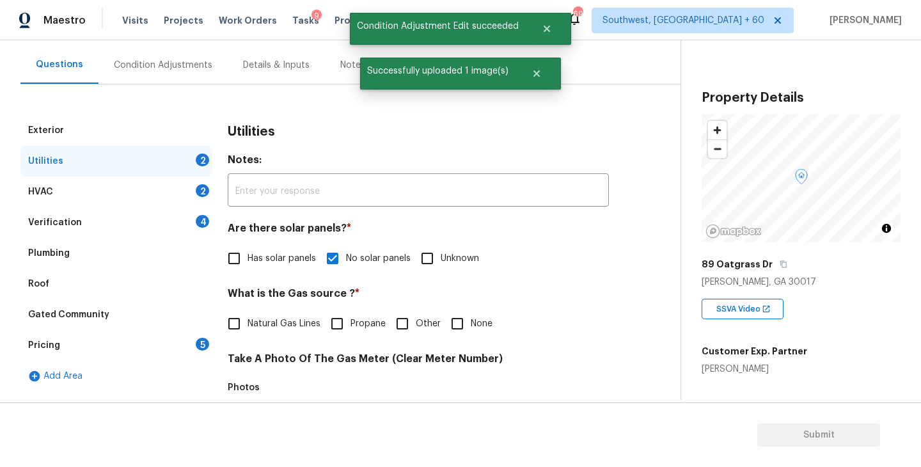
click at [452, 324] on input "None" at bounding box center [457, 323] width 27 height 27
checkbox input "true"
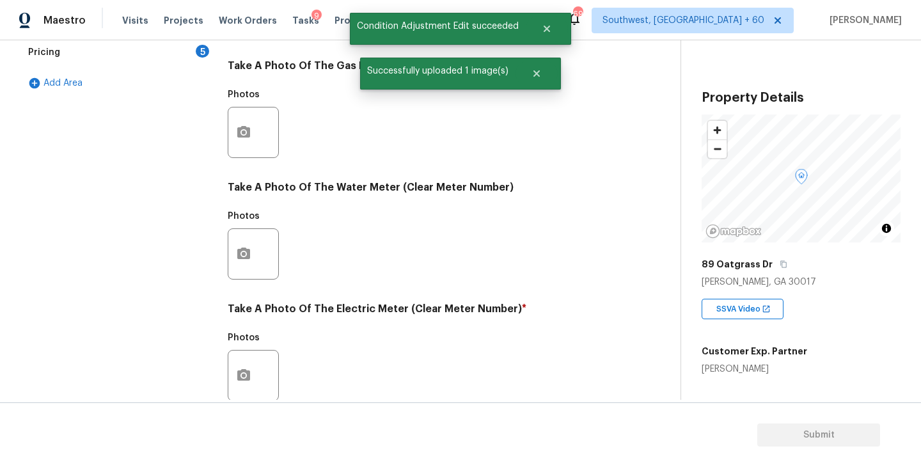
scroll to position [496, 0]
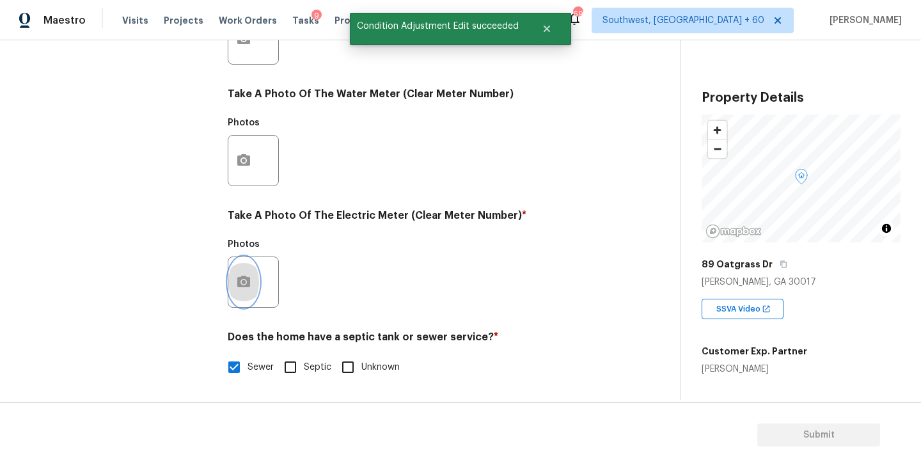
click at [251, 286] on button "button" at bounding box center [243, 282] width 31 height 50
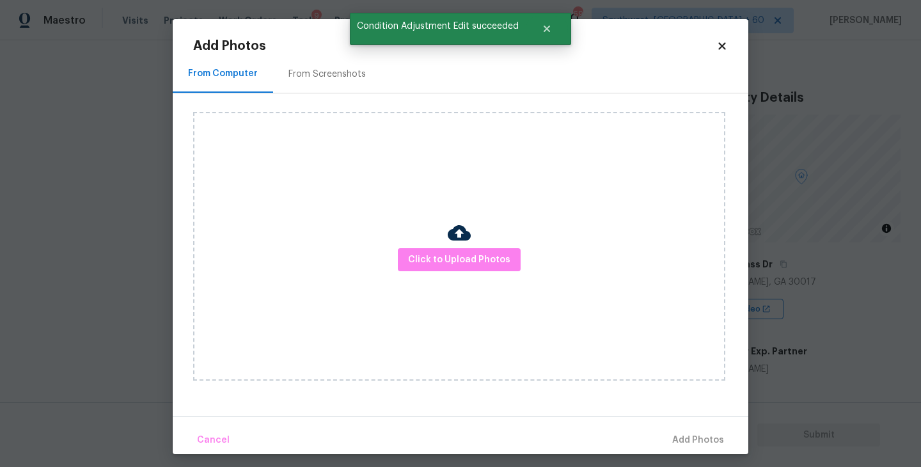
click at [413, 276] on div "Click to Upload Photos" at bounding box center [459, 246] width 532 height 269
click at [429, 260] on span "Click to Upload Photos" at bounding box center [459, 260] width 102 height 16
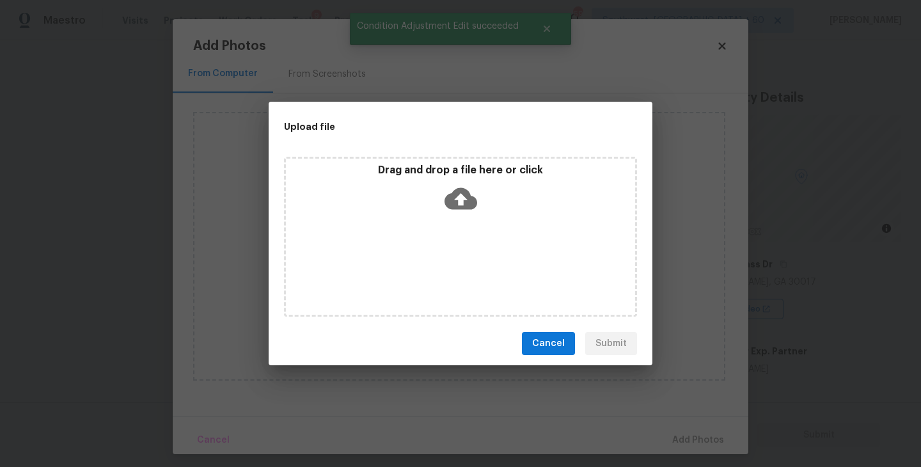
click at [437, 240] on div "Drag and drop a file here or click" at bounding box center [460, 237] width 353 height 160
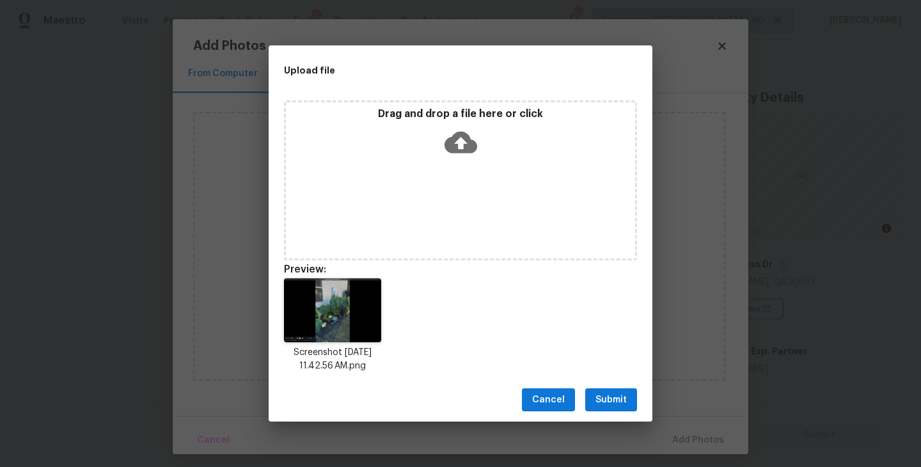
click at [608, 400] on span "Submit" at bounding box center [611, 400] width 31 height 16
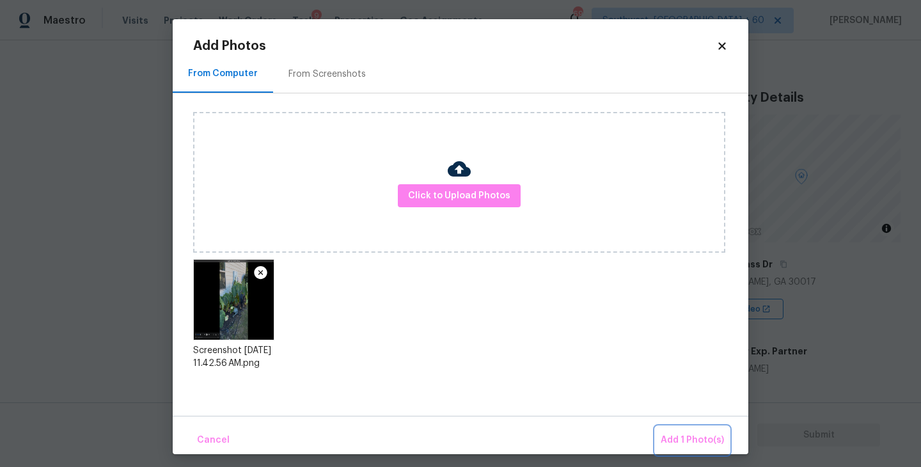
click at [674, 428] on button "Add 1 Photo(s)" at bounding box center [693, 441] width 74 height 28
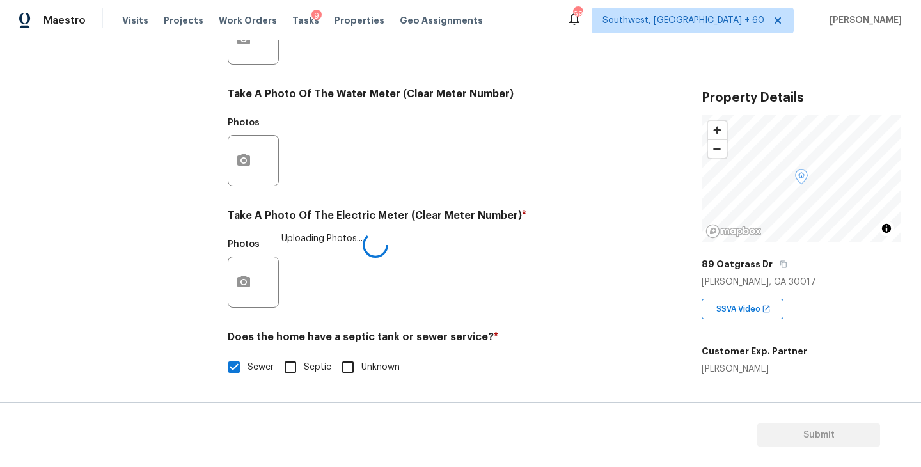
click at [460, 283] on div "Photos Uploading Photos..." at bounding box center [418, 273] width 381 height 83
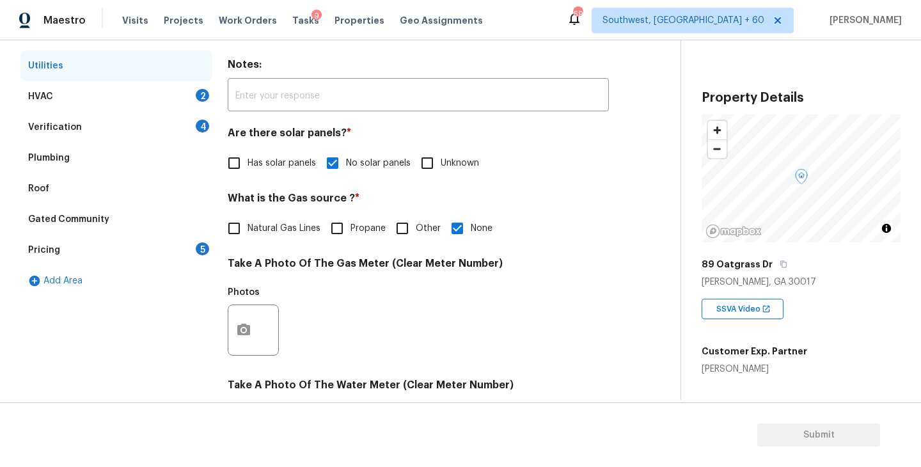
scroll to position [143, 0]
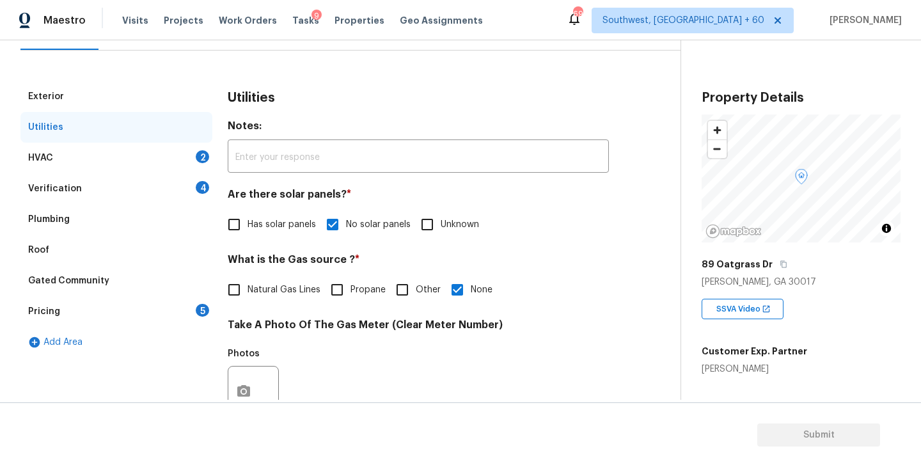
click at [156, 154] on div "HVAC 2" at bounding box center [116, 158] width 192 height 31
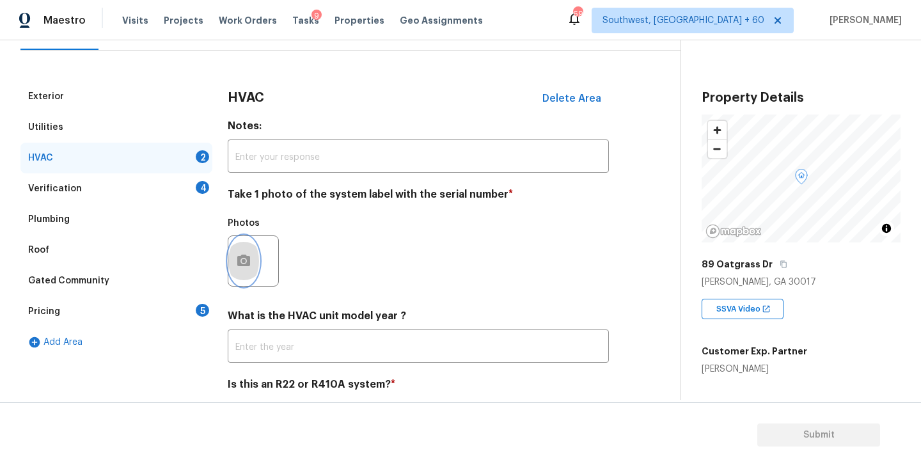
click at [256, 268] on button "button" at bounding box center [243, 261] width 31 height 50
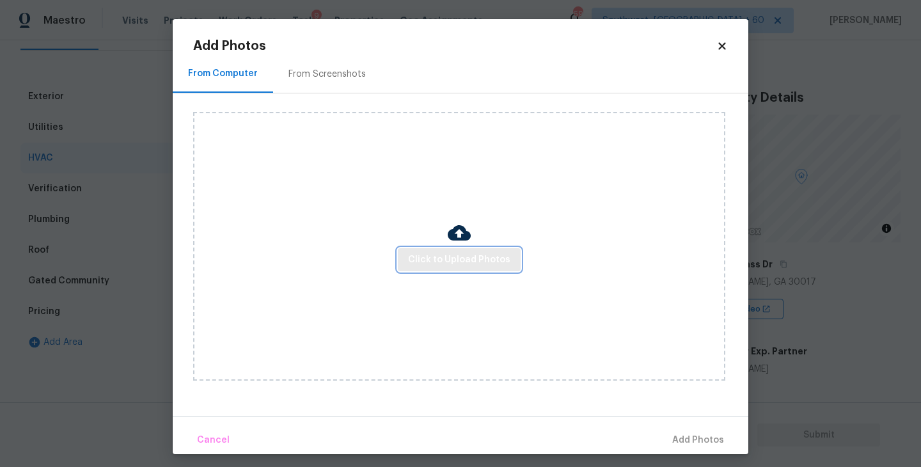
click at [450, 264] on span "Click to Upload Photos" at bounding box center [459, 260] width 102 height 16
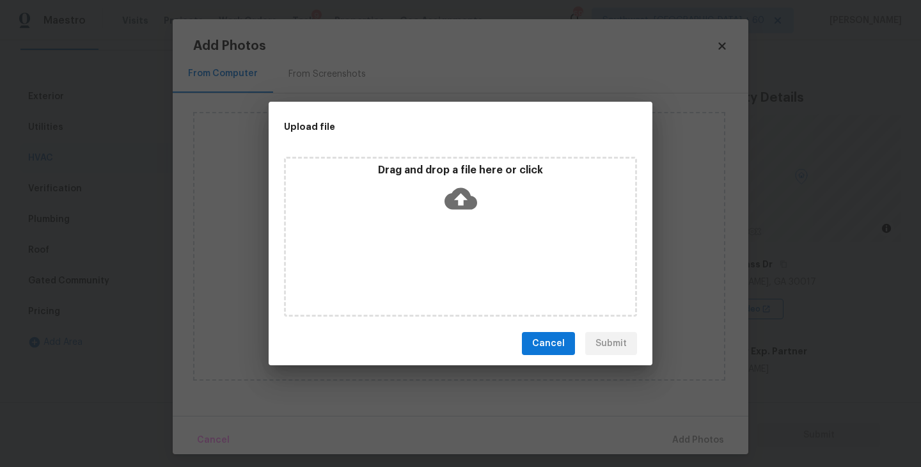
click at [454, 239] on div "Drag and drop a file here or click" at bounding box center [460, 237] width 353 height 160
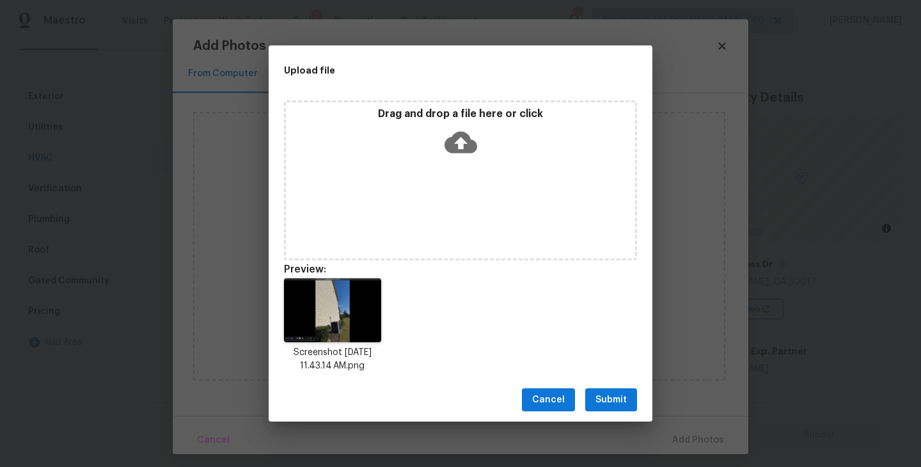
click at [609, 407] on span "Submit" at bounding box center [611, 400] width 31 height 16
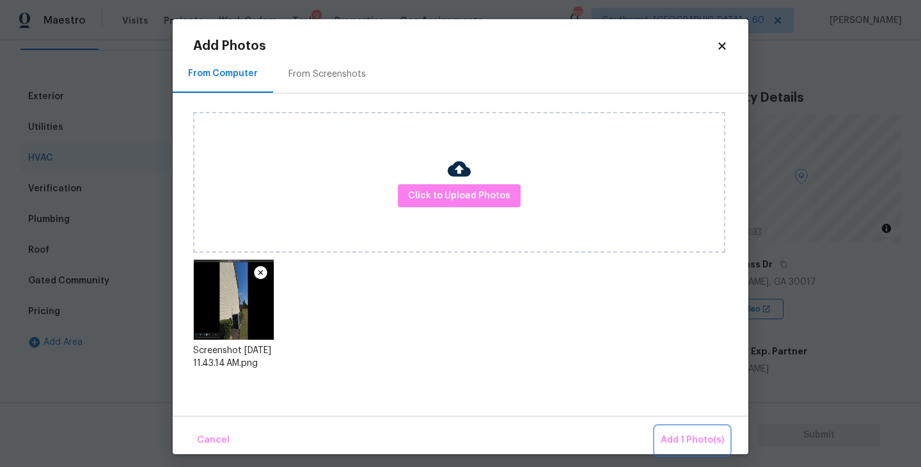
click at [684, 431] on button "Add 1 Photo(s)" at bounding box center [693, 441] width 74 height 28
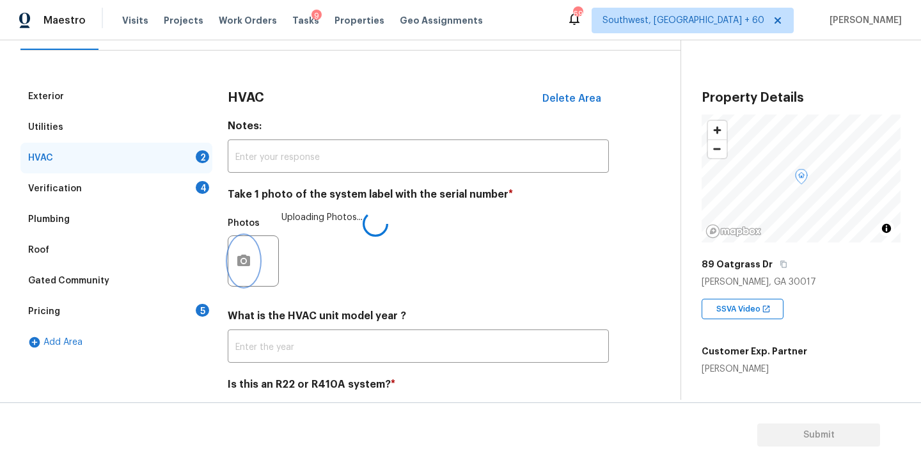
scroll to position [191, 0]
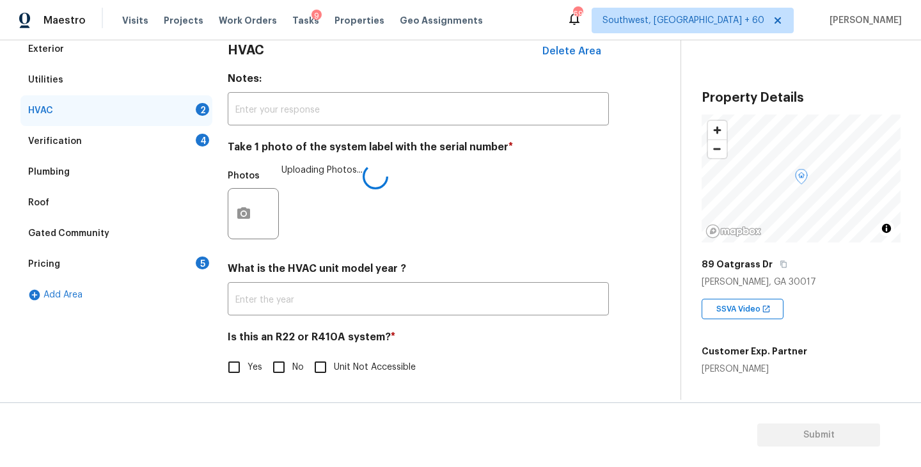
click at [296, 370] on span "No" at bounding box center [298, 367] width 12 height 13
click at [292, 370] on input "No" at bounding box center [278, 367] width 27 height 27
checkbox input "true"
click at [481, 344] on h4 "Is this an R22 or R410A system? *" at bounding box center [418, 340] width 381 height 18
click at [165, 142] on div "Verification 4" at bounding box center [116, 141] width 192 height 31
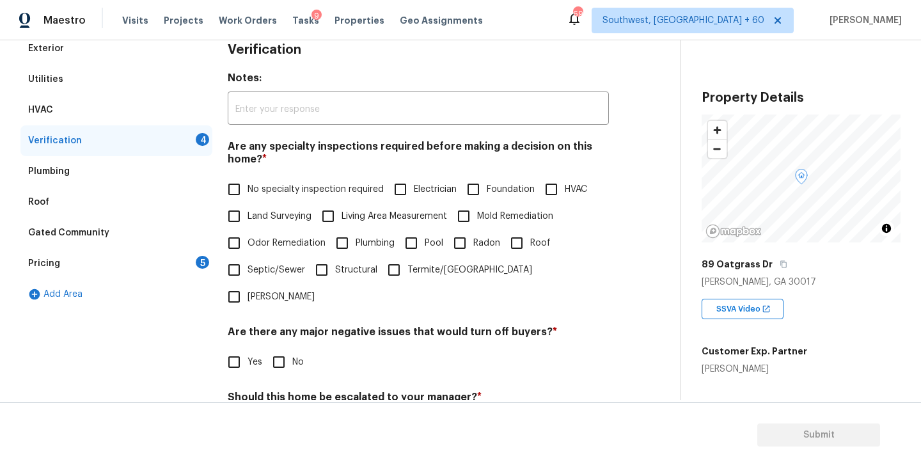
click at [248, 182] on label "No specialty inspection required" at bounding box center [302, 189] width 163 height 27
click at [248, 182] on input "No specialty inspection required" at bounding box center [234, 189] width 27 height 27
checkbox input "true"
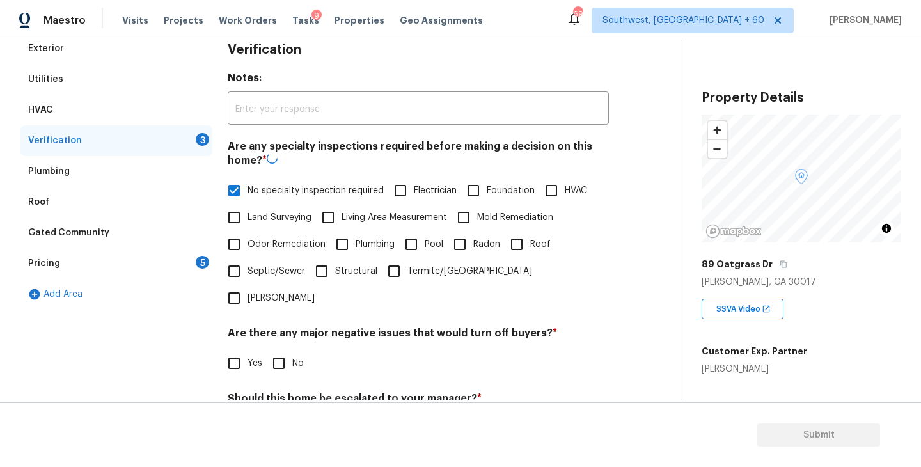
scroll to position [303, 0]
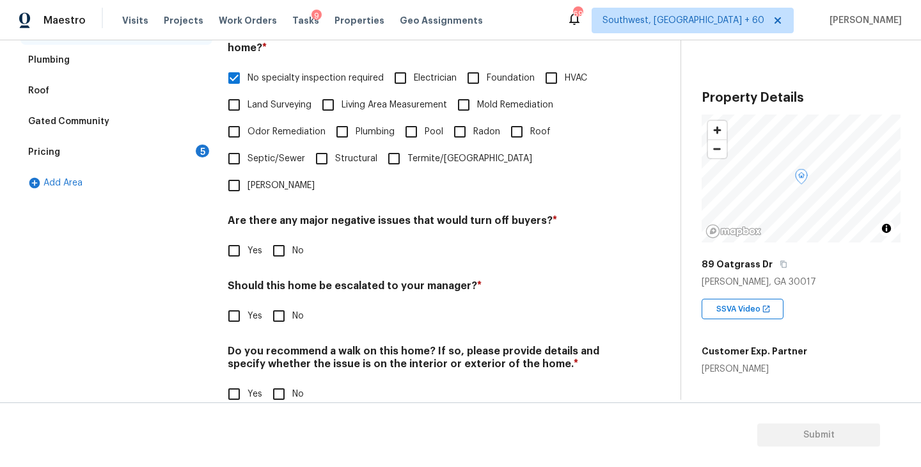
click at [282, 237] on input "No" at bounding box center [278, 250] width 27 height 27
checkbox input "true"
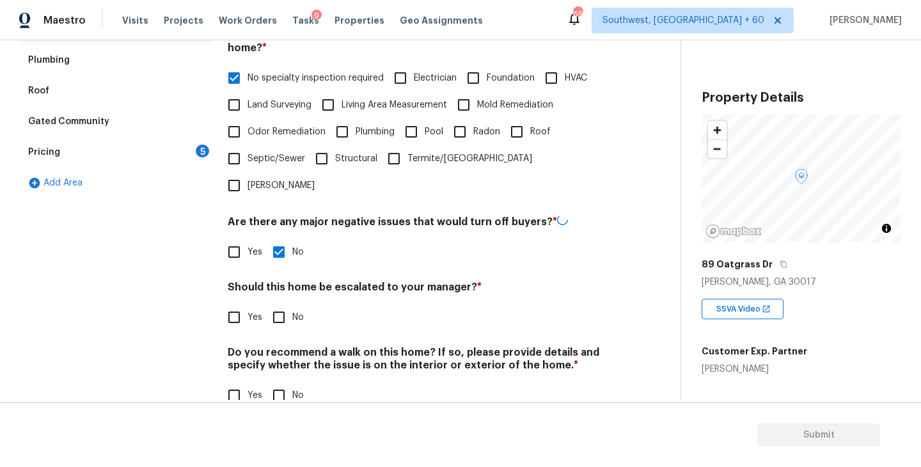
click at [281, 304] on input "No" at bounding box center [278, 317] width 27 height 27
checkbox input "true"
click at [281, 383] on div "Verification Notes: ​ Are any specialty inspections required before making a de…" at bounding box center [418, 173] width 381 height 502
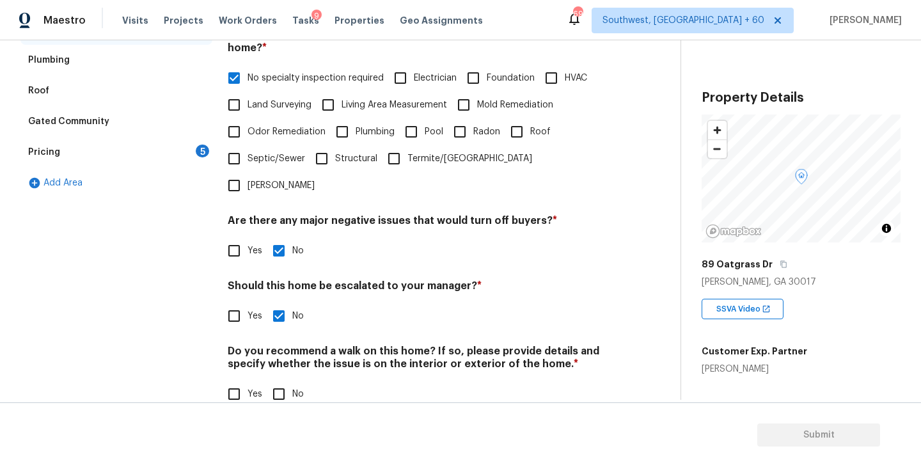
click at [284, 381] on input "No" at bounding box center [278, 394] width 27 height 27
checkbox input "true"
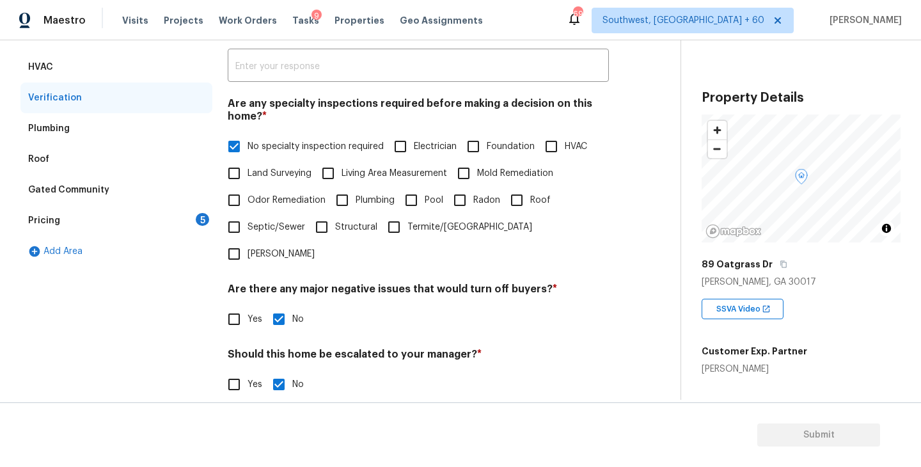
scroll to position [180, 0]
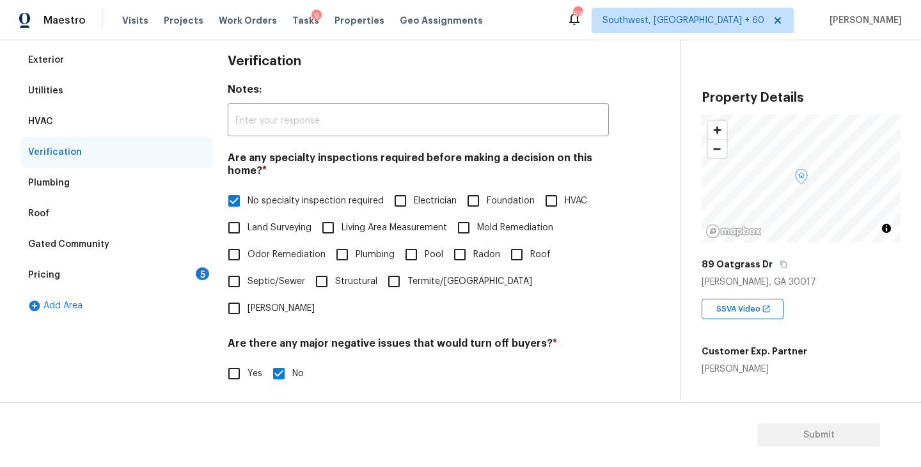
click at [170, 261] on div "Pricing 5" at bounding box center [116, 275] width 192 height 31
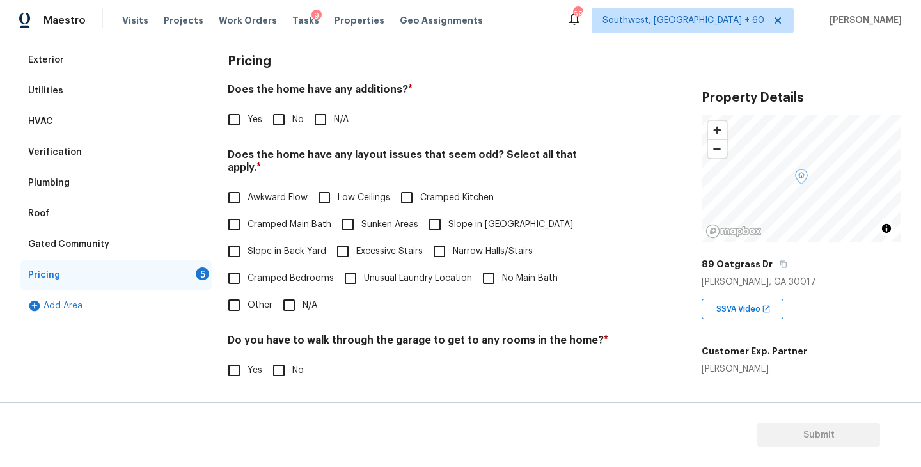
click at [322, 120] on input "N/A" at bounding box center [320, 119] width 27 height 27
checkbox input "true"
click at [466, 218] on label "Slope in [GEOGRAPHIC_DATA]" at bounding box center [498, 224] width 152 height 27
click at [448, 218] on input "Slope in [GEOGRAPHIC_DATA]" at bounding box center [435, 224] width 27 height 27
checkbox input "true"
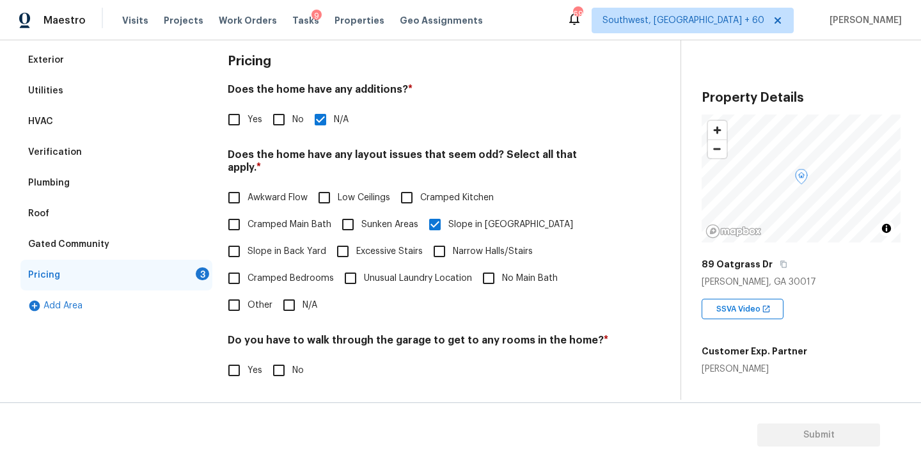
scroll to position [293, 0]
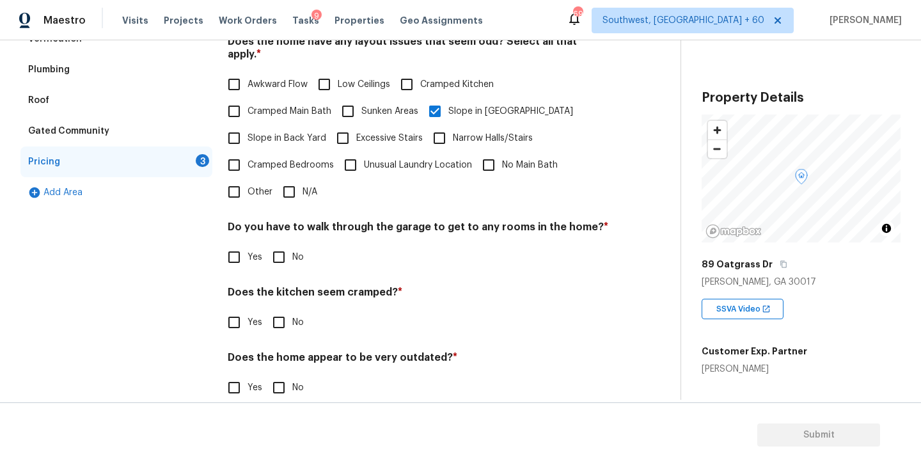
click at [286, 244] on input "No" at bounding box center [278, 257] width 27 height 27
checkbox input "true"
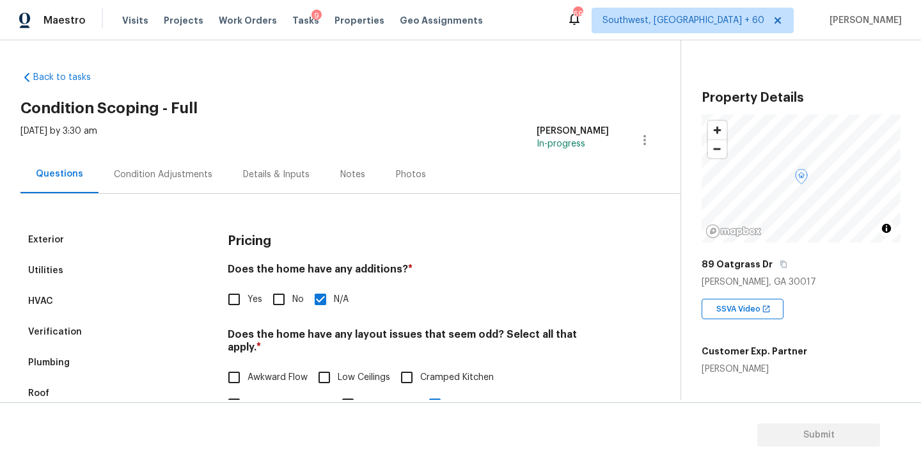
scroll to position [293, 0]
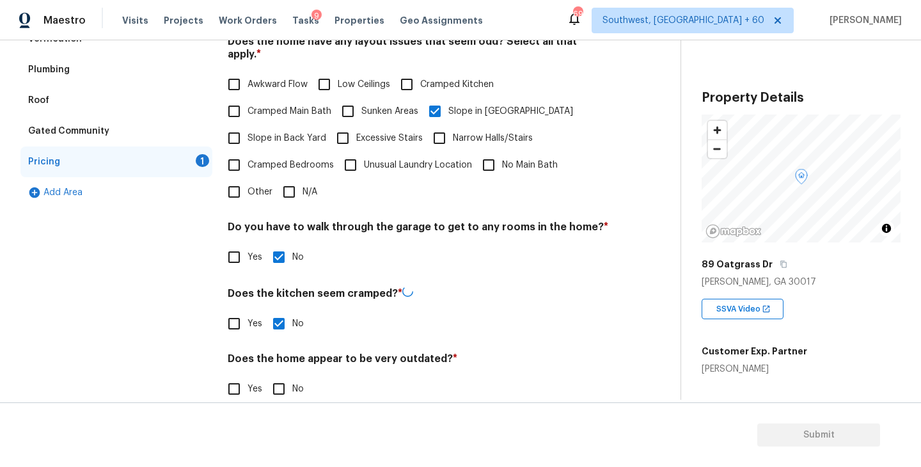
click at [283, 379] on input "No" at bounding box center [278, 389] width 27 height 27
checkbox input "true"
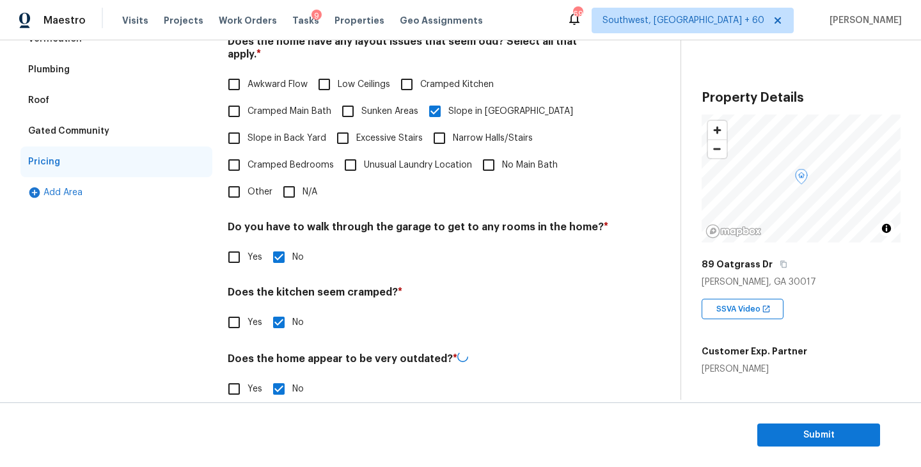
scroll to position [0, 0]
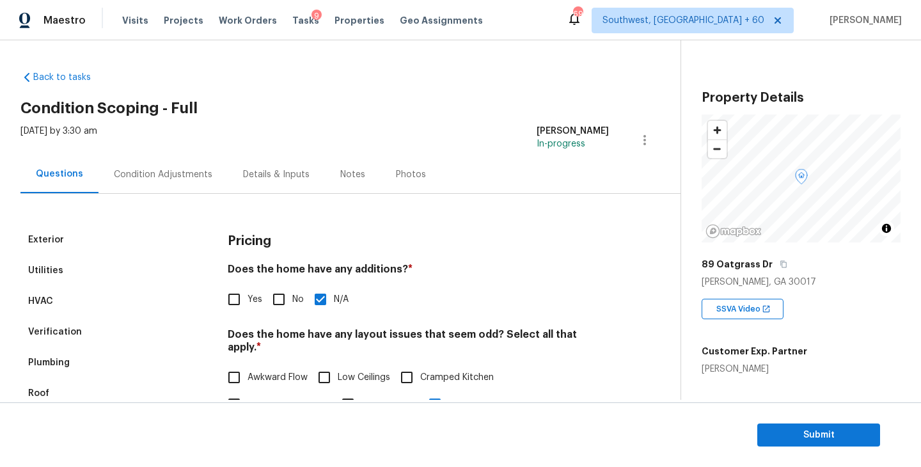
click at [154, 159] on div "Condition Adjustments" at bounding box center [163, 174] width 129 height 38
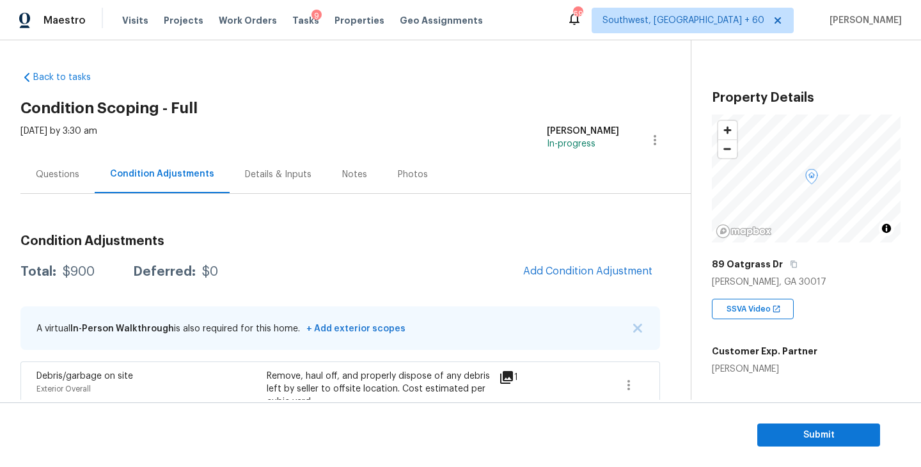
scroll to position [95, 0]
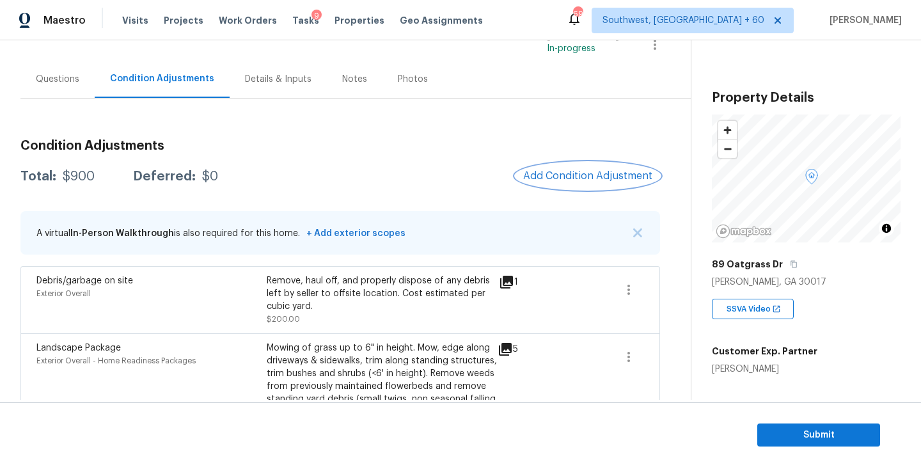
click at [577, 168] on button "Add Condition Adjustment" at bounding box center [588, 175] width 145 height 27
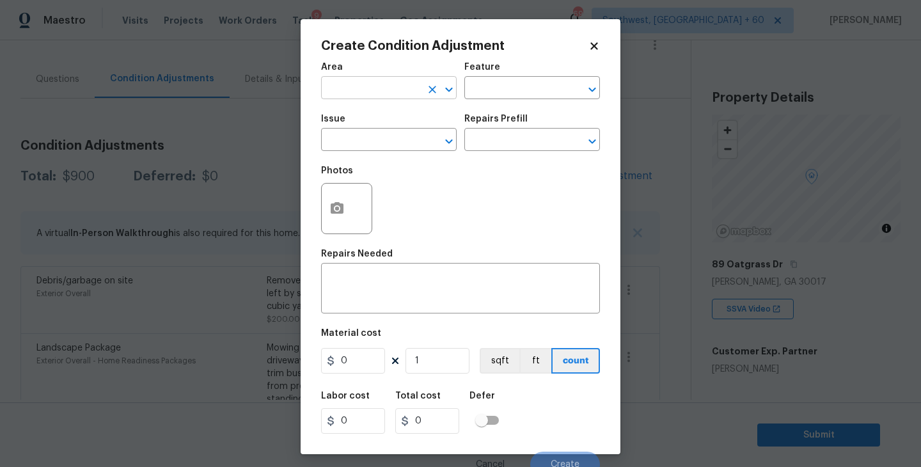
click at [364, 97] on input "text" at bounding box center [371, 89] width 100 height 20
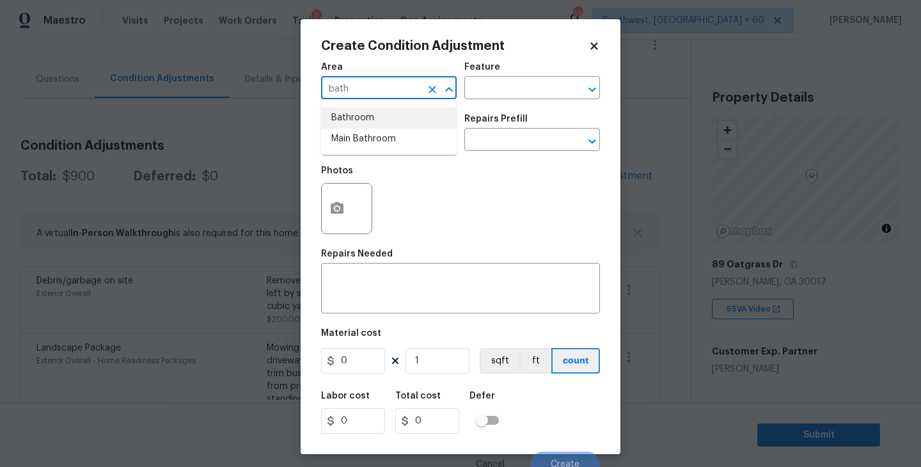
click at [424, 114] on li "Bathroom" at bounding box center [389, 117] width 136 height 21
type input "Bathroom"
click at [527, 88] on input "text" at bounding box center [514, 89] width 100 height 20
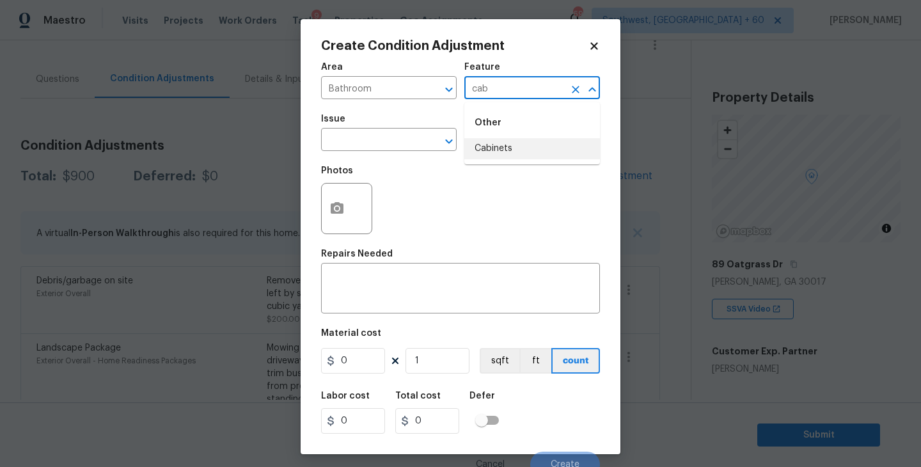
click at [512, 143] on li "Cabinets" at bounding box center [532, 148] width 136 height 21
type input "Cabinets"
click at [372, 134] on input "text" at bounding box center [371, 141] width 100 height 20
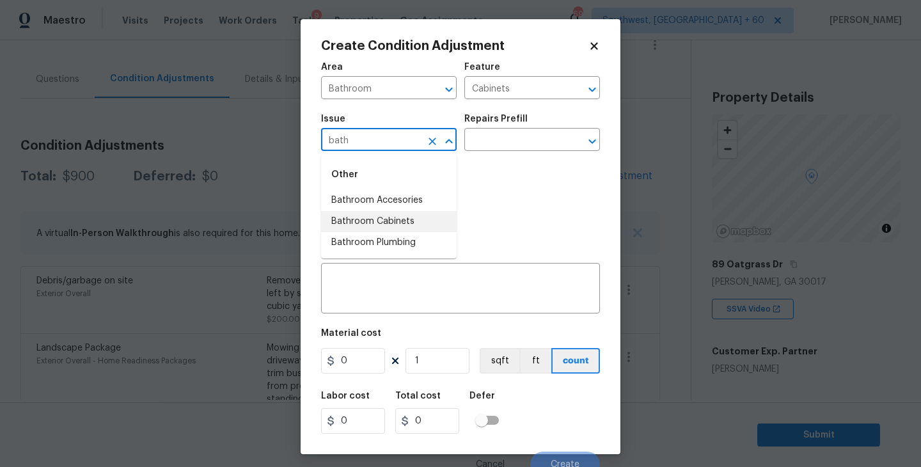
click at [384, 219] on li "Bathroom Cabinets" at bounding box center [389, 221] width 136 height 21
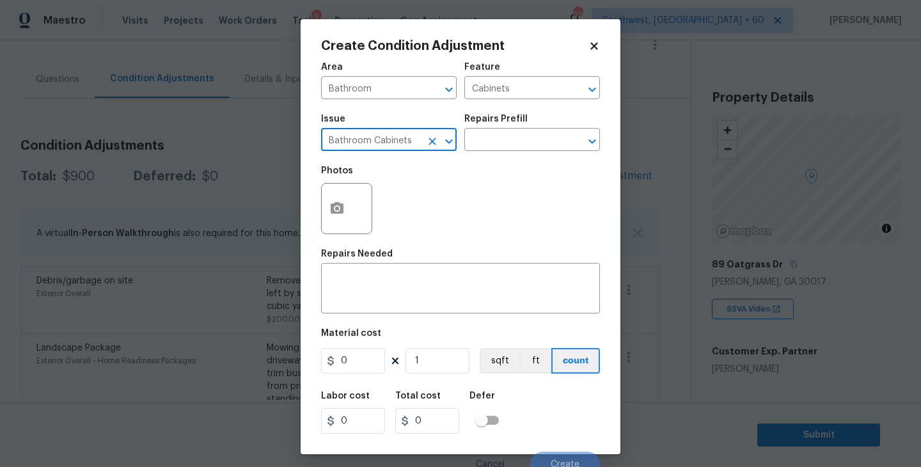
type input "Bathroom Cabinets"
click at [503, 155] on div "Issue Bathroom Cabinets ​ Repairs Prefill ​" at bounding box center [460, 133] width 279 height 52
click at [523, 143] on input "text" at bounding box center [514, 141] width 100 height 20
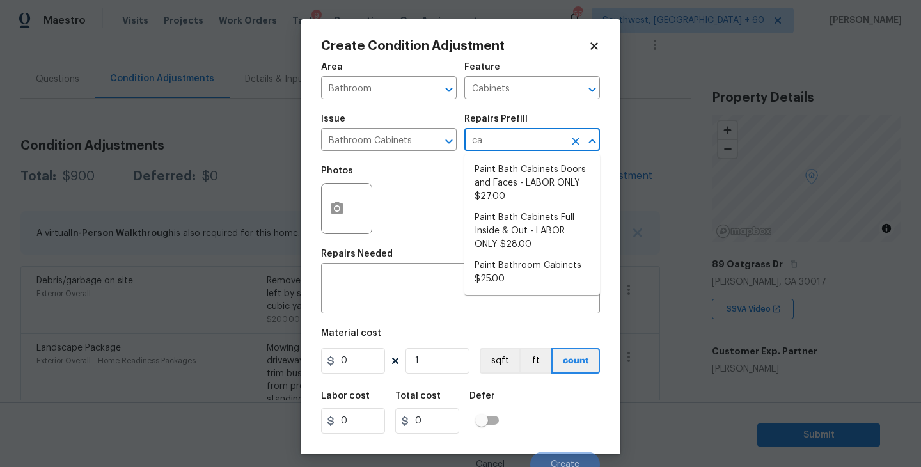
type input "c"
type input "paint"
click at [517, 264] on li "Paint Bathroom Cabinets $25.00" at bounding box center [532, 272] width 136 height 35
type textarea "Prep, sand, mask and apply 2 coats of paint to the bathroom cabinet doors, inte…"
type input "25"
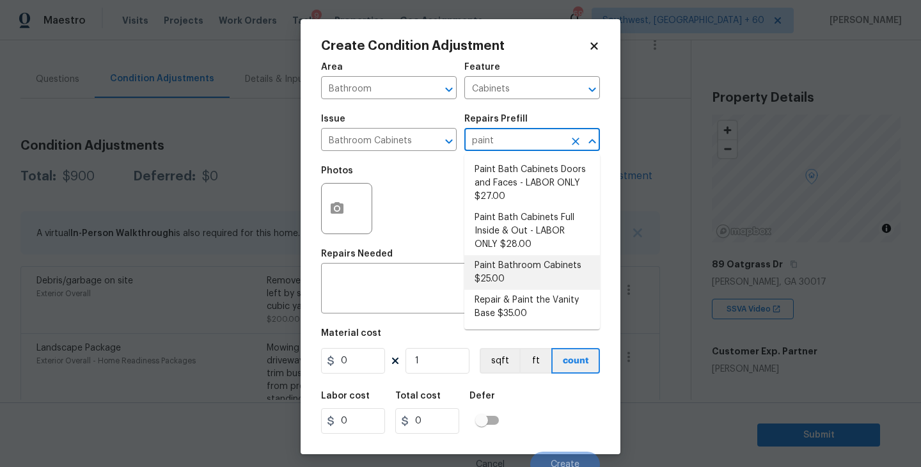
type input "25"
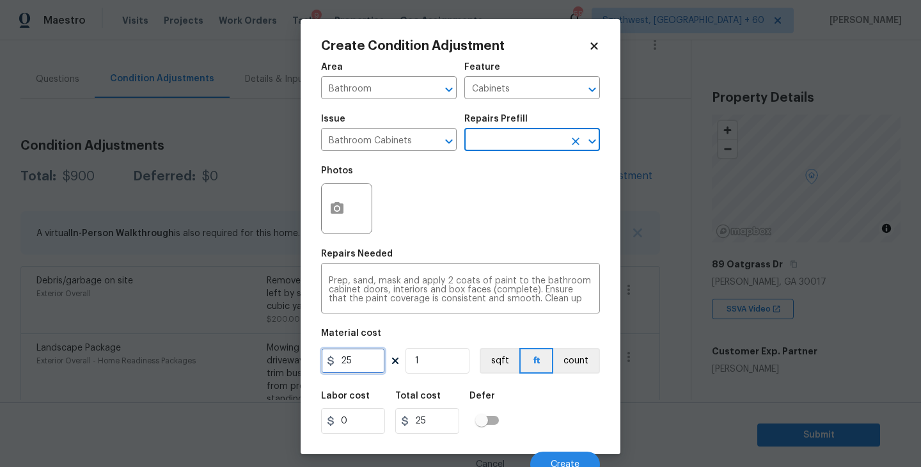
drag, startPoint x: 365, startPoint y: 363, endPoint x: 254, endPoint y: 363, distance: 111.3
click at [254, 363] on div "Create Condition Adjustment Area Bathroom ​ Feature Cabinets ​ Issue Bathroom C…" at bounding box center [460, 233] width 921 height 467
type input "1000"
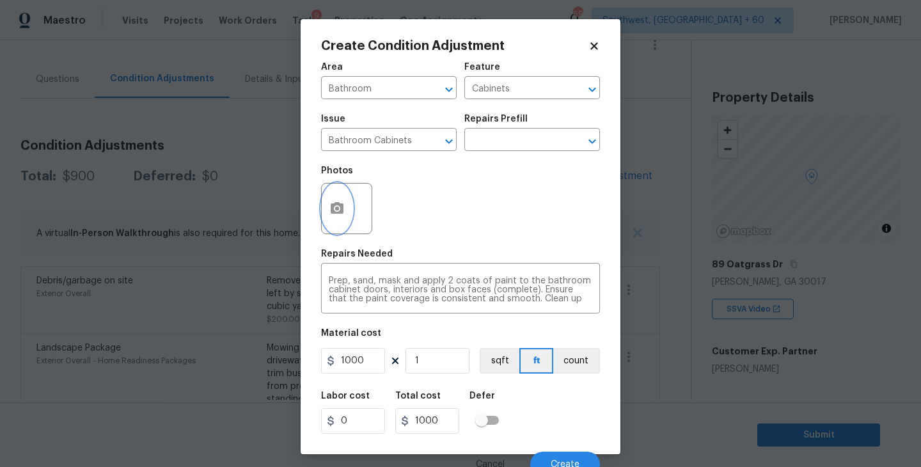
click at [345, 212] on button "button" at bounding box center [337, 209] width 31 height 50
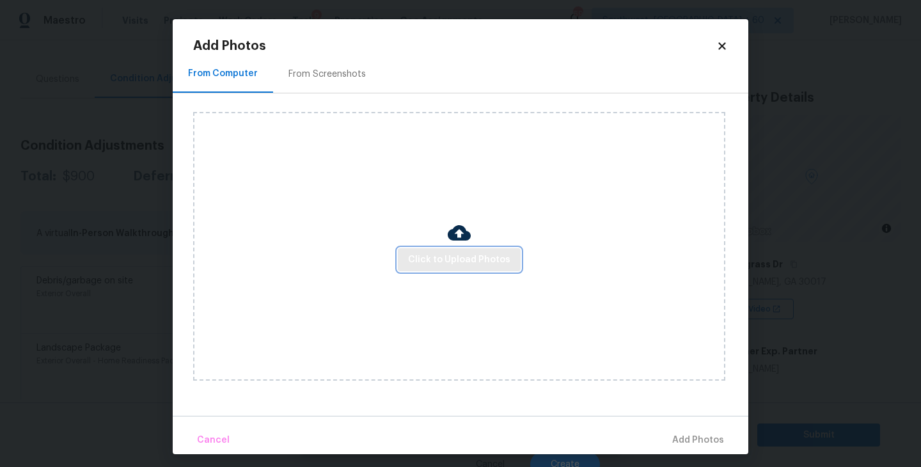
click at [440, 254] on span "Click to Upload Photos" at bounding box center [459, 260] width 102 height 16
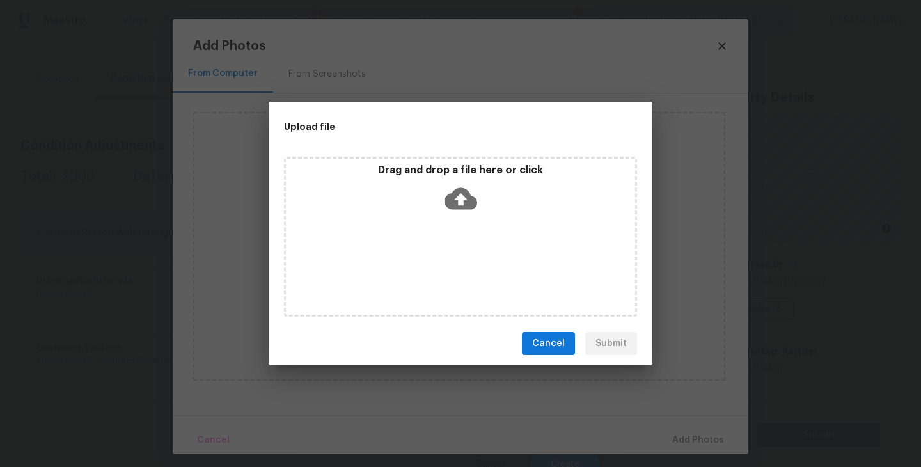
click at [459, 223] on div "Drag and drop a file here or click" at bounding box center [460, 237] width 353 height 160
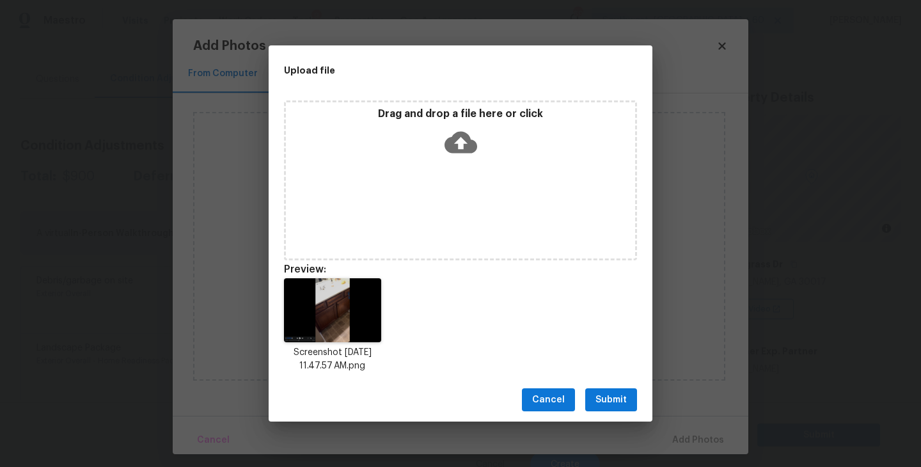
click at [607, 397] on span "Submit" at bounding box center [611, 400] width 31 height 16
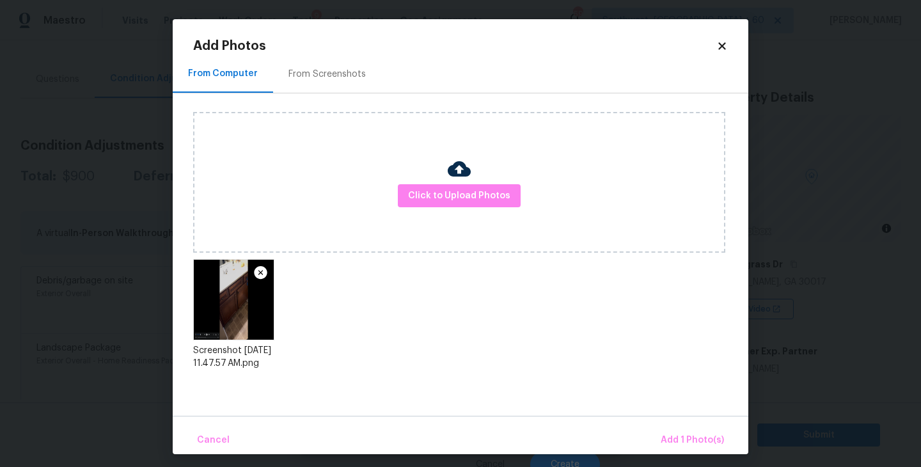
click at [669, 425] on div "Cancel Add 1 Photo(s)" at bounding box center [461, 435] width 576 height 38
click at [672, 431] on button "Add 1 Photo(s)" at bounding box center [693, 441] width 74 height 28
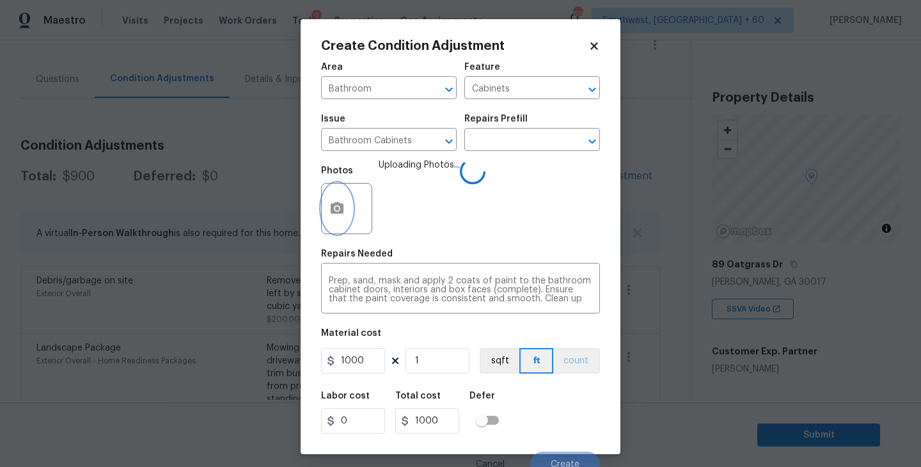
scroll to position [11, 0]
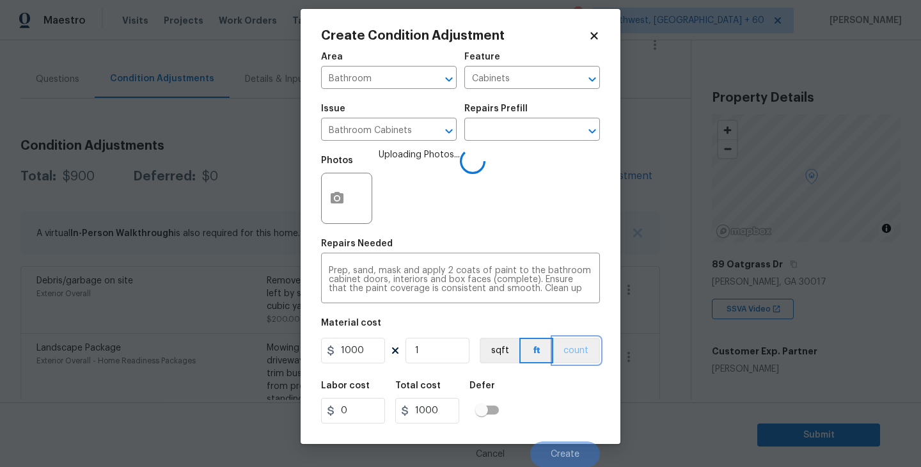
click at [582, 351] on button "count" at bounding box center [576, 351] width 47 height 26
click at [564, 381] on div "Labor cost 0 Total cost 1000 Defer" at bounding box center [460, 403] width 279 height 58
click at [569, 395] on div "Labor cost 0 Total cost 1000 Defer" at bounding box center [460, 403] width 279 height 58
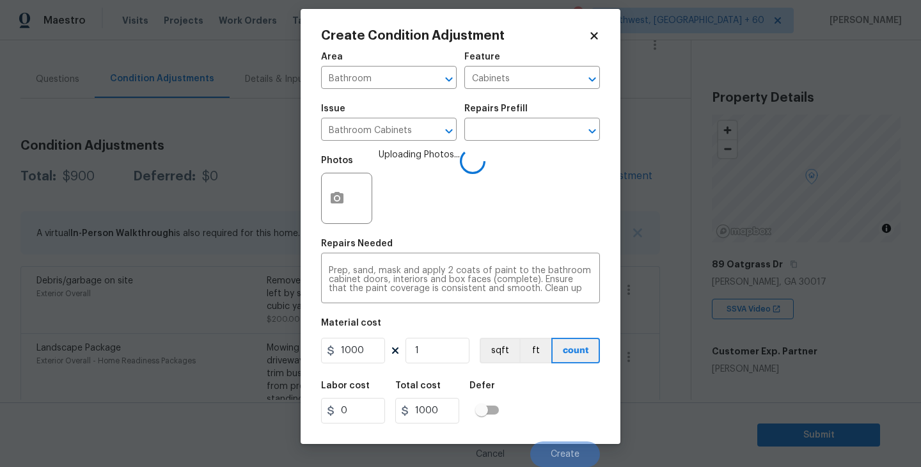
click at [569, 395] on div "Labor cost 0 Total cost 1000 Defer" at bounding box center [460, 403] width 279 height 58
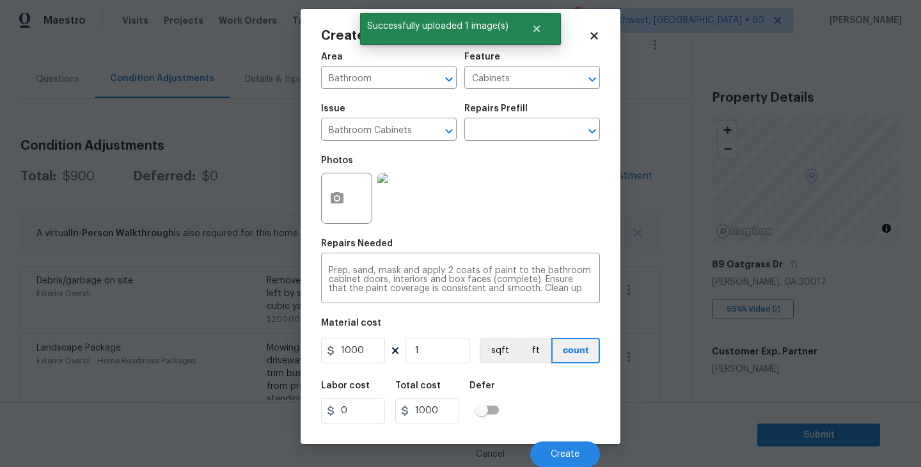
click at [569, 395] on div "Labor cost 0 Total cost 1000 Defer" at bounding box center [460, 403] width 279 height 58
click at [573, 447] on button "Create" at bounding box center [565, 454] width 70 height 26
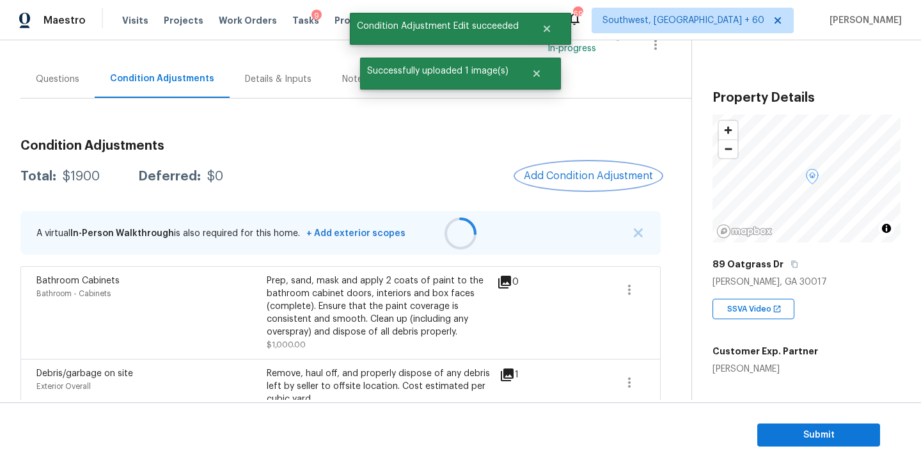
scroll to position [0, 0]
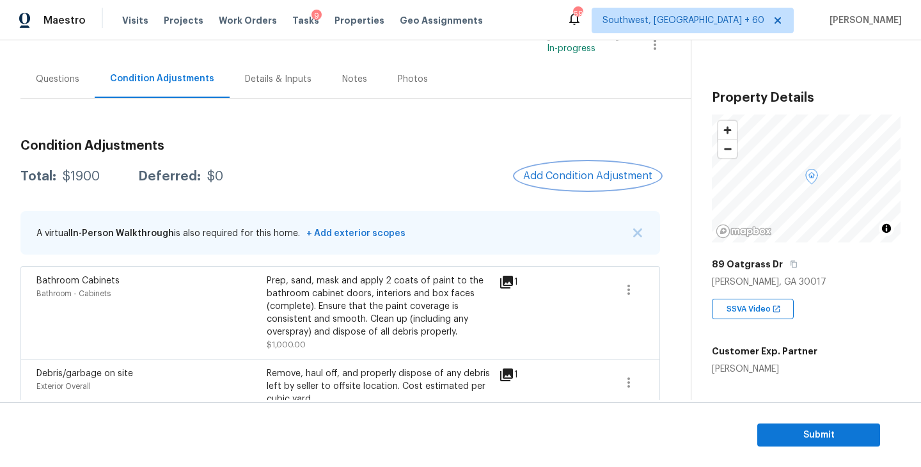
click at [583, 164] on button "Add Condition Adjustment" at bounding box center [588, 175] width 145 height 27
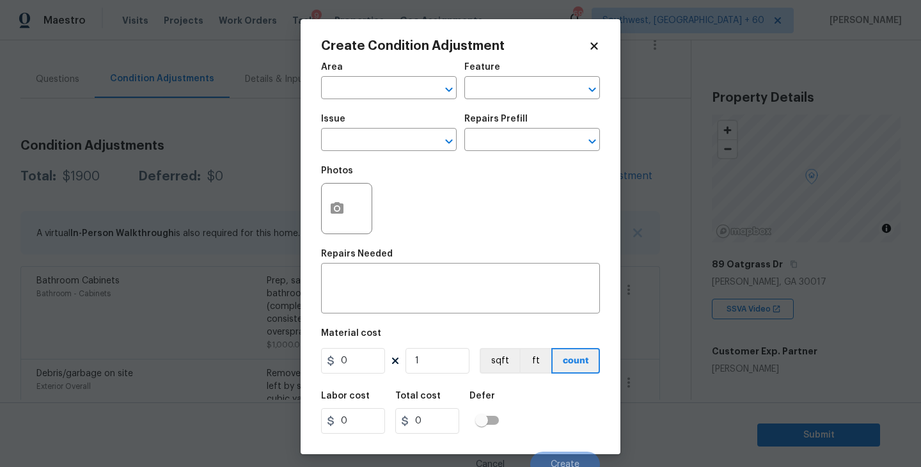
click at [365, 100] on span "Area ​" at bounding box center [389, 81] width 136 height 52
click at [367, 99] on span "Area ​" at bounding box center [389, 81] width 136 height 52
click at [368, 95] on input "text" at bounding box center [371, 89] width 100 height 20
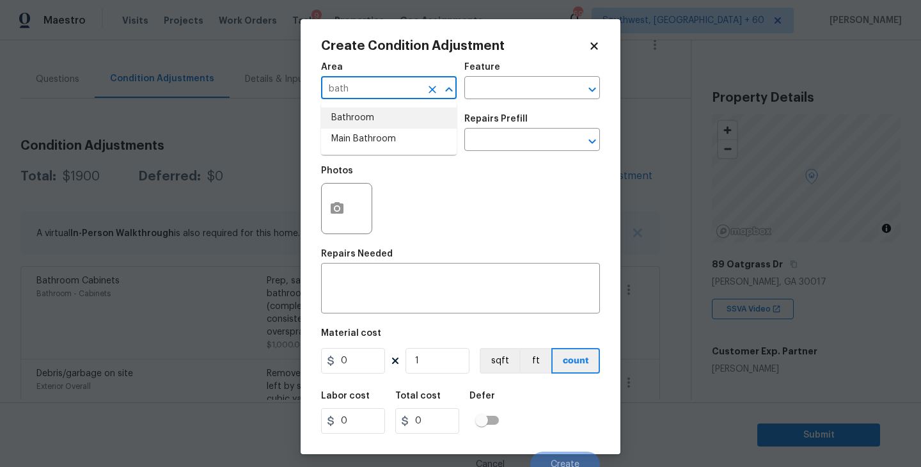
click at [368, 113] on li "Bathroom" at bounding box center [389, 117] width 136 height 21
type input "Bathroom"
click at [485, 92] on input "text" at bounding box center [514, 89] width 100 height 20
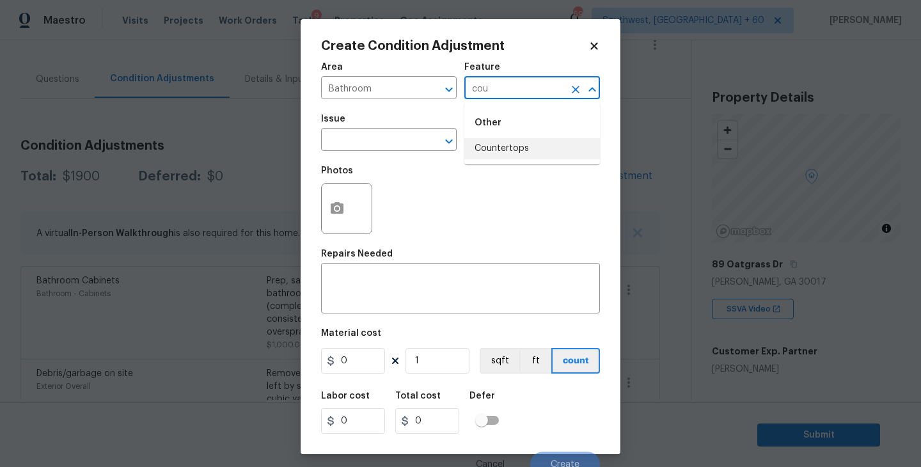
click at [497, 143] on li "Countertops" at bounding box center [532, 148] width 136 height 21
click at [413, 143] on div "​" at bounding box center [389, 141] width 136 height 20
type input "Countertops"
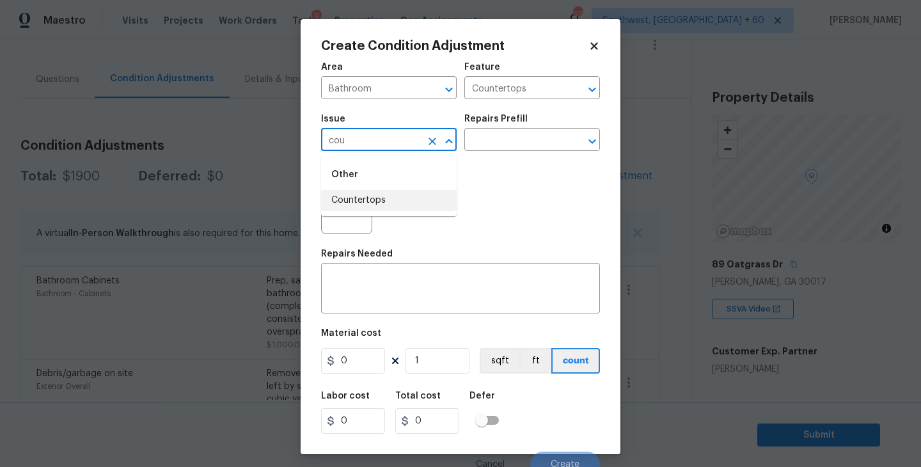
click at [406, 196] on li "Countertops" at bounding box center [389, 200] width 136 height 21
type input "Countertops"
click at [406, 275] on div "x ​" at bounding box center [460, 289] width 279 height 47
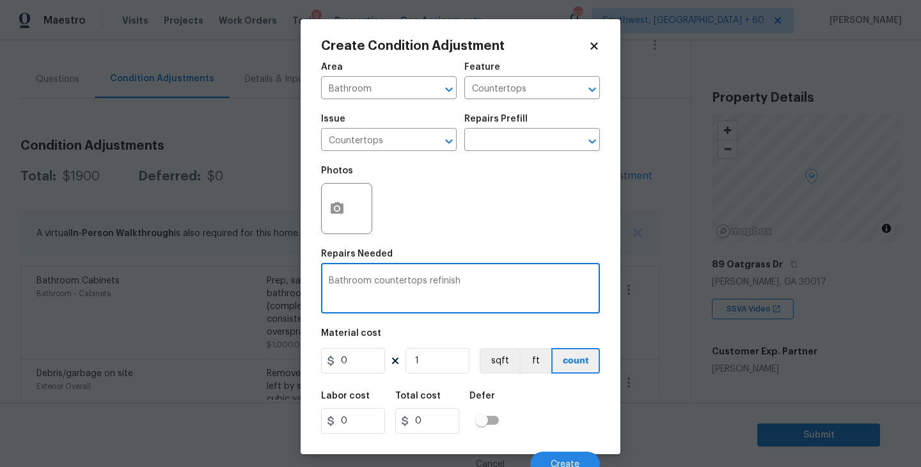
type textarea "Bathroom countertops refinish"
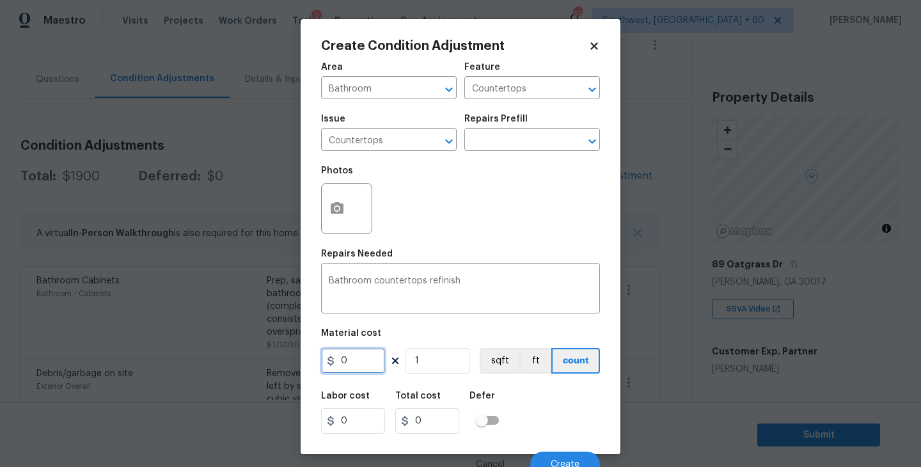
drag, startPoint x: 351, startPoint y: 367, endPoint x: 274, endPoint y: 367, distance: 76.1
click at [274, 367] on div "Create Condition Adjustment Area Bathroom ​ Feature Countertops ​ Issue Counter…" at bounding box center [460, 233] width 921 height 467
type input "200"
click at [338, 208] on circle "button" at bounding box center [337, 209] width 4 height 4
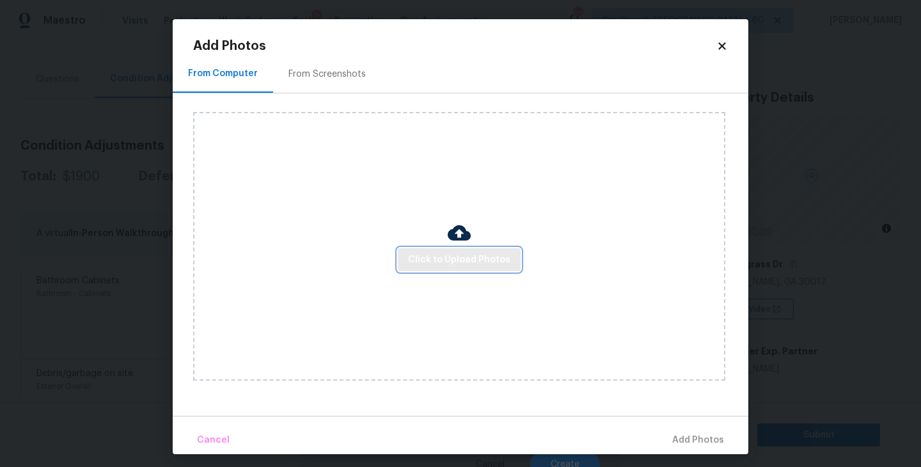
click at [432, 270] on button "Click to Upload Photos" at bounding box center [459, 260] width 123 height 24
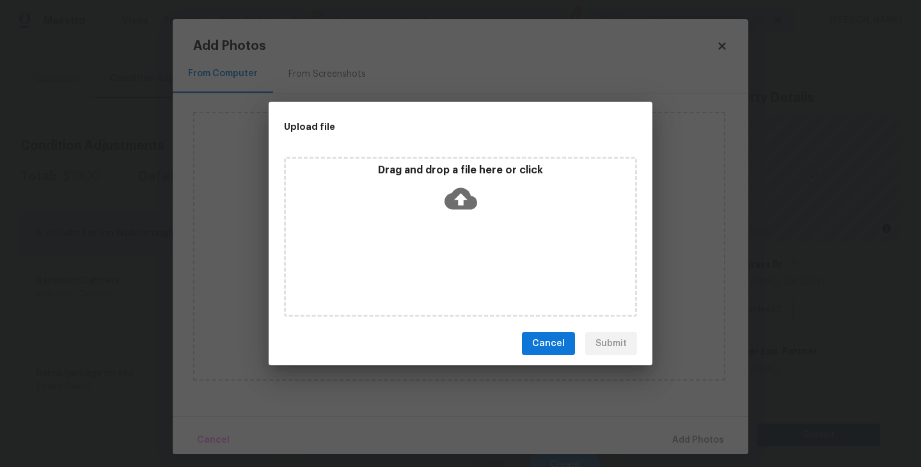
click at [456, 229] on div "Drag and drop a file here or click" at bounding box center [460, 237] width 353 height 160
click at [639, 361] on div "Upload file Drag and drop a file here or click Cancel Submit" at bounding box center [461, 234] width 384 height 264
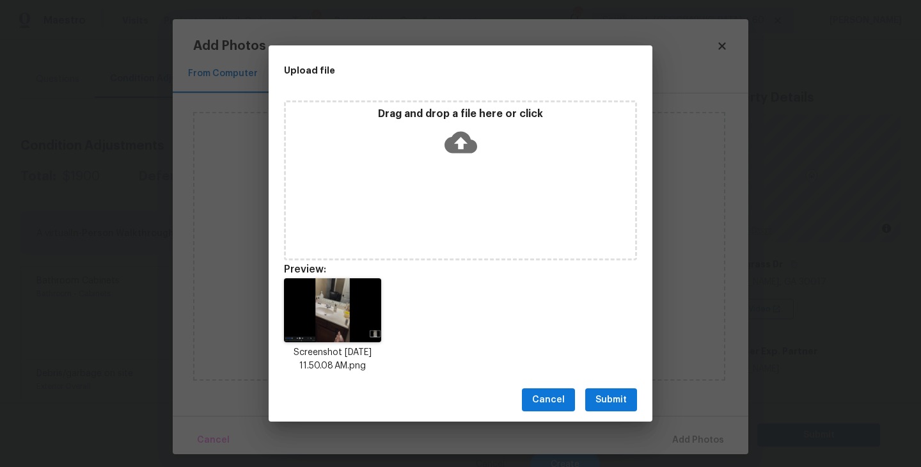
click at [631, 379] on div "Cancel Submit" at bounding box center [461, 400] width 384 height 44
click at [619, 390] on button "Submit" at bounding box center [611, 400] width 52 height 24
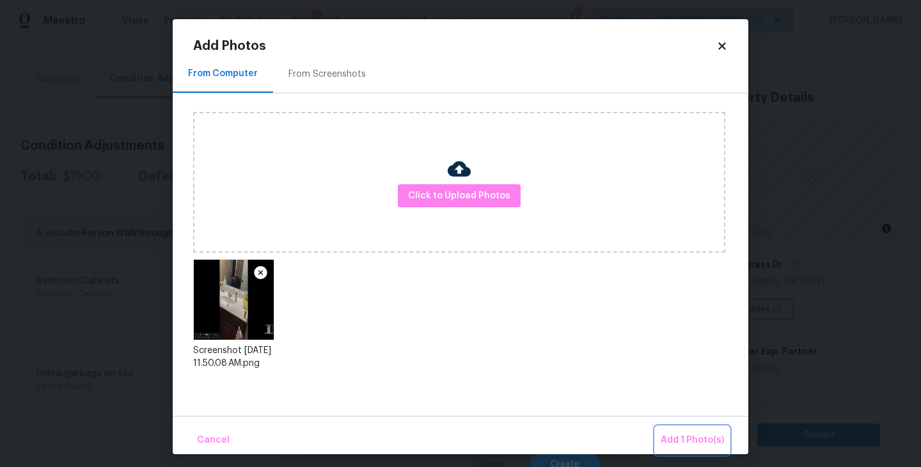
click at [660, 432] on button "Add 1 Photo(s)" at bounding box center [693, 441] width 74 height 28
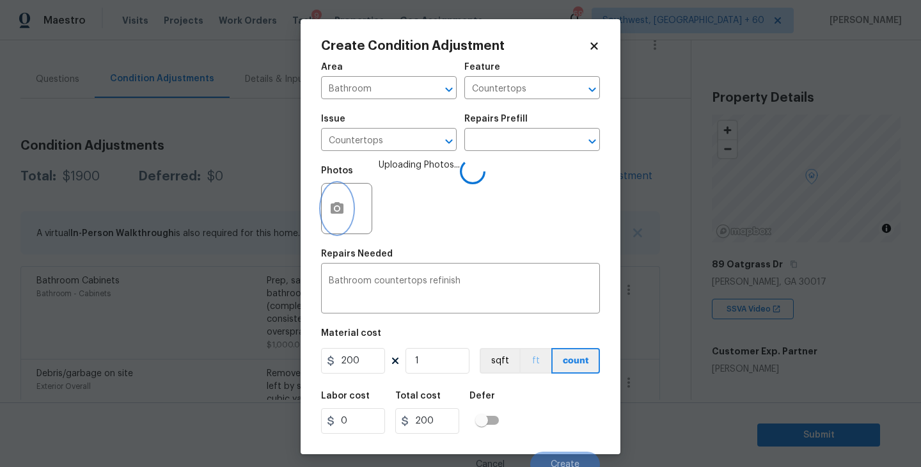
scroll to position [11, 0]
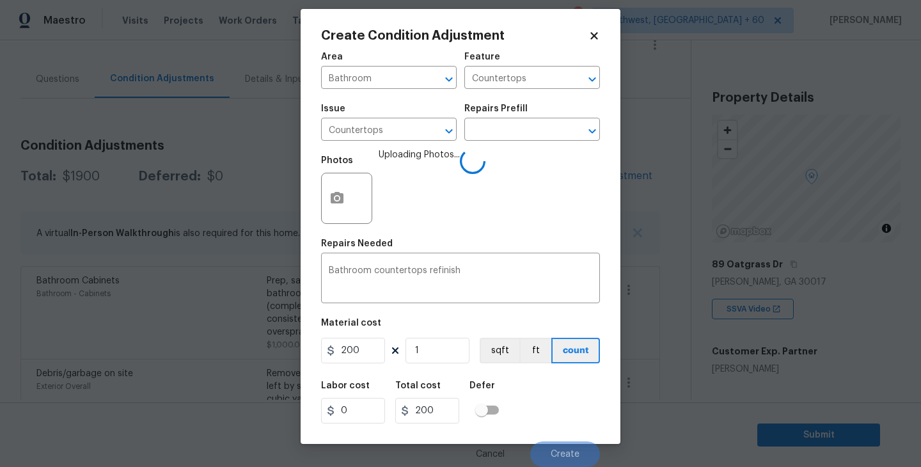
click at [542, 397] on div "Labor cost 0 Total cost 200 Defer" at bounding box center [460, 403] width 279 height 58
click at [548, 405] on div "Labor cost 0 Total cost 200 Defer" at bounding box center [460, 403] width 279 height 58
click at [551, 447] on button "Create" at bounding box center [565, 454] width 70 height 26
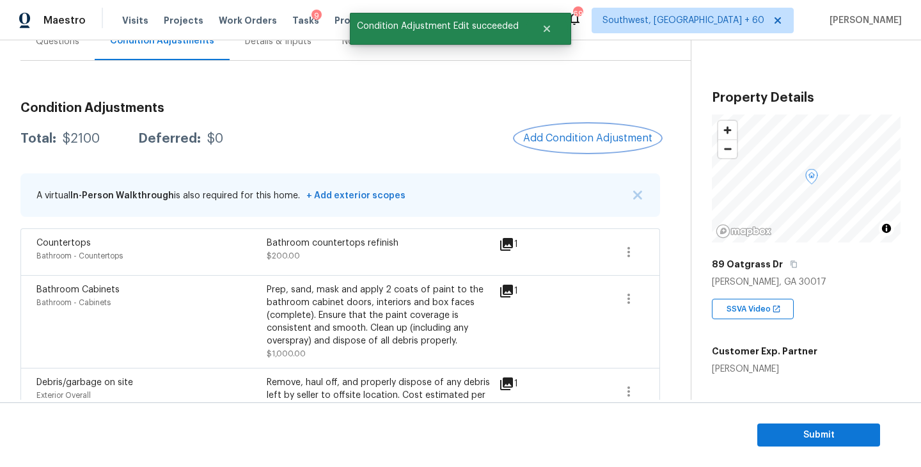
scroll to position [167, 0]
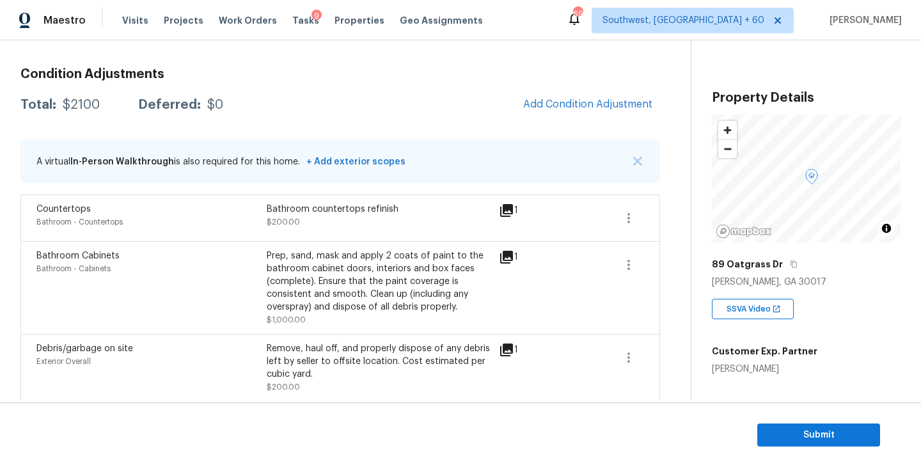
click at [421, 88] on div "Condition Adjustments Total: $2100 Deferred: $0 Add Condition Adjustment A virt…" at bounding box center [340, 348] width 640 height 581
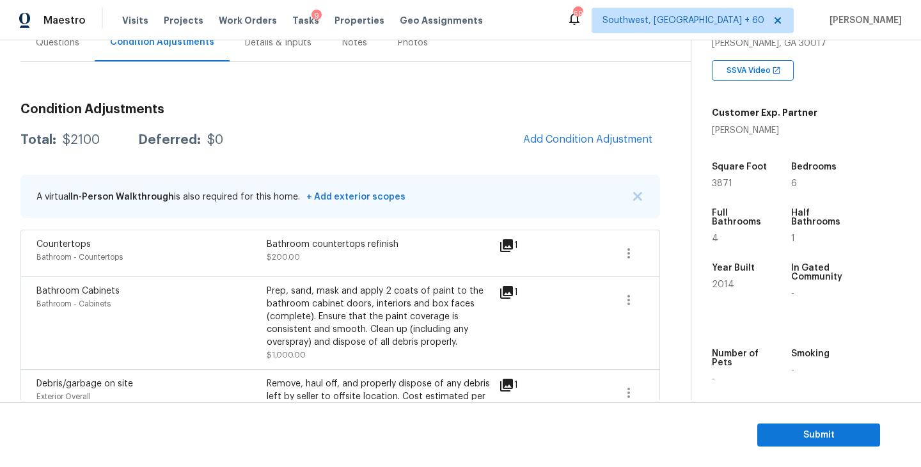
scroll to position [150, 0]
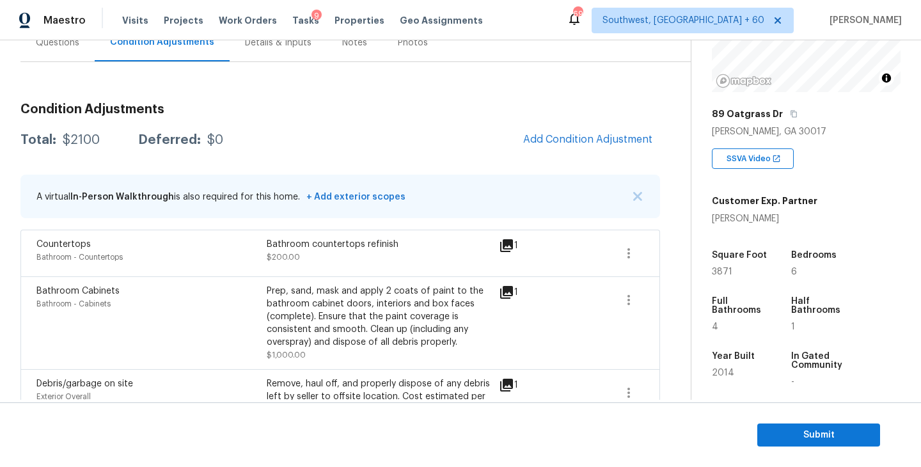
click at [479, 109] on h3 "Condition Adjustments" at bounding box center [340, 109] width 640 height 13
click at [560, 152] on span "Add Condition Adjustment" at bounding box center [588, 140] width 145 height 28
click at [560, 146] on button "Add Condition Adjustment" at bounding box center [588, 139] width 145 height 27
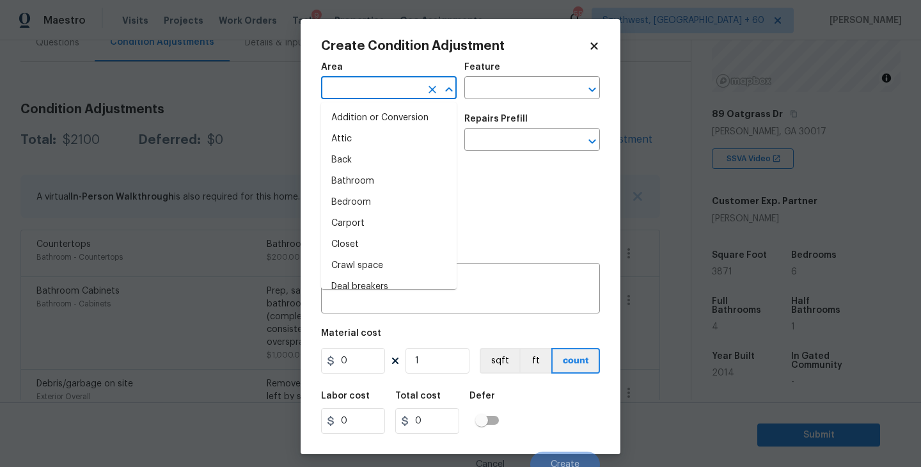
click at [409, 96] on input "text" at bounding box center [371, 89] width 100 height 20
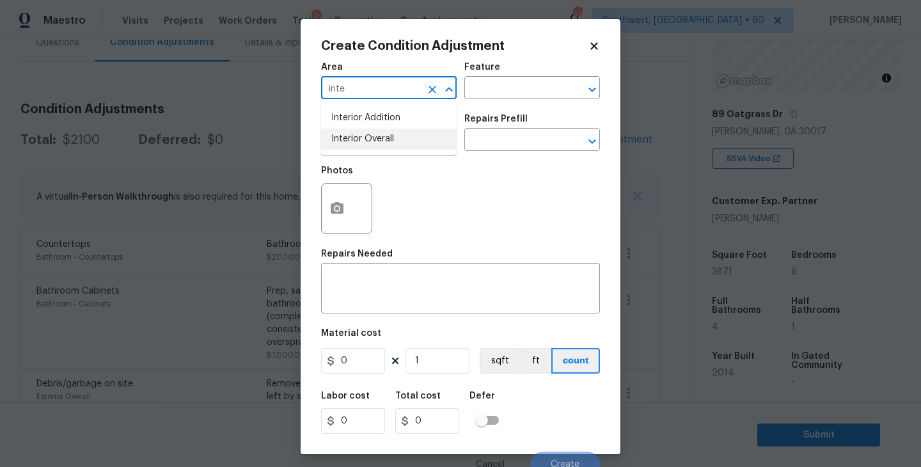
click at [397, 134] on li "Interior Overall" at bounding box center [389, 139] width 136 height 21
type input "Interior Overall"
click at [555, 67] on div "Feature" at bounding box center [532, 71] width 136 height 17
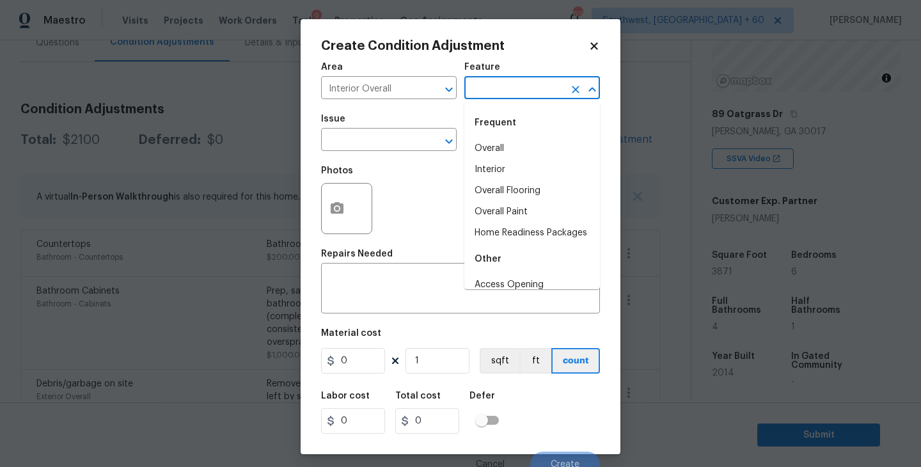
click at [540, 79] on input "text" at bounding box center [514, 89] width 100 height 20
click at [519, 216] on li "Overall Paint" at bounding box center [532, 212] width 136 height 21
type input "Overall Paint"
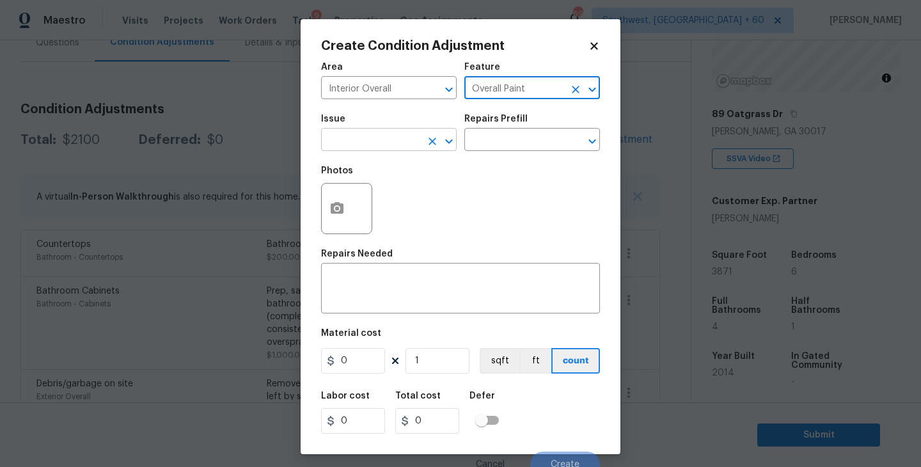
click at [370, 145] on input "text" at bounding box center [371, 141] width 100 height 20
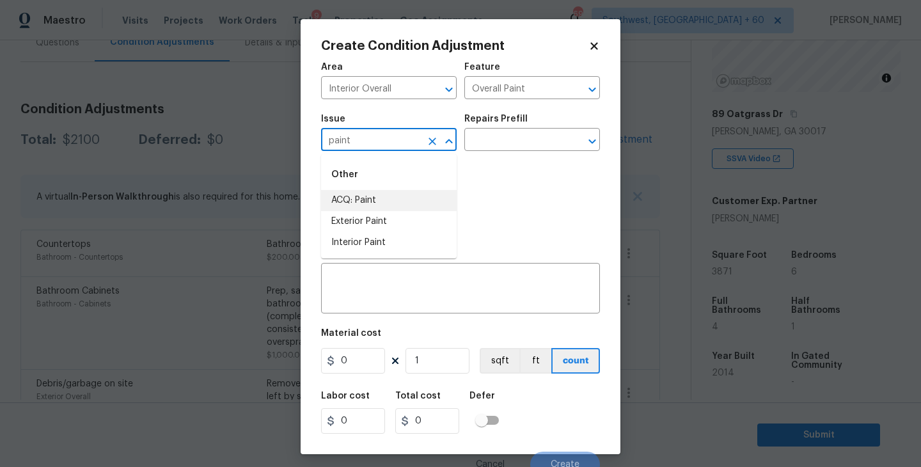
click at [394, 207] on li "ACQ: Paint" at bounding box center [389, 200] width 136 height 21
type input "ACQ: Paint"
click at [482, 166] on div "Photos" at bounding box center [460, 200] width 279 height 83
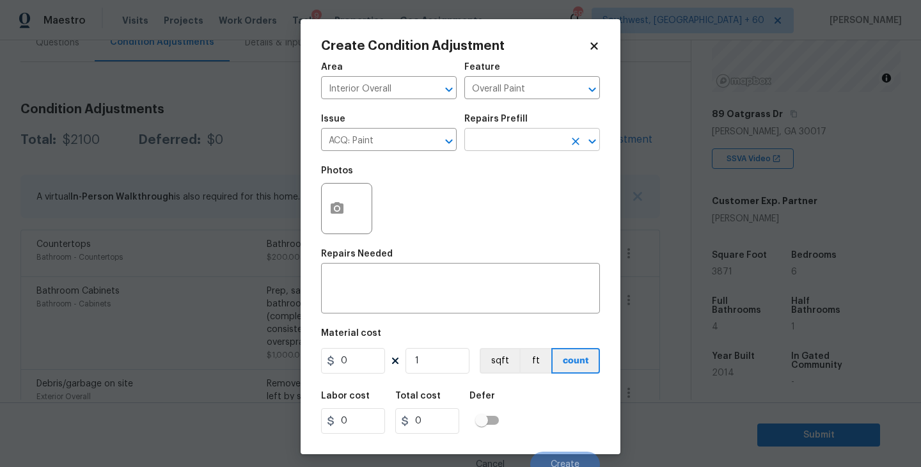
click at [508, 151] on div "Issue ACQ: Paint ​ Repairs Prefill ​" at bounding box center [460, 133] width 279 height 52
click at [508, 151] on body "Maestro Visits Projects Work Orders Tasks 9 Properties Geo Assignments 697 Sout…" at bounding box center [460, 233] width 921 height 467
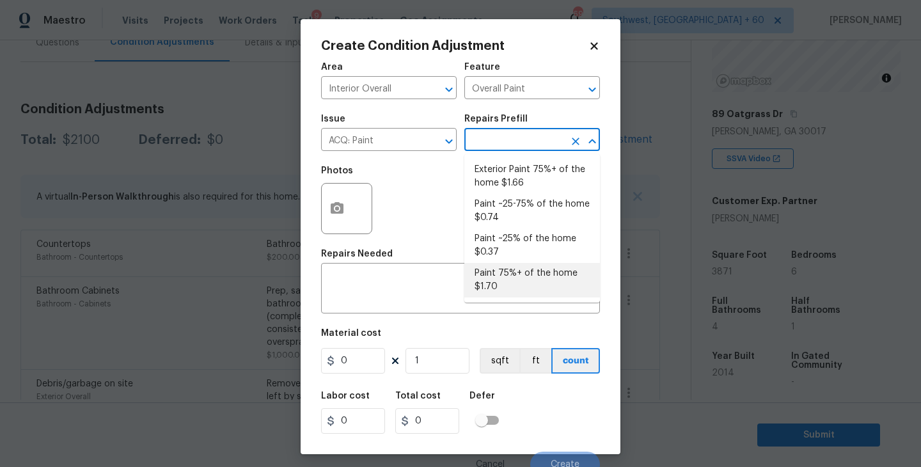
click at [515, 275] on li "Paint 75%+ of the home $1.70" at bounding box center [532, 280] width 136 height 35
type input "Acquisition"
type textarea "Acquisition Scope: 75%+ of the home will likely require interior paint"
type input "1.7"
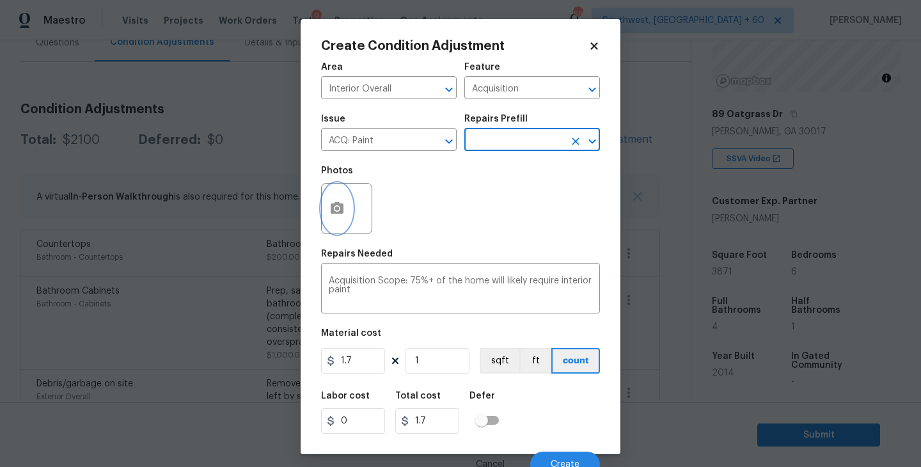
click at [345, 218] on button "button" at bounding box center [337, 209] width 31 height 50
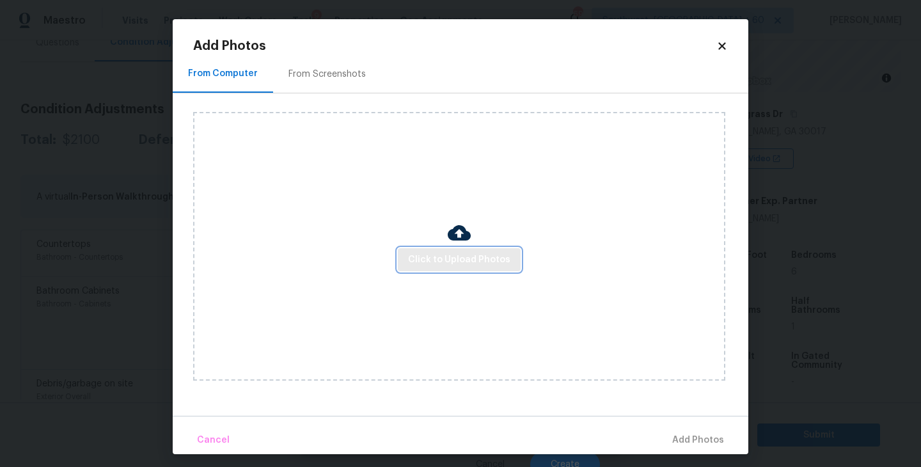
click at [432, 254] on span "Click to Upload Photos" at bounding box center [459, 260] width 102 height 16
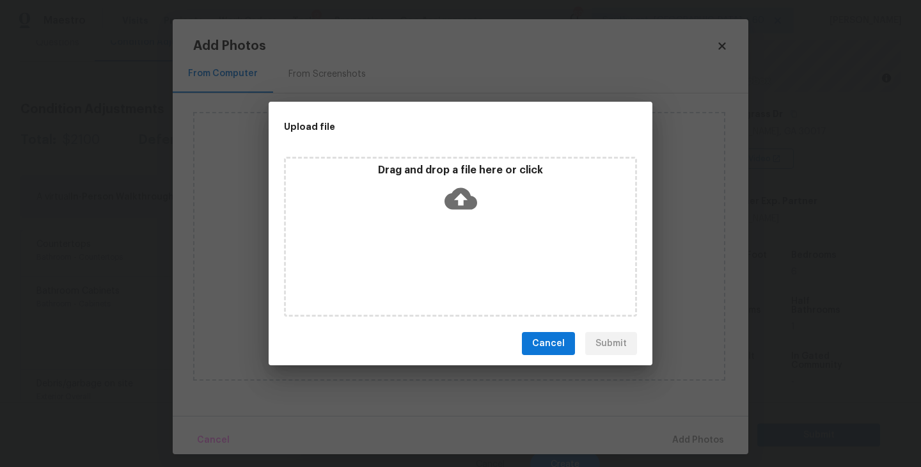
click at [443, 191] on div "Drag and drop a file here or click" at bounding box center [460, 191] width 349 height 55
